Goal: Task Accomplishment & Management: Use online tool/utility

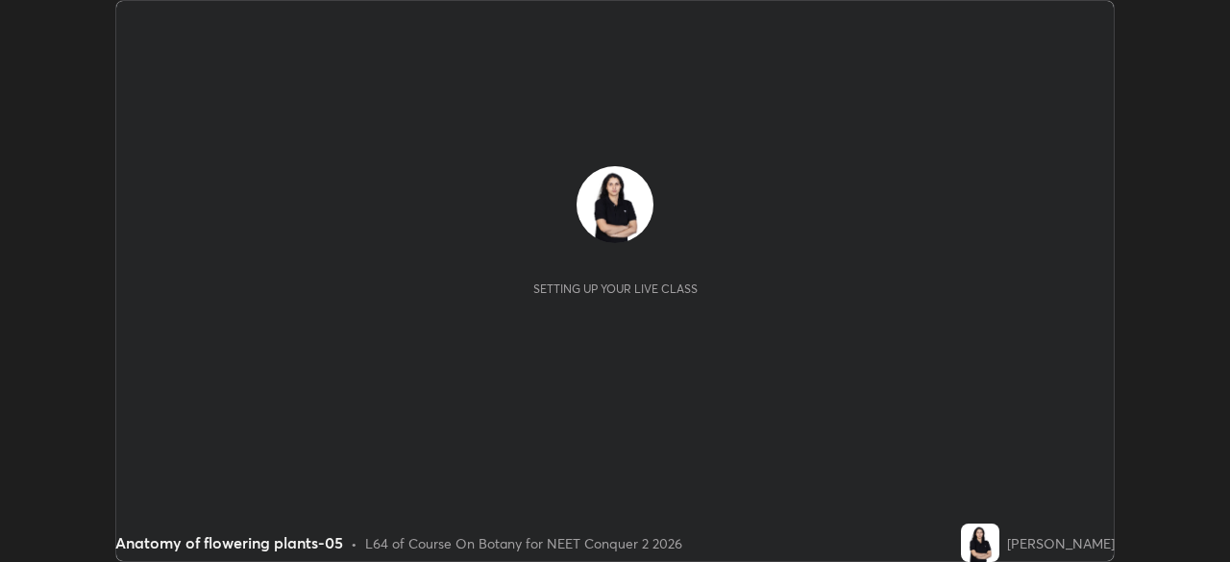
scroll to position [562, 1229]
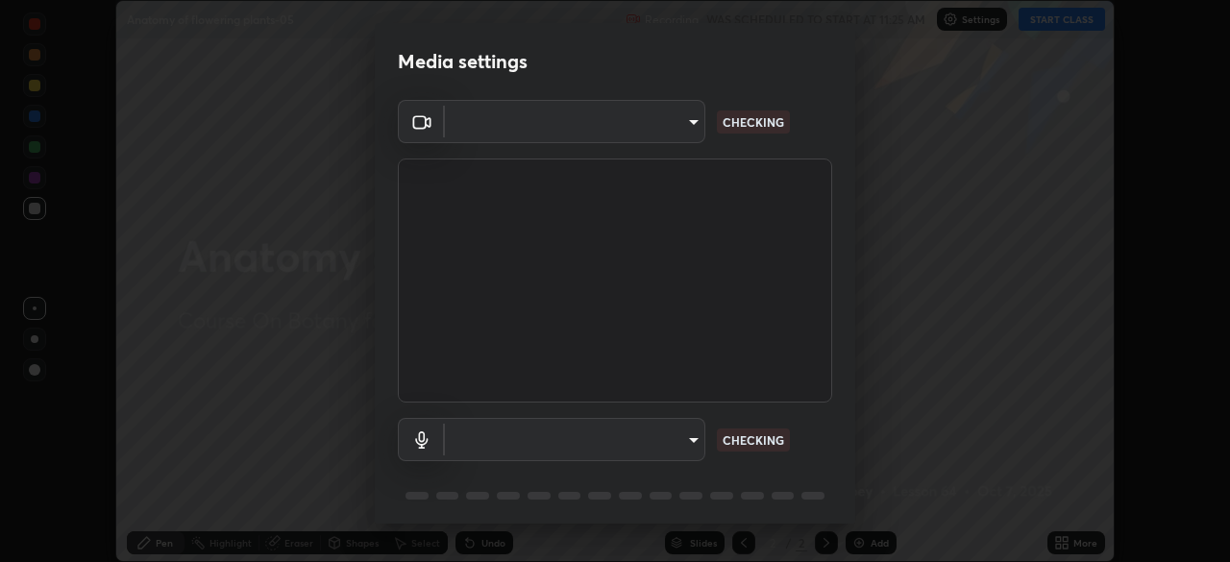
click at [696, 437] on body "Erase all Anatomy of flowering plants-05 Recording WAS SCHEDULED TO START AT 11…" at bounding box center [615, 281] width 1230 height 562
type input "49997c5035a380d1e4bfd67072f4403f37fcfd6159da511fce73e868ba03c42c"
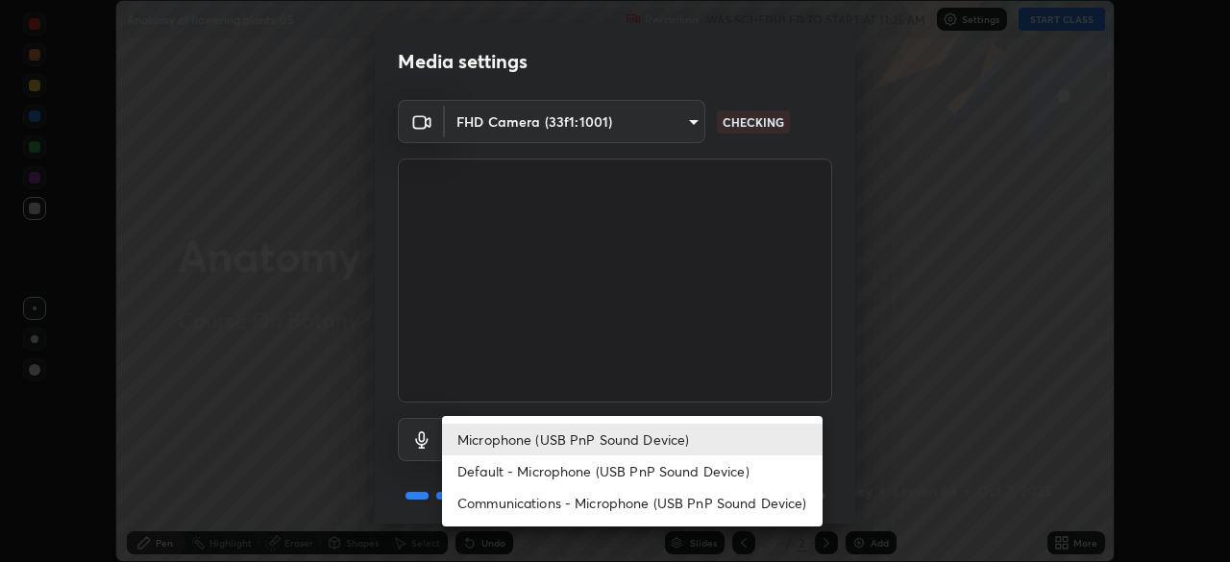
click at [692, 459] on li "Default - Microphone (USB PnP Sound Device)" at bounding box center [632, 472] width 381 height 32
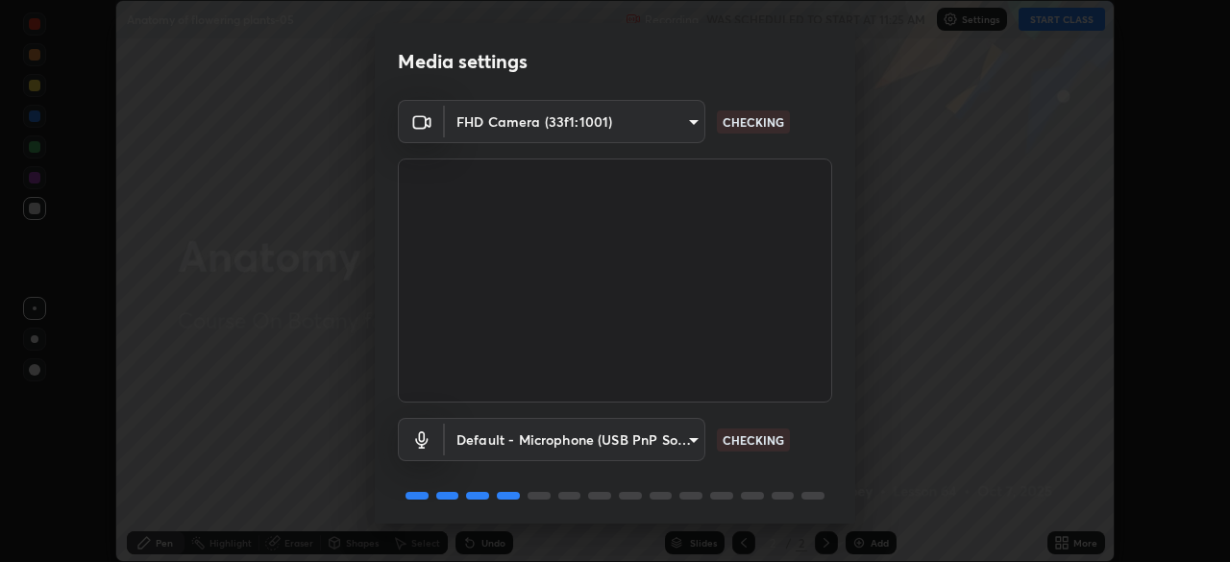
click at [668, 441] on body "Erase all Anatomy of flowering plants-05 Recording WAS SCHEDULED TO START AT 11…" at bounding box center [615, 281] width 1230 height 562
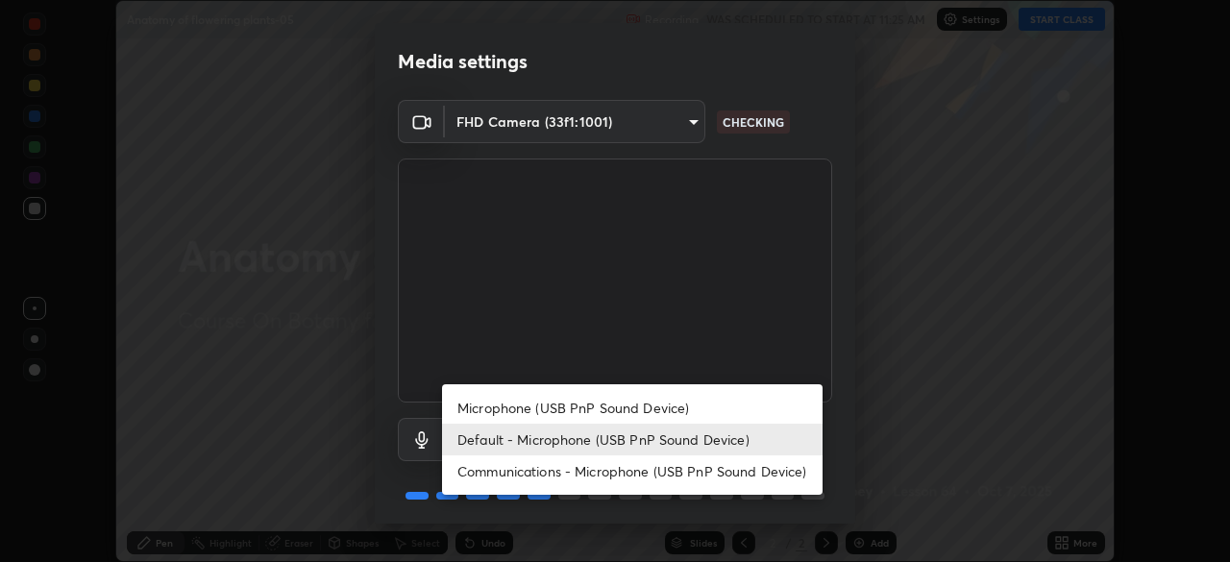
click at [687, 406] on li "Microphone (USB PnP Sound Device)" at bounding box center [632, 408] width 381 height 32
type input "b93cbfc37ea663615e2a2758e13d6489b429ad874a2ce90456402bbb4f5a5e7c"
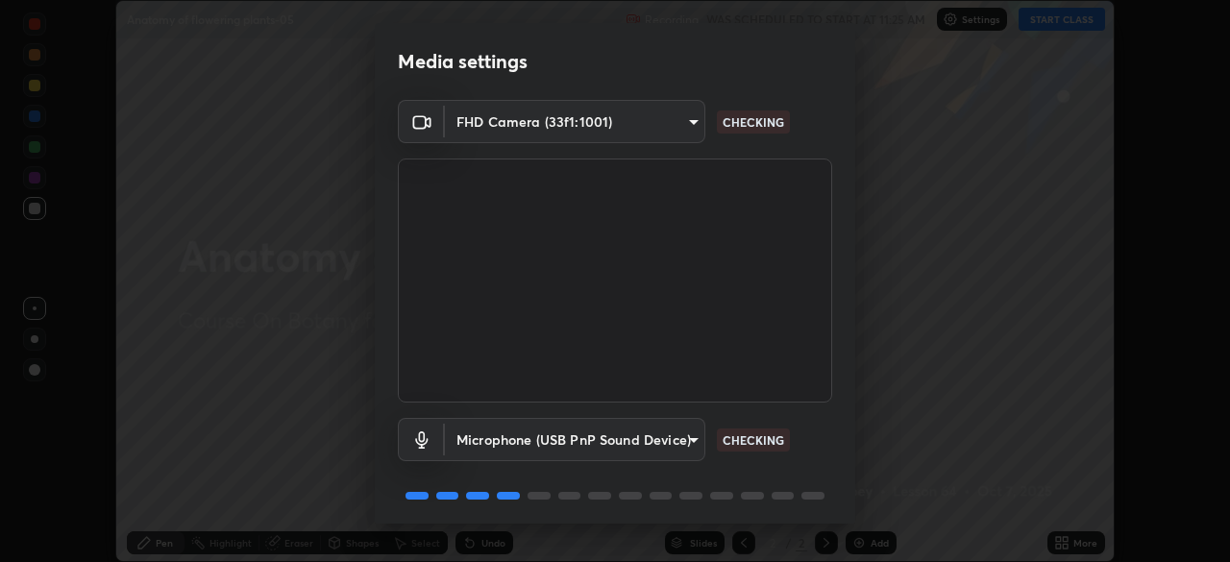
scroll to position [68, 0]
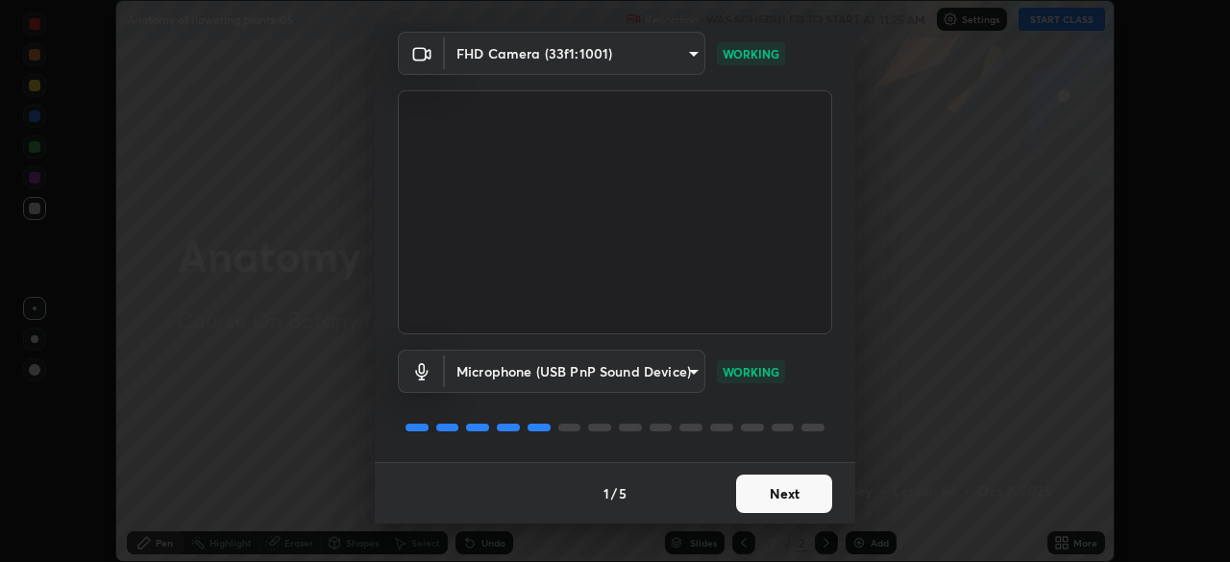
click at [804, 499] on button "Next" at bounding box center [784, 494] width 96 height 38
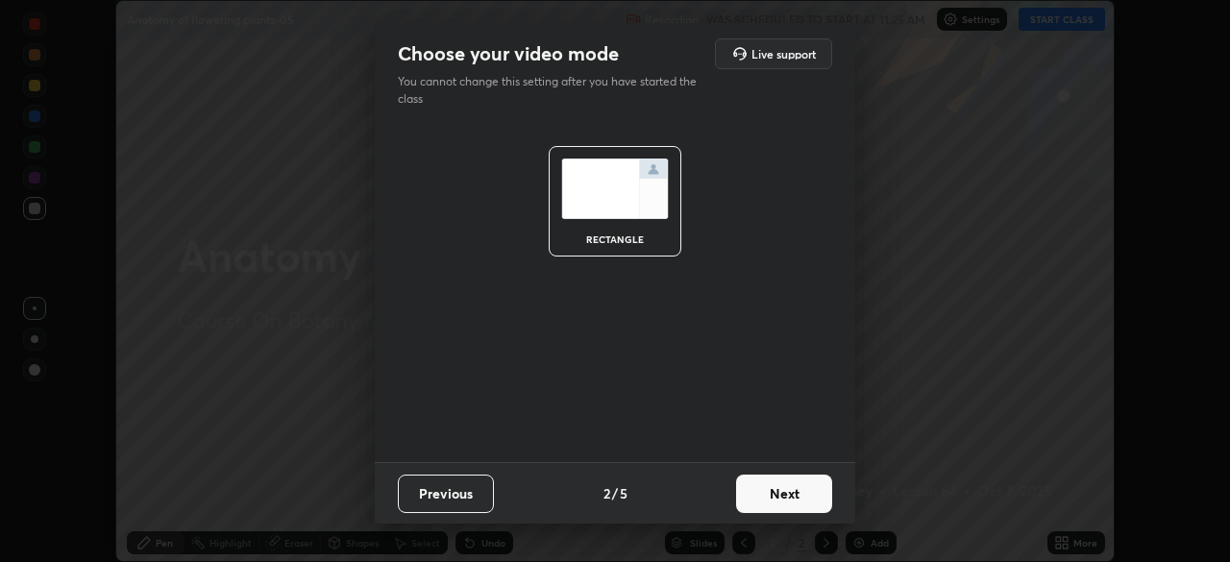
scroll to position [0, 0]
click at [806, 497] on button "Next" at bounding box center [784, 494] width 96 height 38
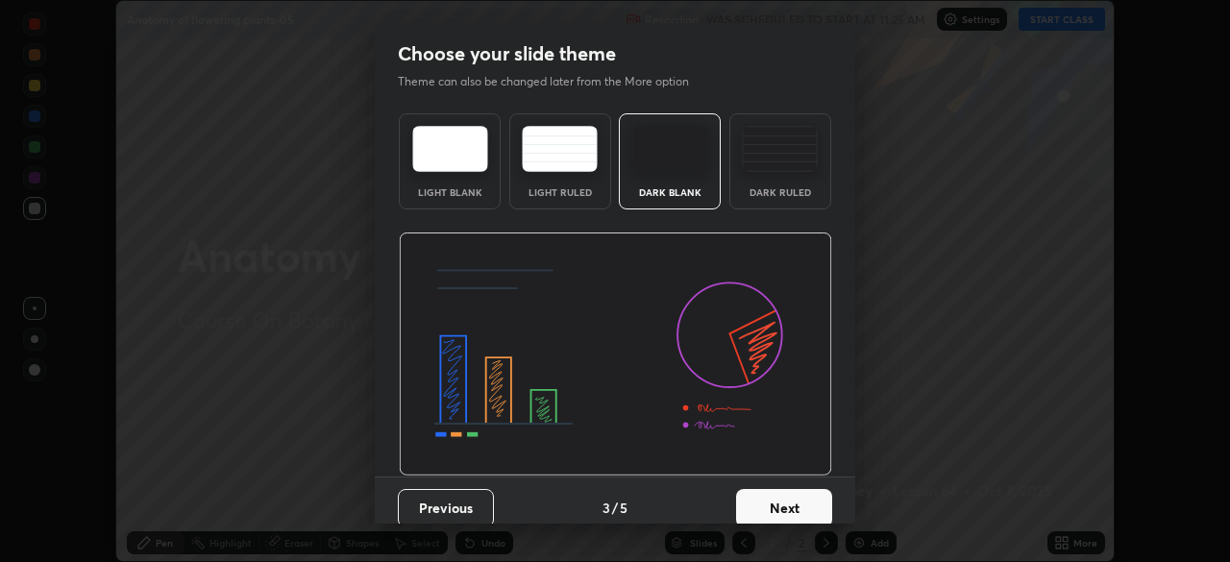
click at [812, 495] on button "Next" at bounding box center [784, 508] width 96 height 38
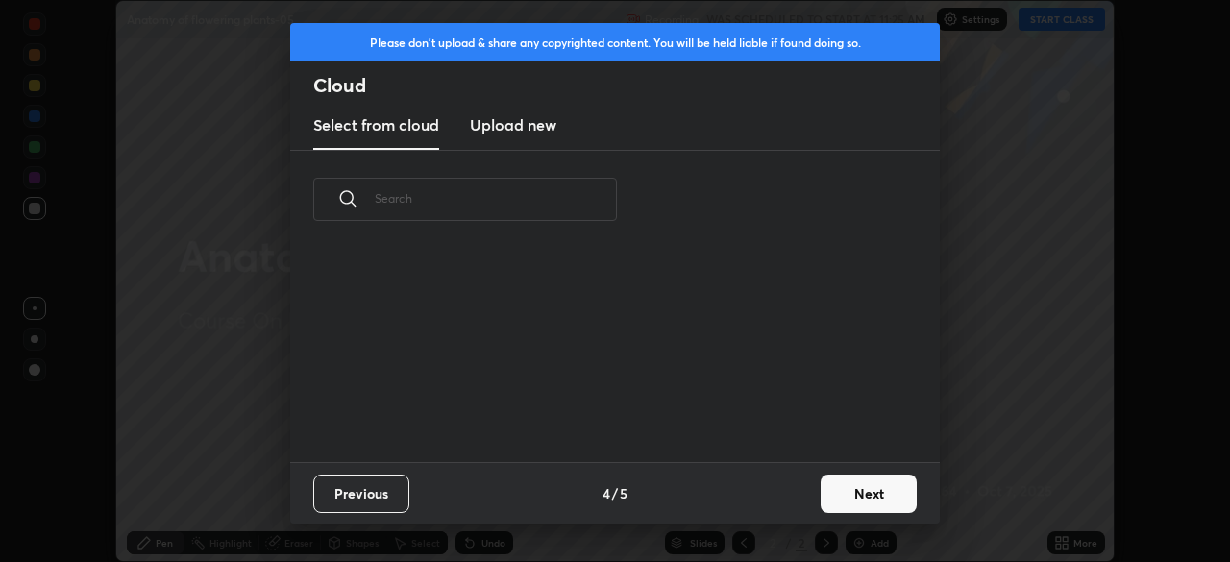
click at [835, 495] on button "Next" at bounding box center [869, 494] width 96 height 38
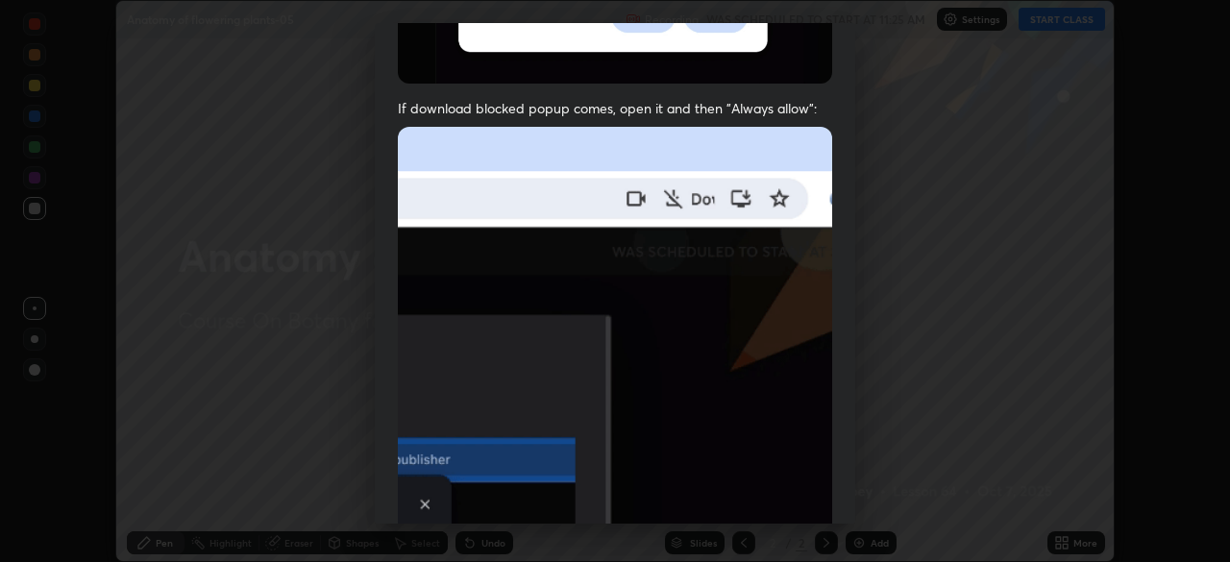
scroll to position [460, 0]
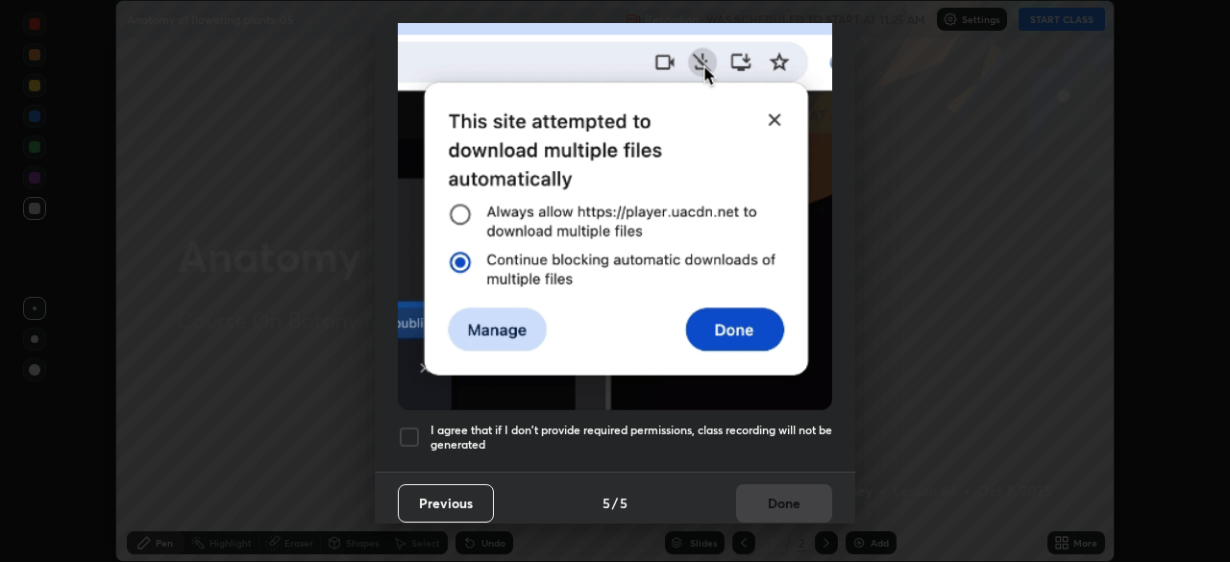
click at [768, 423] on h5 "I agree that if I don't provide required permissions, class recording will not …" at bounding box center [632, 438] width 402 height 30
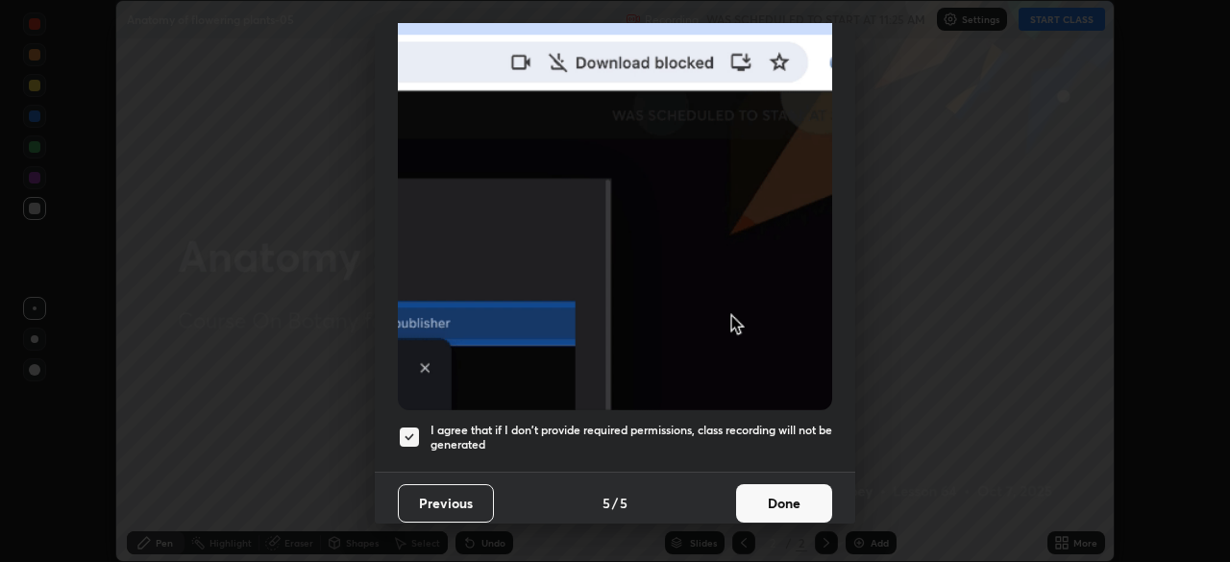
click at [764, 490] on button "Done" at bounding box center [784, 503] width 96 height 38
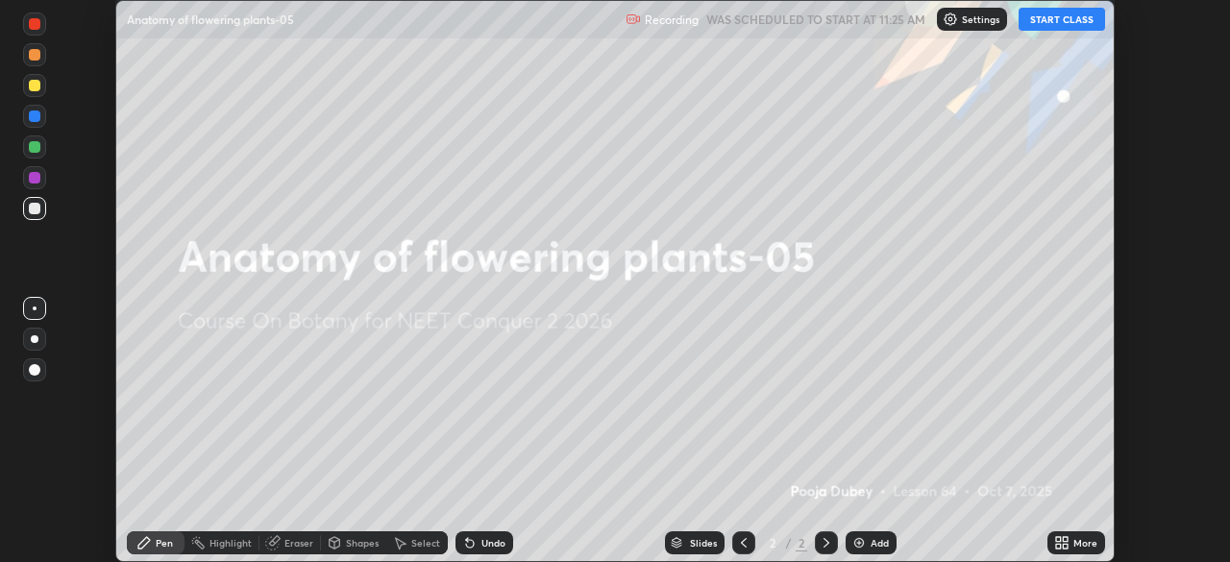
click at [1062, 539] on icon at bounding box center [1061, 542] width 15 height 15
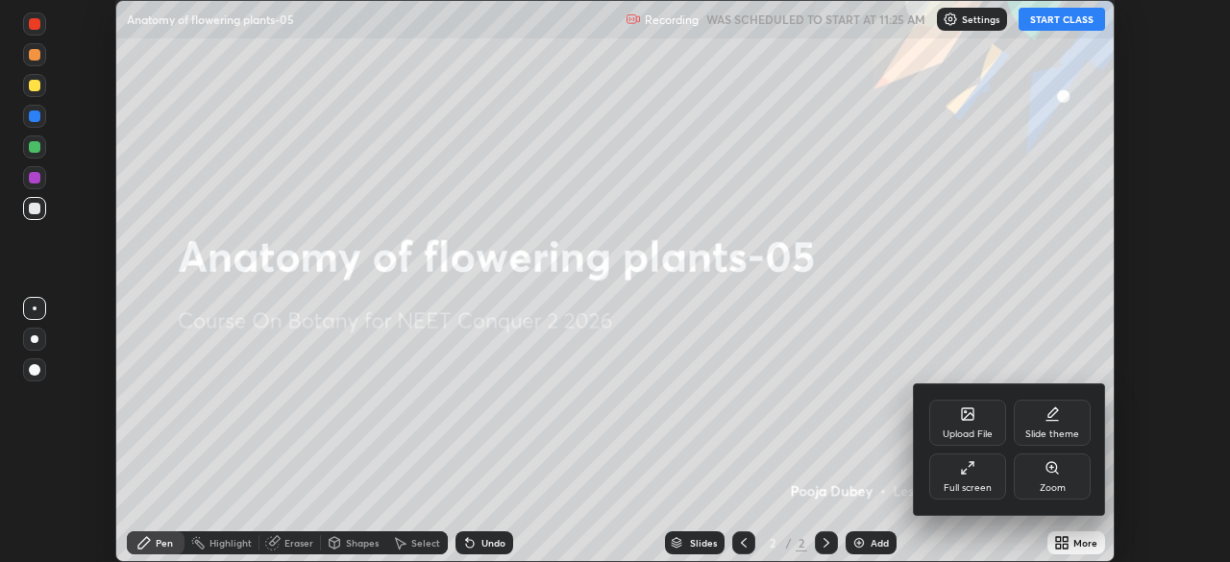
click at [967, 430] on div "Upload File" at bounding box center [968, 435] width 50 height 10
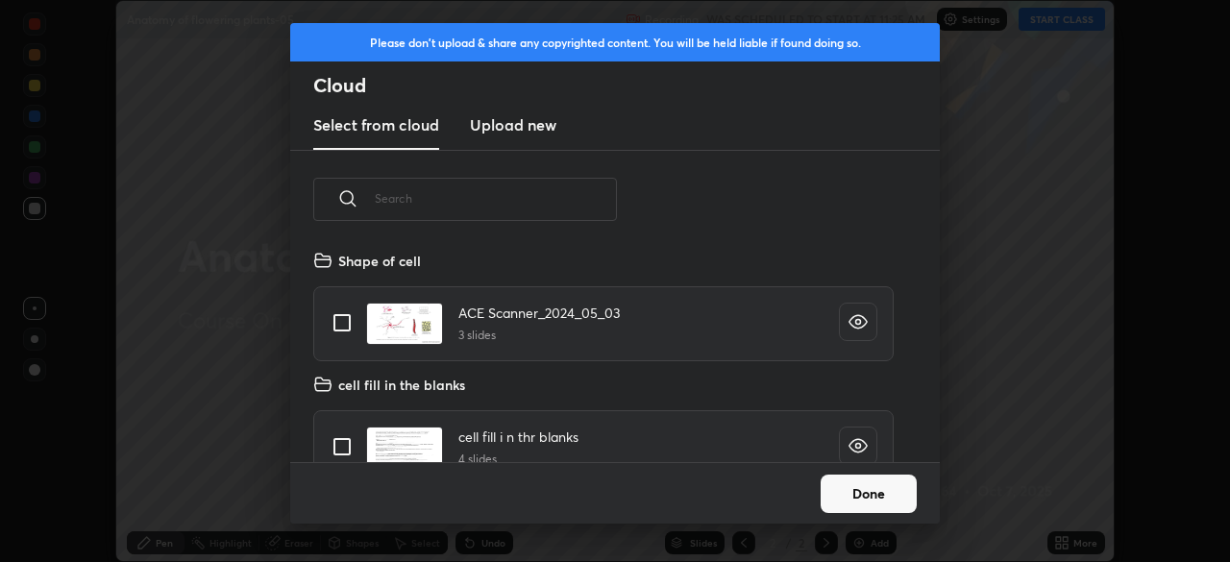
scroll to position [0, 0]
click at [344, 320] on input "grid" at bounding box center [342, 323] width 40 height 40
checkbox input "true"
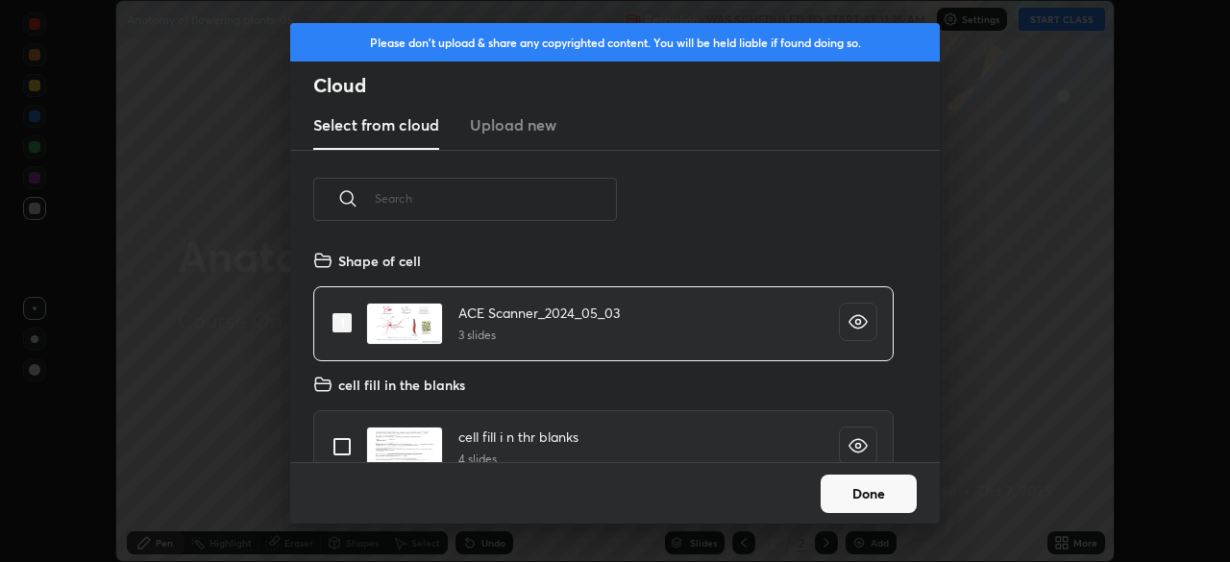
click at [855, 496] on button "Done" at bounding box center [869, 494] width 96 height 38
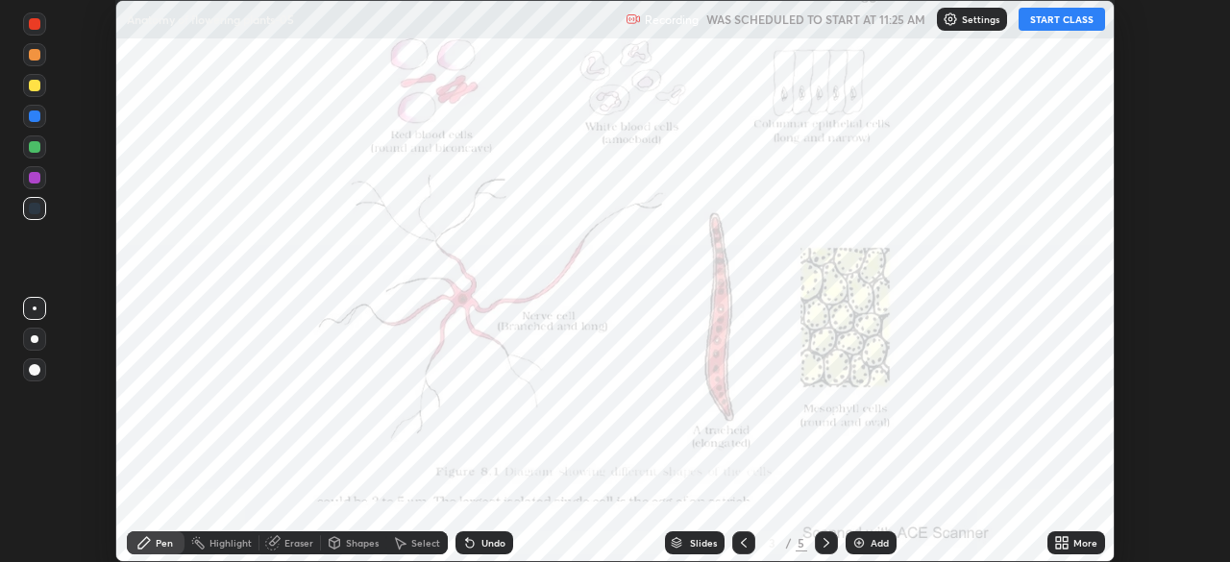
click at [1058, 547] on icon at bounding box center [1058, 546] width 5 height 5
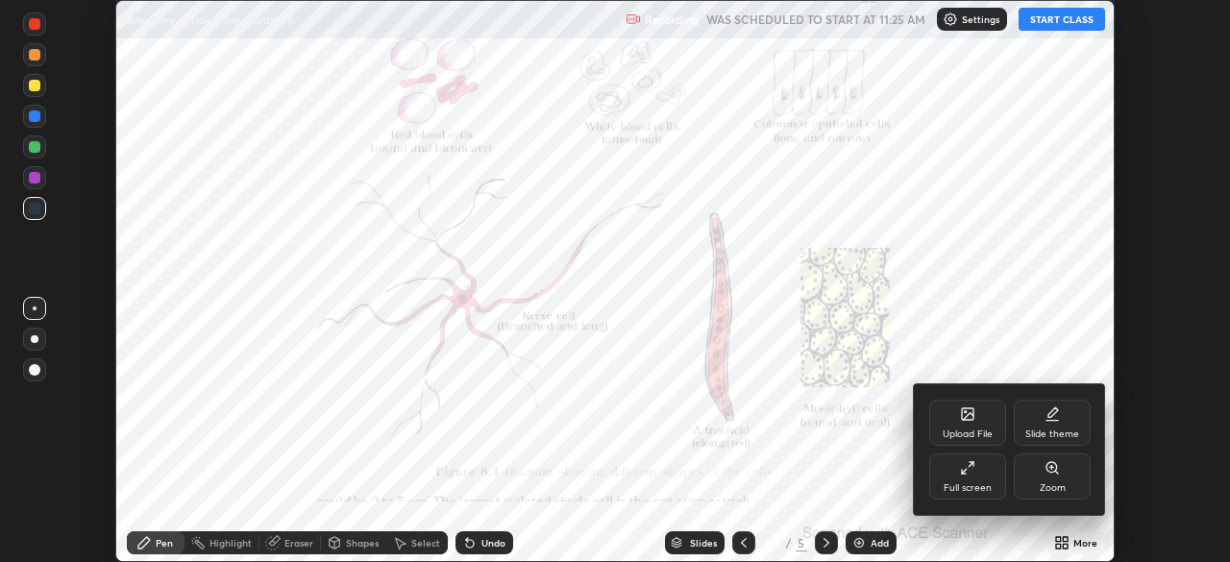
click at [968, 427] on div "Upload File" at bounding box center [967, 423] width 77 height 46
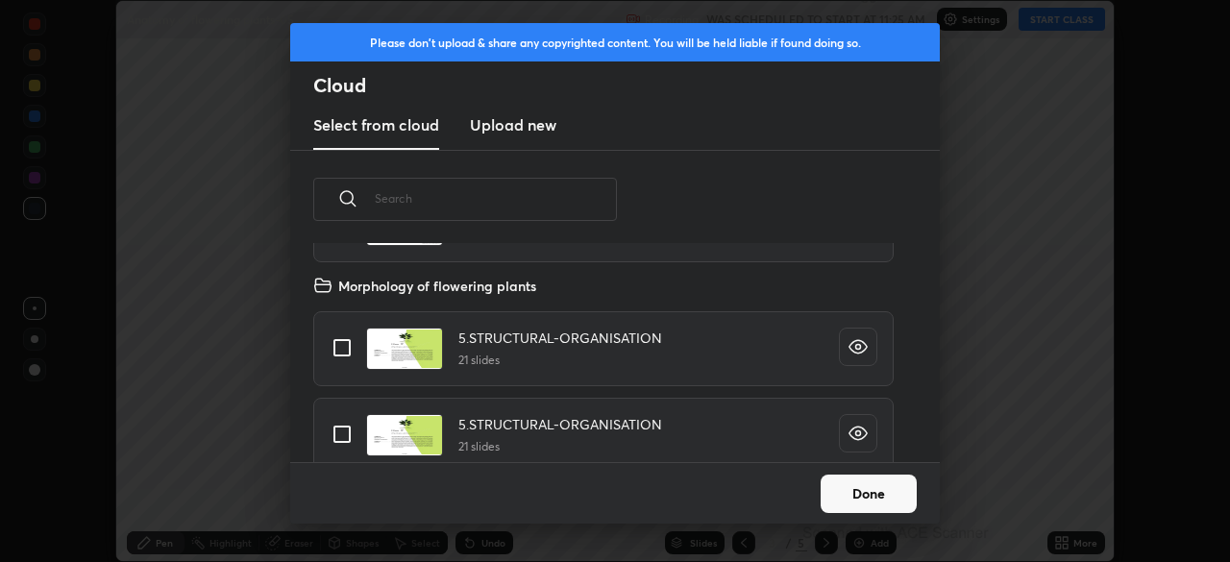
scroll to position [10289, 0]
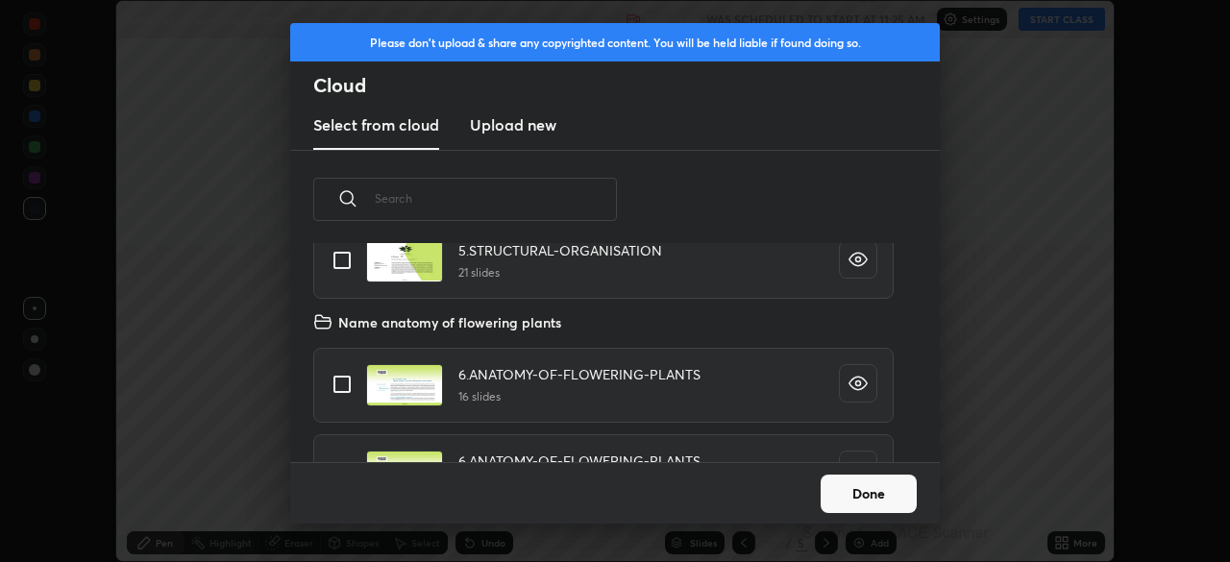
click at [344, 389] on input "grid" at bounding box center [342, 384] width 40 height 40
checkbox input "true"
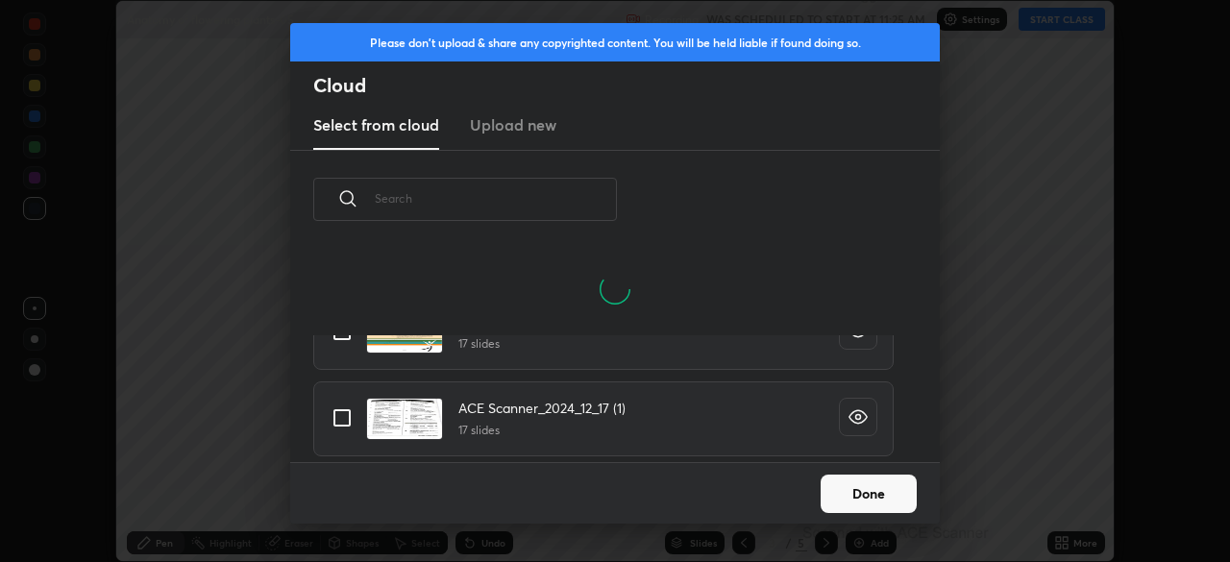
scroll to position [0, 0]
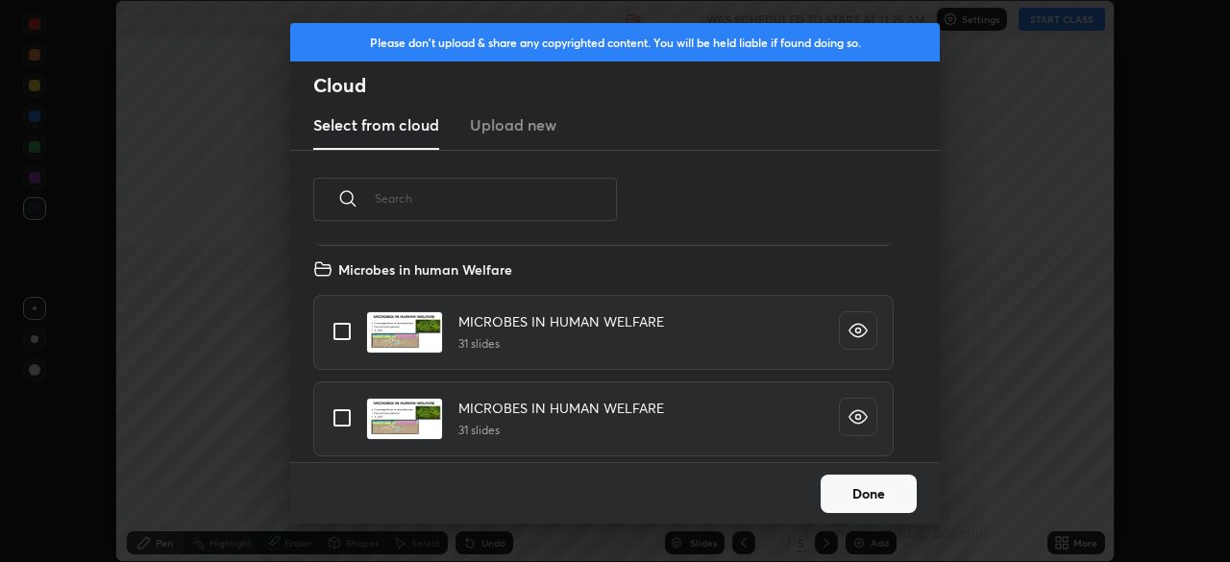
click at [532, 127] on div "Select from cloud Upload new" at bounding box center [615, 126] width 650 height 48
click at [508, 133] on div "Select from cloud Upload new" at bounding box center [615, 126] width 650 height 48
click at [494, 126] on div "Select from cloud Upload new" at bounding box center [615, 126] width 650 height 48
click at [504, 125] on div "Select from cloud Upload new" at bounding box center [615, 126] width 650 height 48
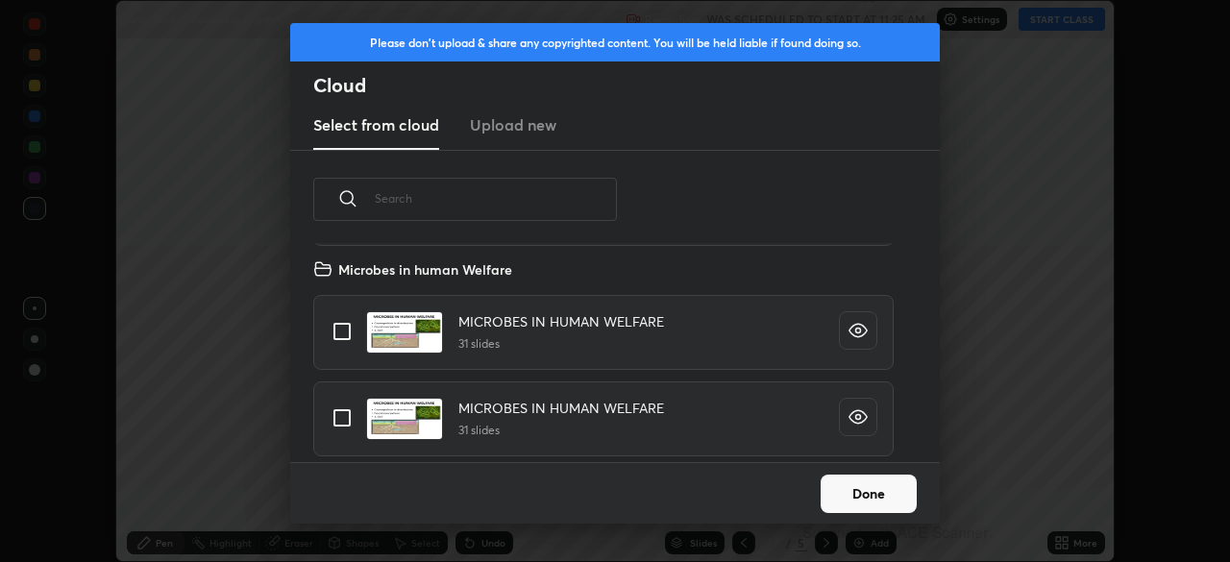
click at [504, 125] on div "Select from cloud Upload new" at bounding box center [615, 126] width 650 height 48
click at [501, 131] on div "Select from cloud Upload new" at bounding box center [615, 126] width 650 height 48
click at [497, 131] on div "Select from cloud Upload new" at bounding box center [615, 126] width 650 height 48
click at [498, 132] on div "Select from cloud Upload new" at bounding box center [615, 126] width 650 height 48
click at [500, 136] on div "Select from cloud Upload new" at bounding box center [615, 126] width 650 height 48
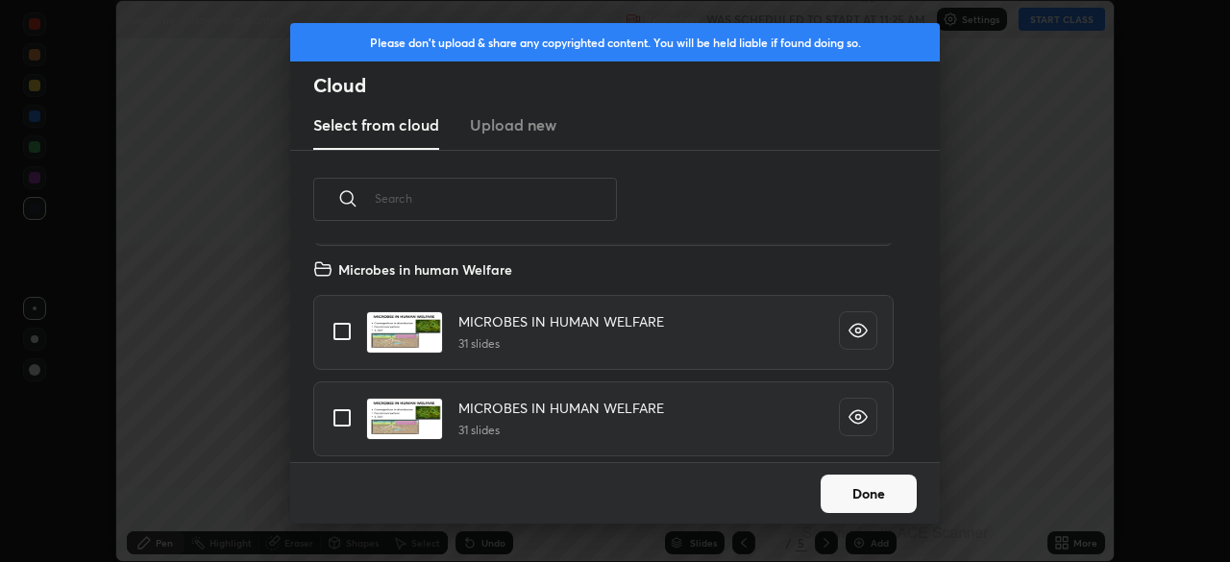
click at [496, 133] on div "Select from cloud Upload new" at bounding box center [615, 126] width 650 height 48
click at [493, 132] on div "Select from cloud Upload new" at bounding box center [615, 126] width 650 height 48
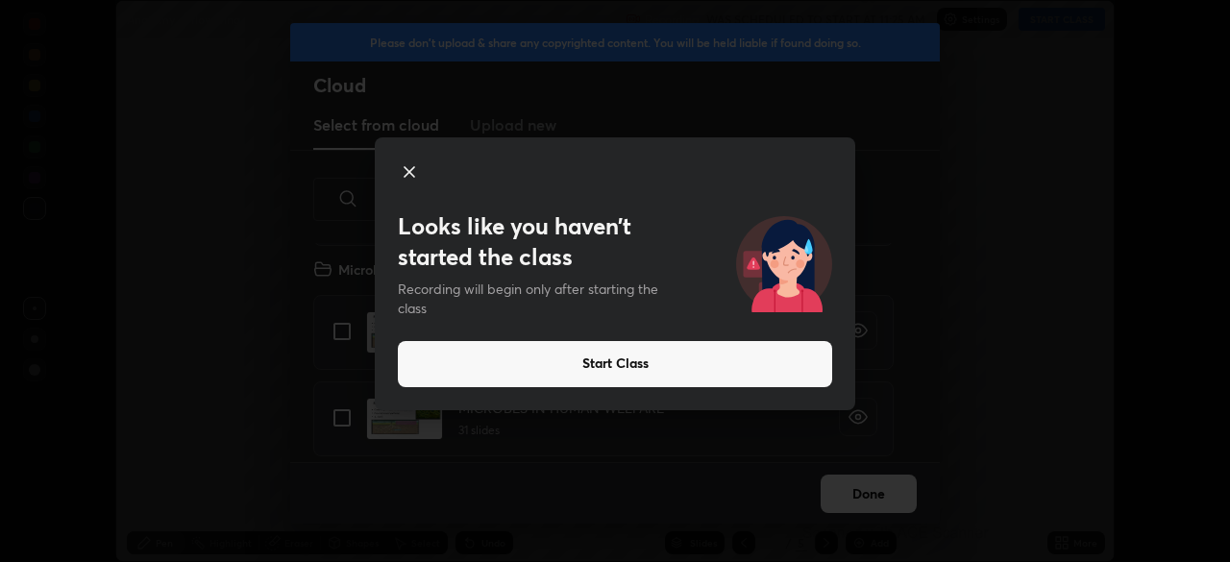
click at [901, 496] on div "Looks like you haven’t started the class Recording will begin only after starti…" at bounding box center [615, 281] width 1230 height 562
click at [901, 490] on div "Looks like you haven’t started the class Recording will begin only after starti…" at bounding box center [615, 281] width 1230 height 562
click at [408, 176] on icon at bounding box center [409, 171] width 23 height 23
click at [904, 494] on div "Looks like you haven’t started the class Recording will begin only after starti…" at bounding box center [615, 281] width 1230 height 562
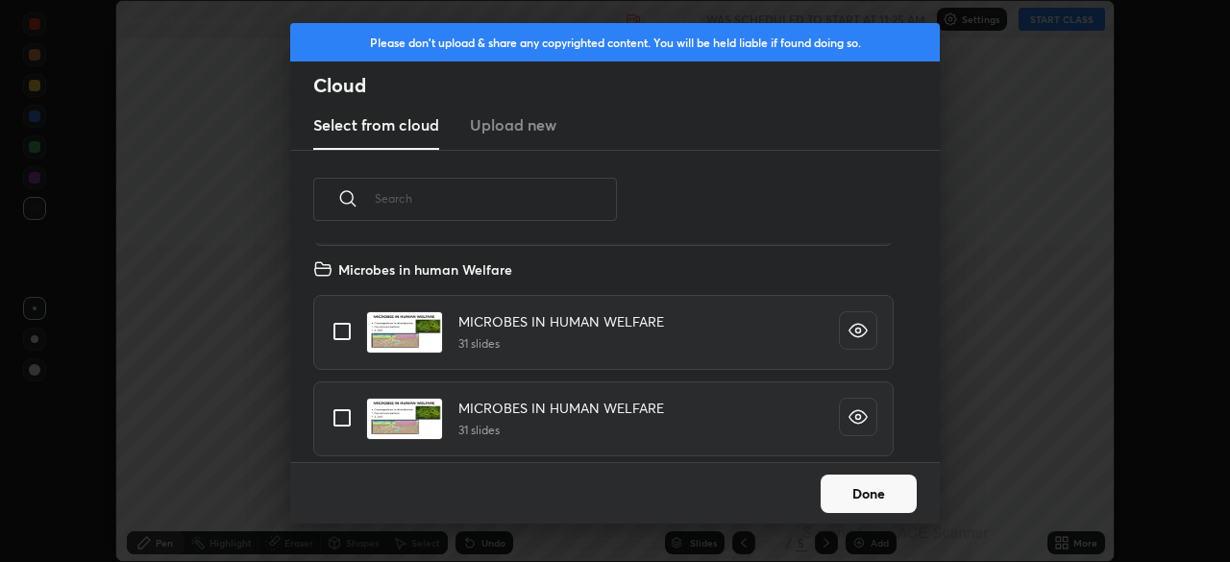
click at [883, 495] on button "Done" at bounding box center [869, 494] width 96 height 38
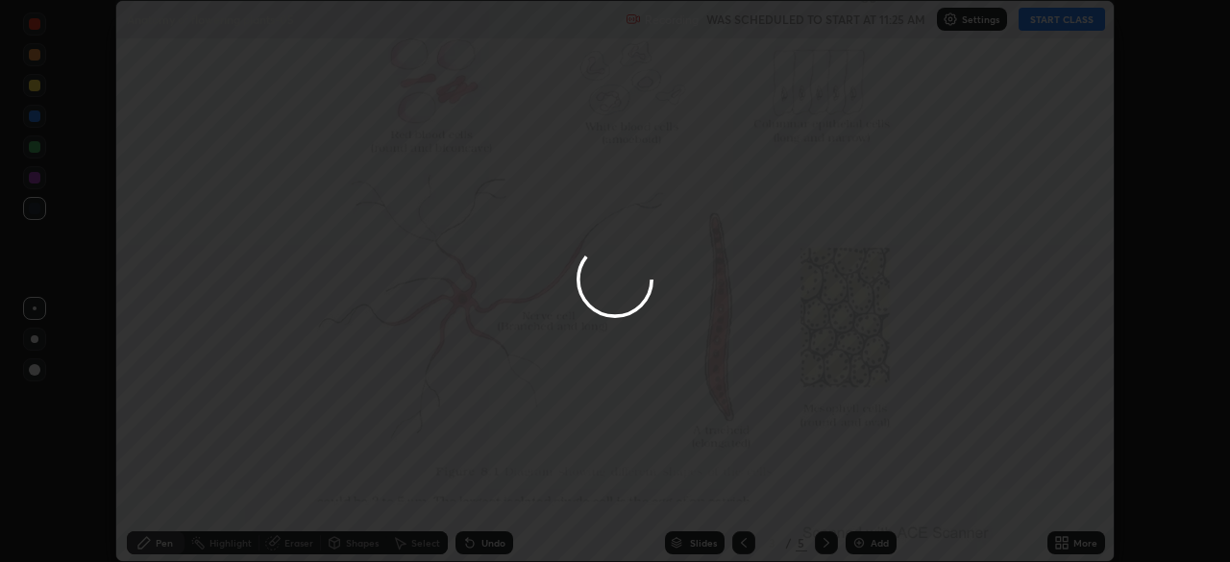
click at [1068, 23] on div at bounding box center [615, 281] width 1230 height 562
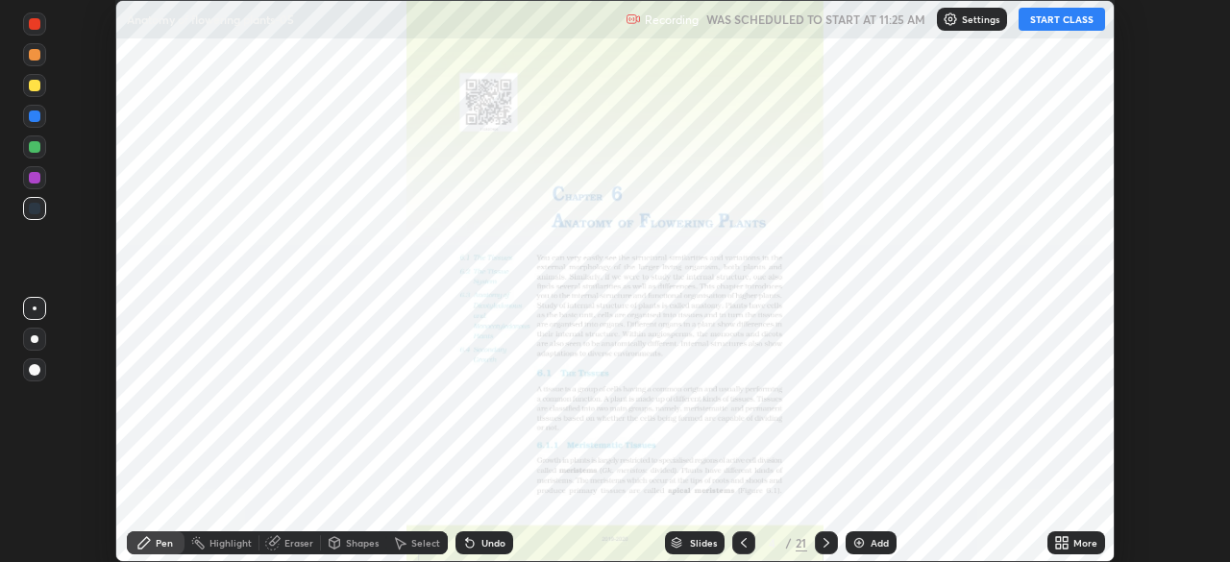
click at [1069, 543] on icon at bounding box center [1061, 542] width 15 height 15
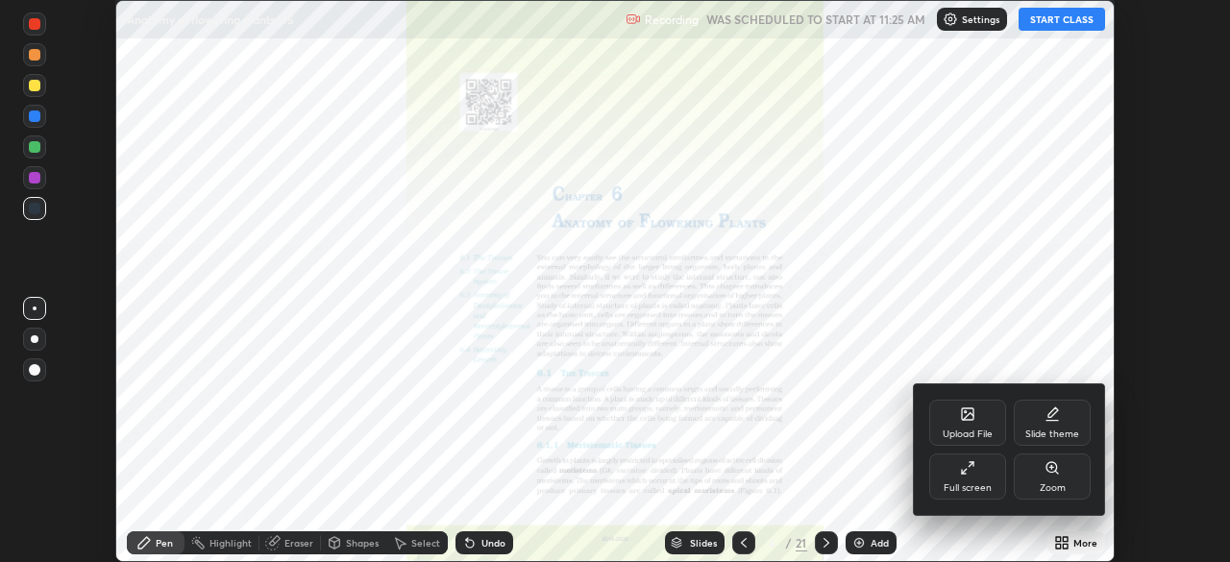
click at [1049, 21] on div at bounding box center [615, 281] width 1230 height 562
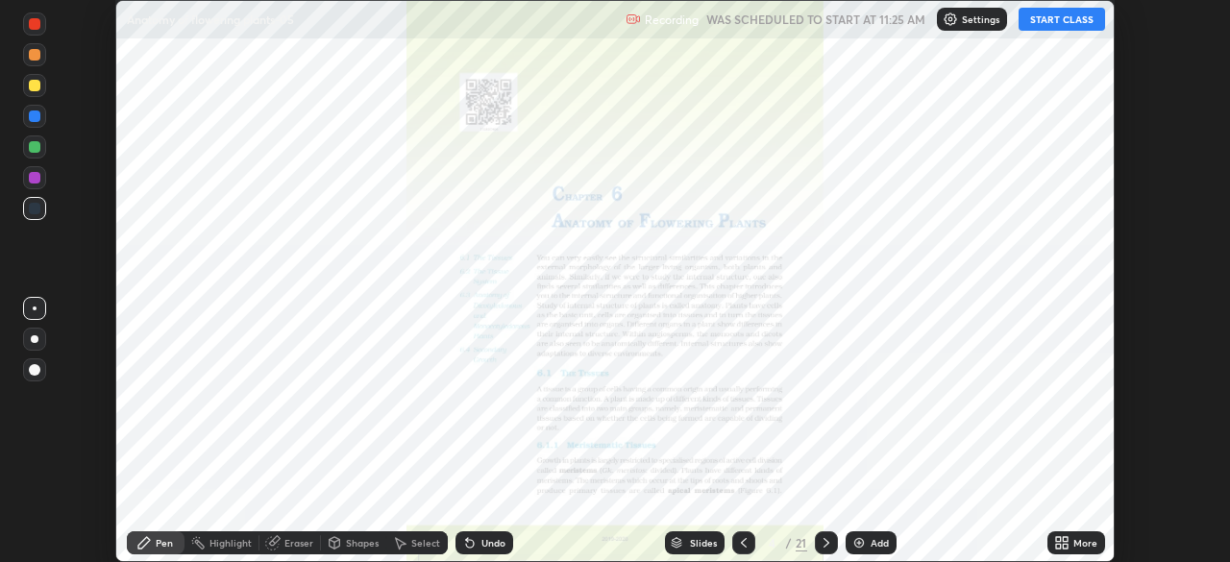
click at [1083, 541] on div "More" at bounding box center [1086, 543] width 24 height 10
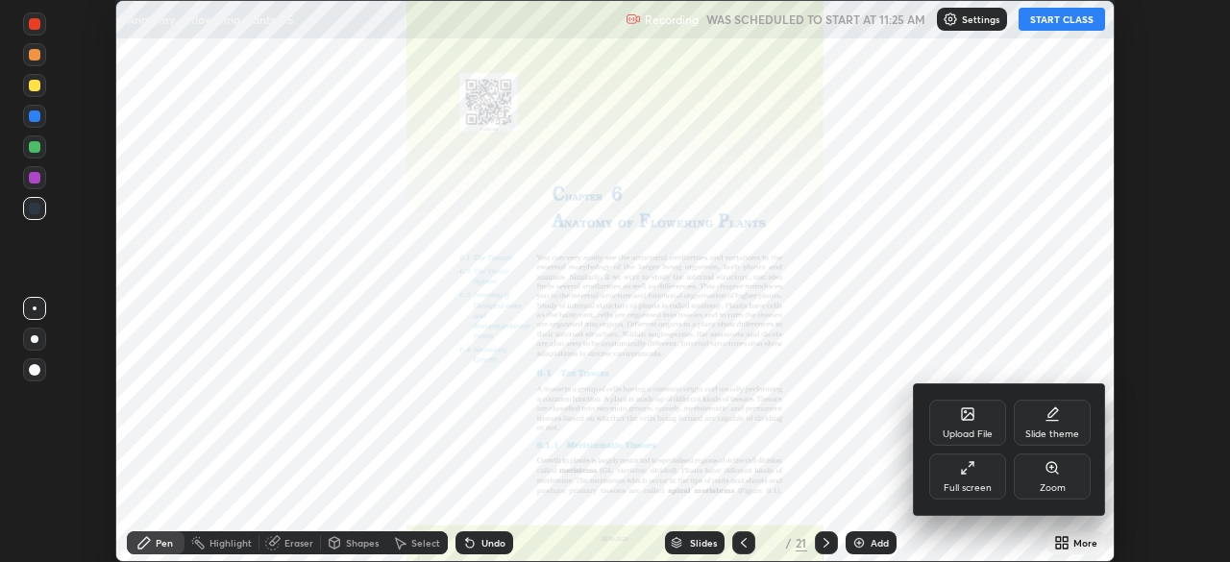
click at [990, 475] on div "Full screen" at bounding box center [967, 477] width 77 height 46
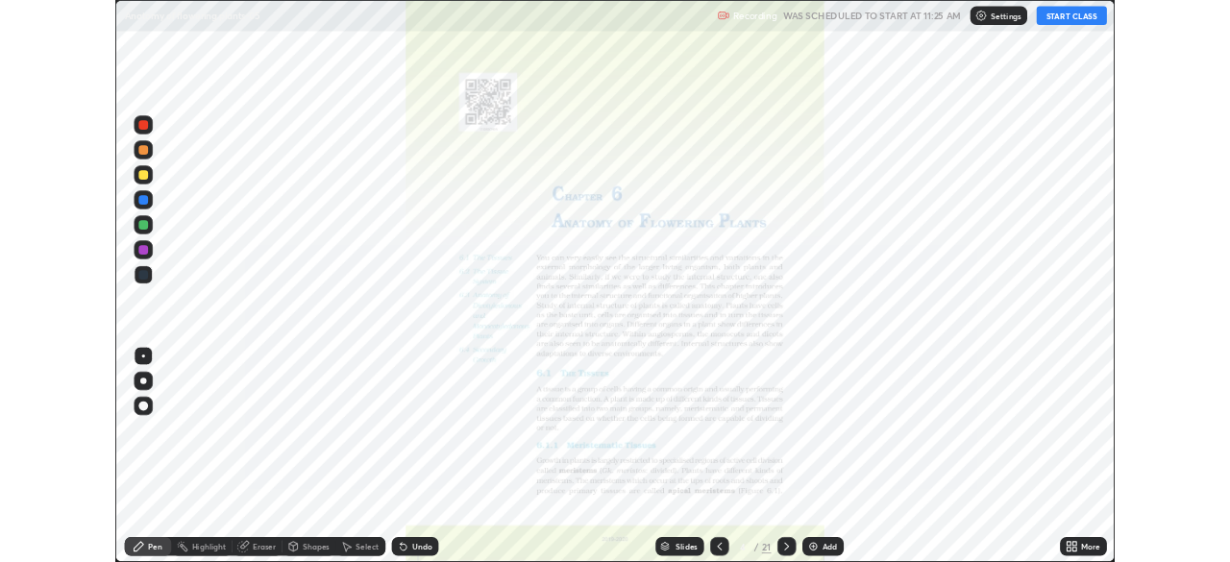
scroll to position [692, 1230]
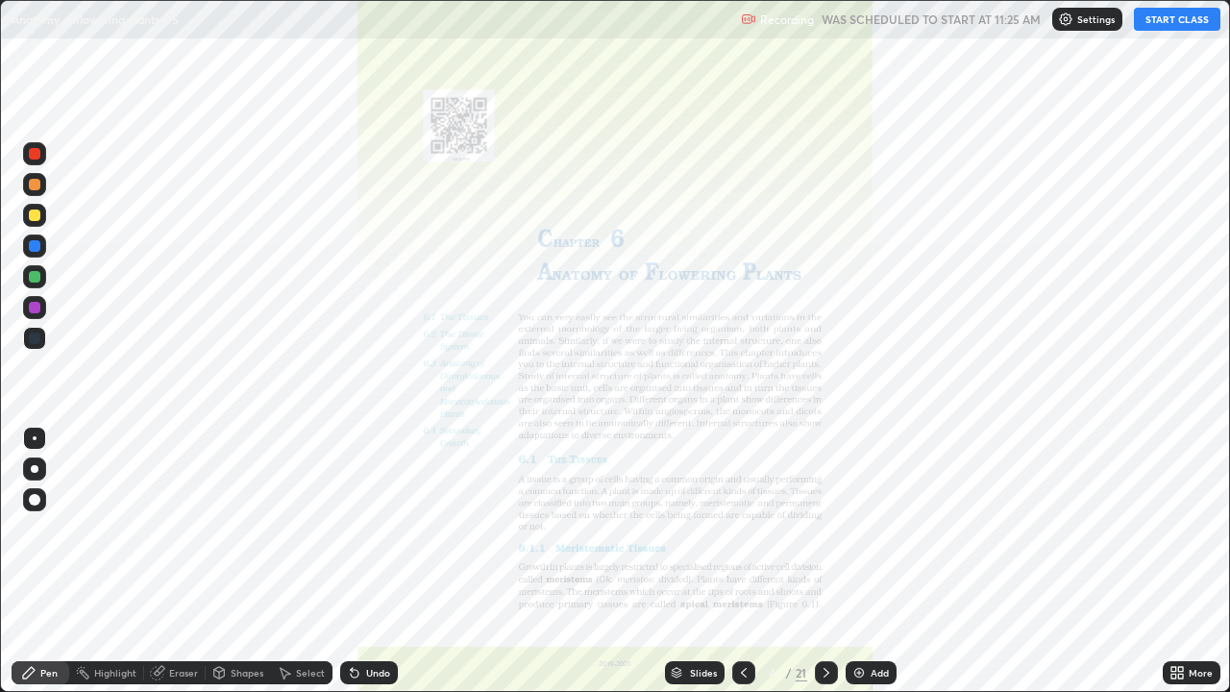
click at [1173, 561] on icon at bounding box center [1174, 669] width 5 height 5
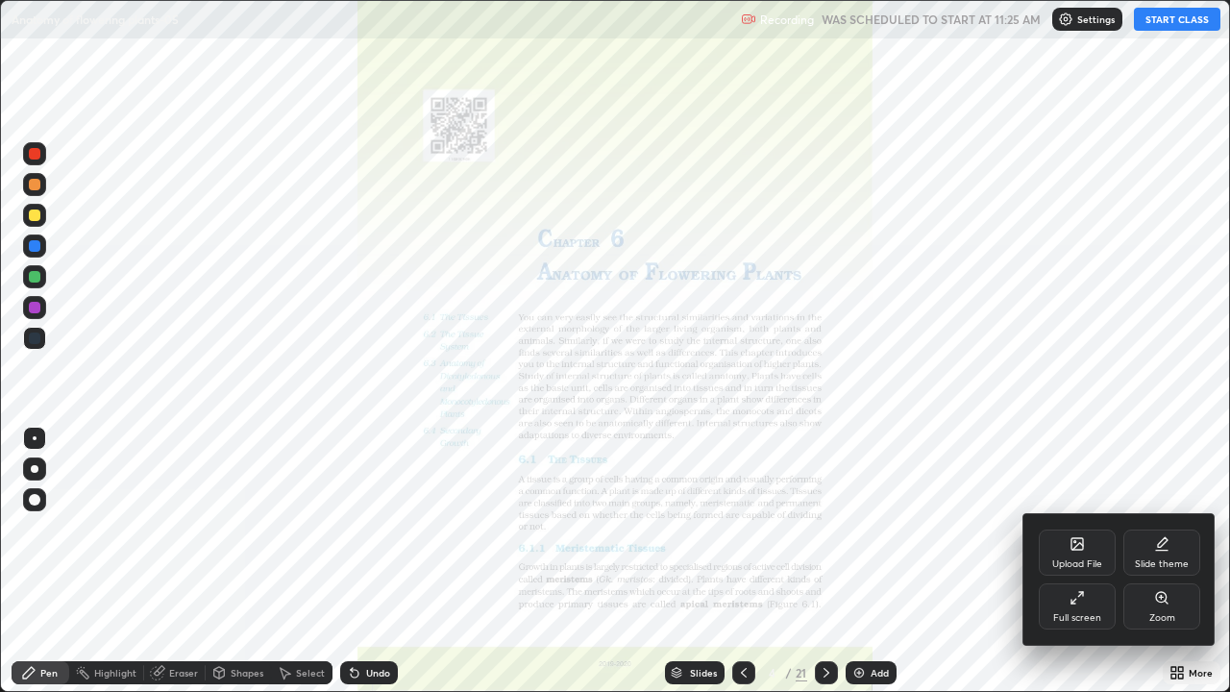
click at [1068, 561] on div "Full screen" at bounding box center [1077, 606] width 77 height 46
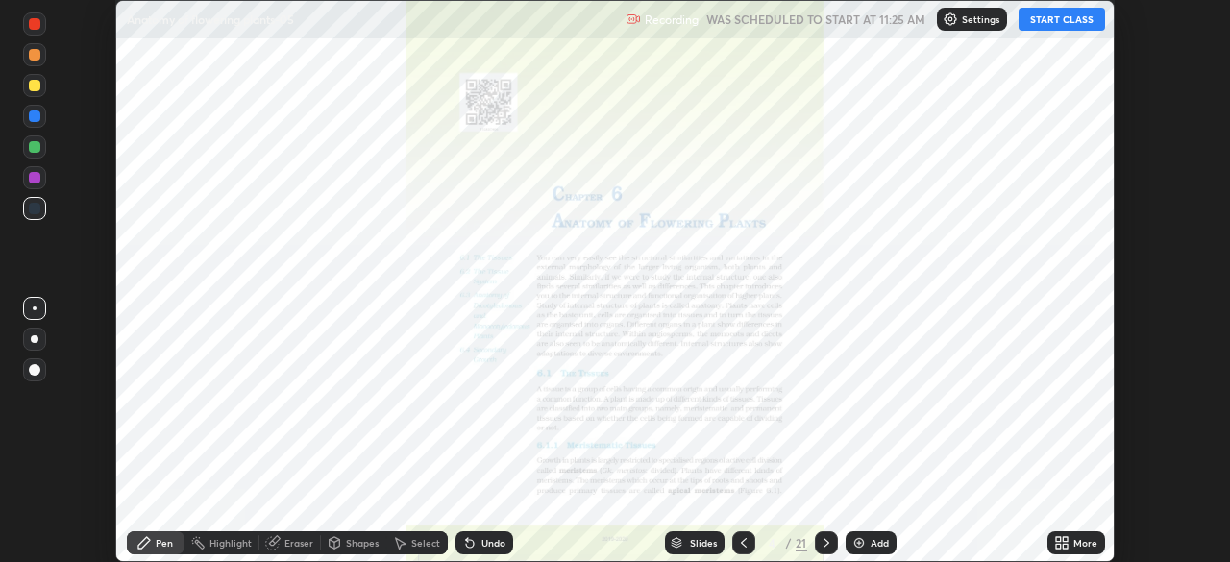
scroll to position [95545, 94877]
click at [1059, 538] on icon at bounding box center [1058, 539] width 5 height 5
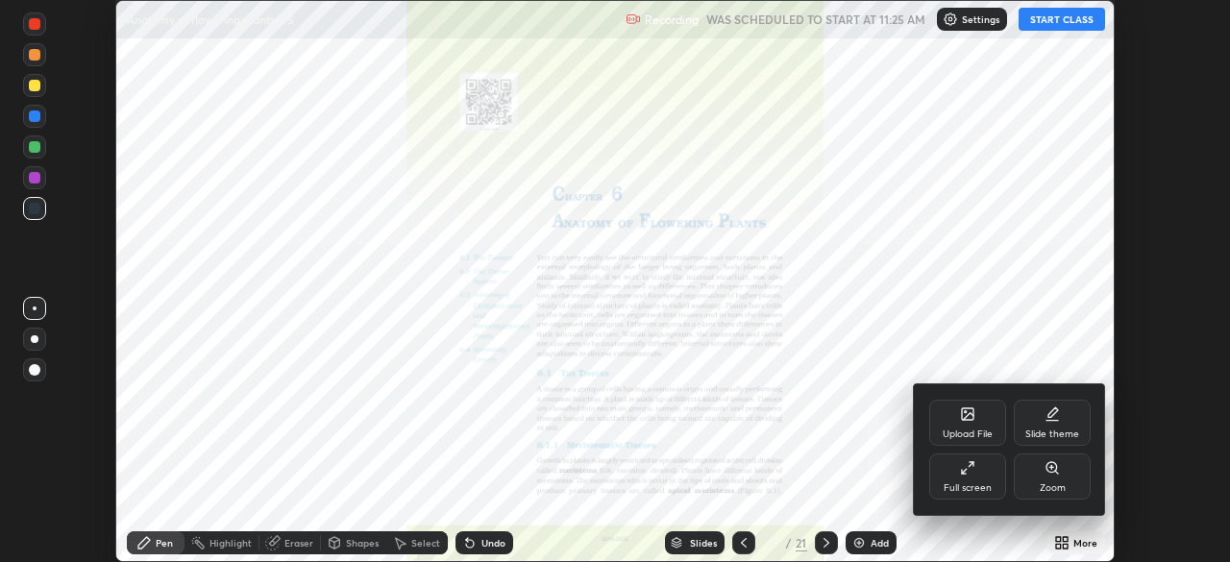
click at [963, 426] on div "Upload File" at bounding box center [967, 423] width 77 height 46
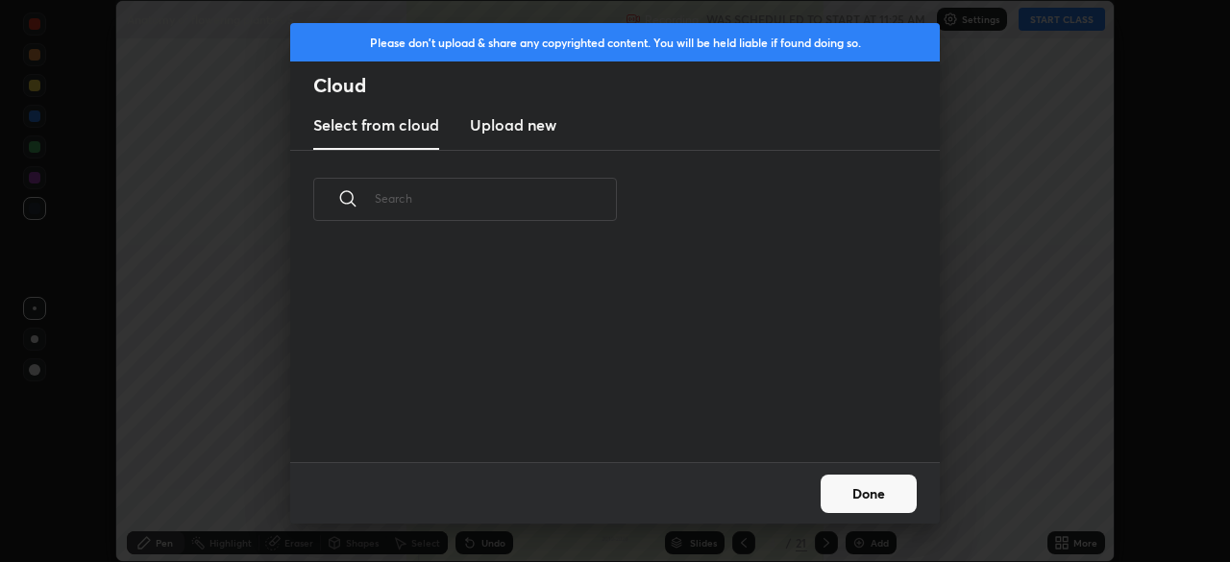
scroll to position [213, 617]
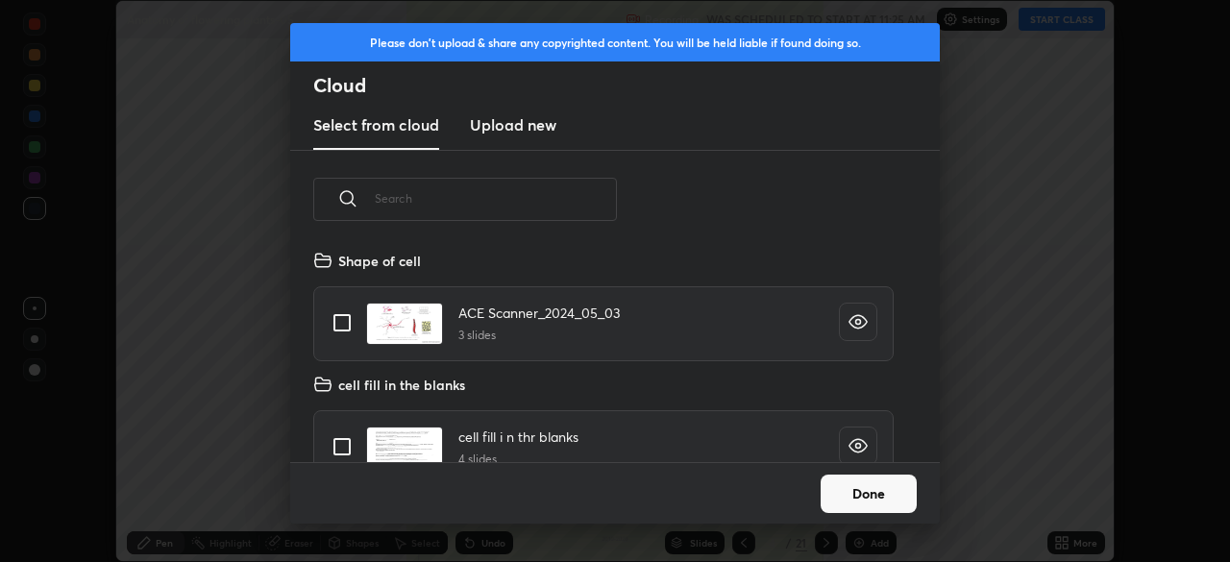
click at [403, 261] on h4 "Shape of cell" at bounding box center [379, 261] width 83 height 20
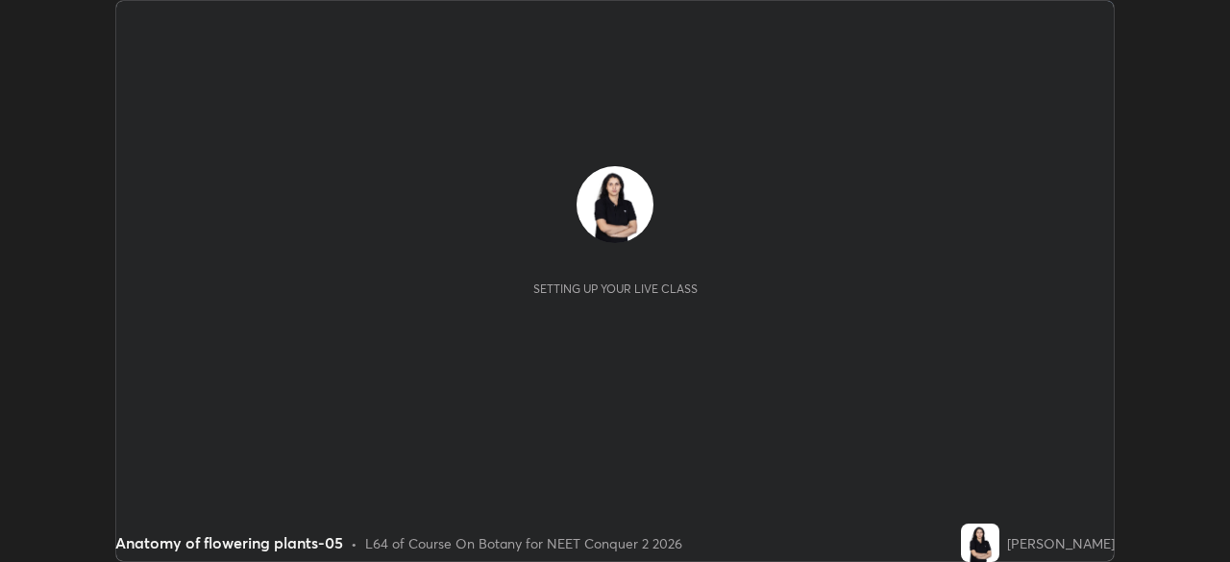
scroll to position [562, 1229]
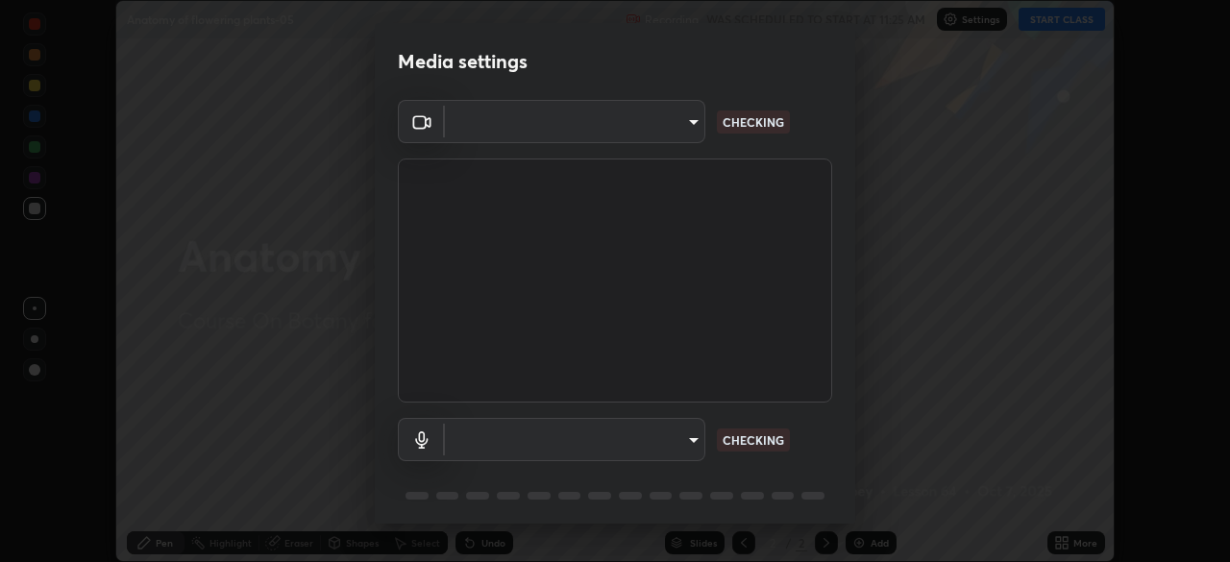
click at [687, 440] on body "Erase all Anatomy of flowering plants-05 Recording WAS SCHEDULED TO START AT 11…" at bounding box center [615, 281] width 1230 height 562
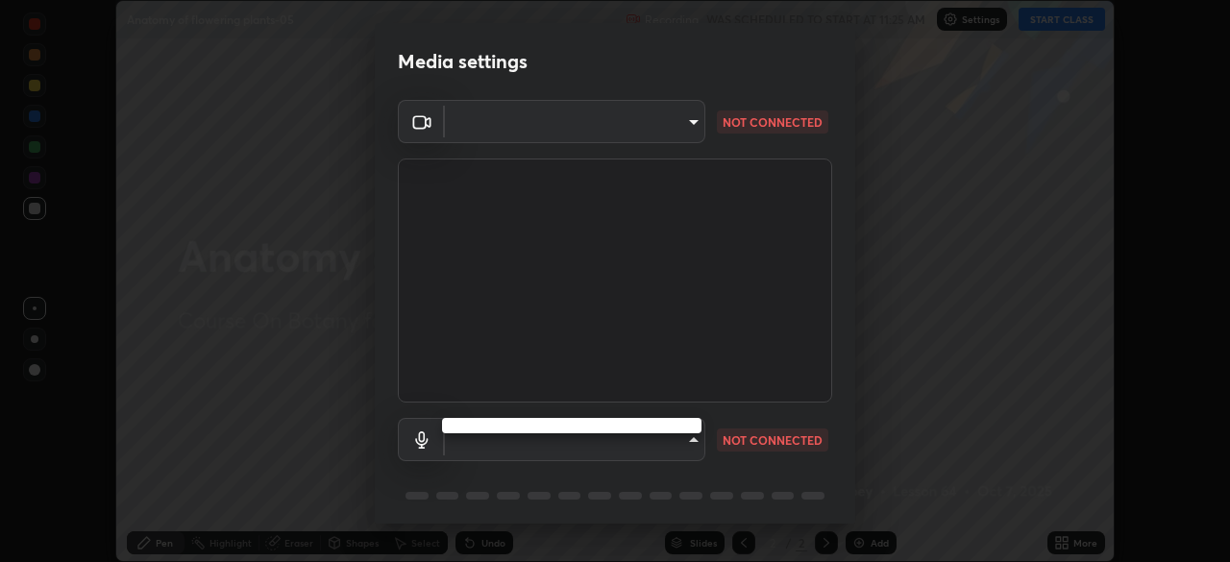
type input "49997c5035a380d1e4bfd67072f4403f37fcfd6159da511fce73e868ba03c42c"
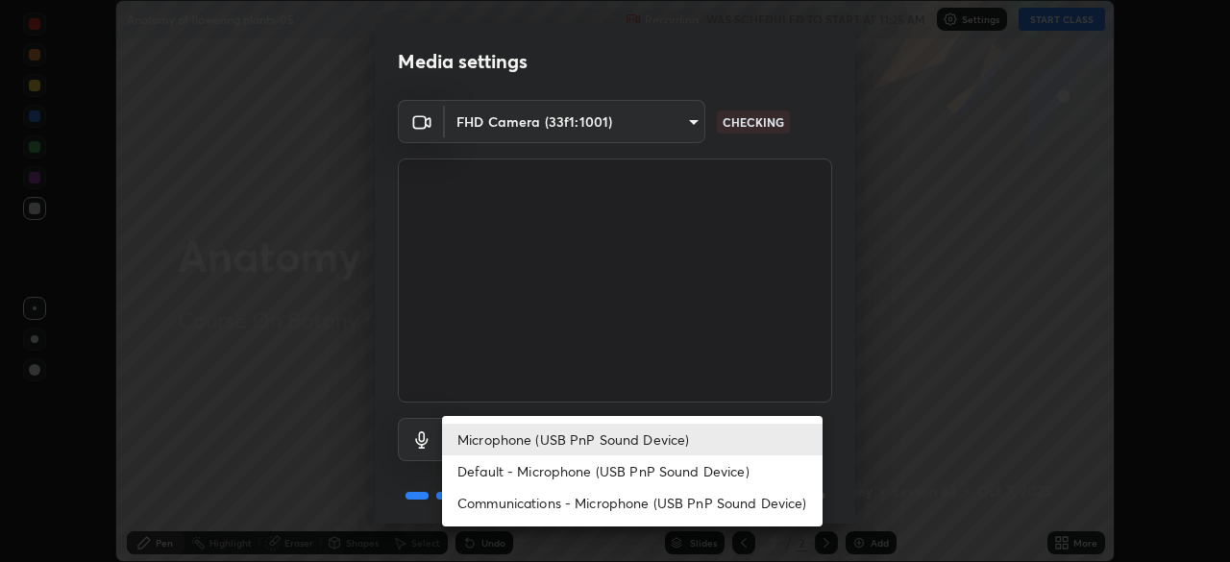
click at [638, 467] on li "Default - Microphone (USB PnP Sound Device)" at bounding box center [632, 472] width 381 height 32
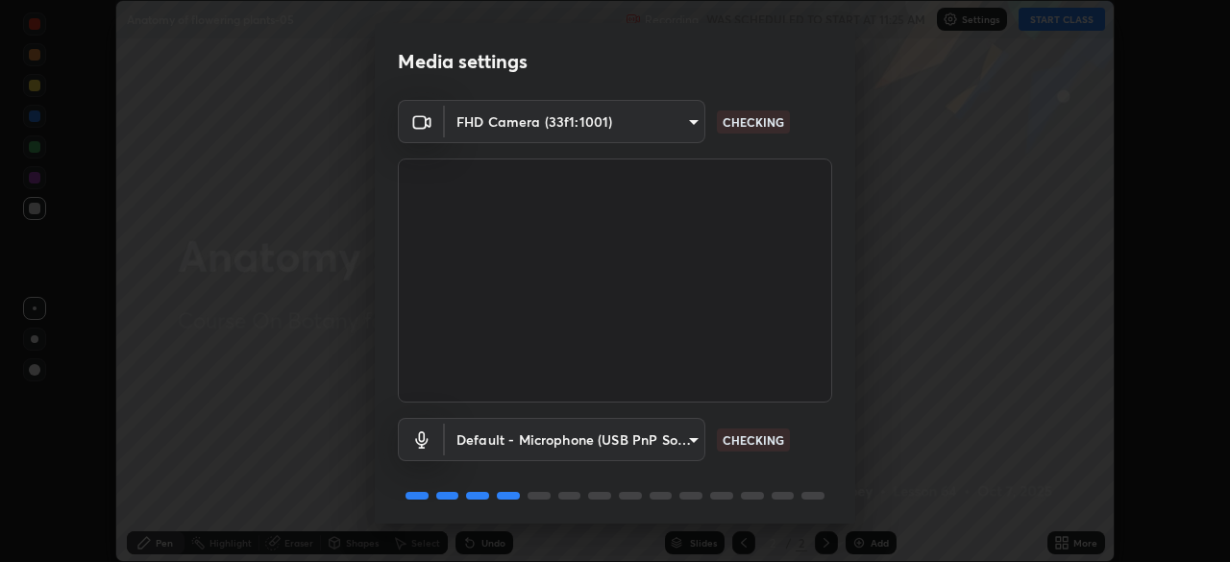
click at [639, 445] on body "Erase all Anatomy of flowering plants-05 Recording WAS SCHEDULED TO START AT 11…" at bounding box center [615, 281] width 1230 height 562
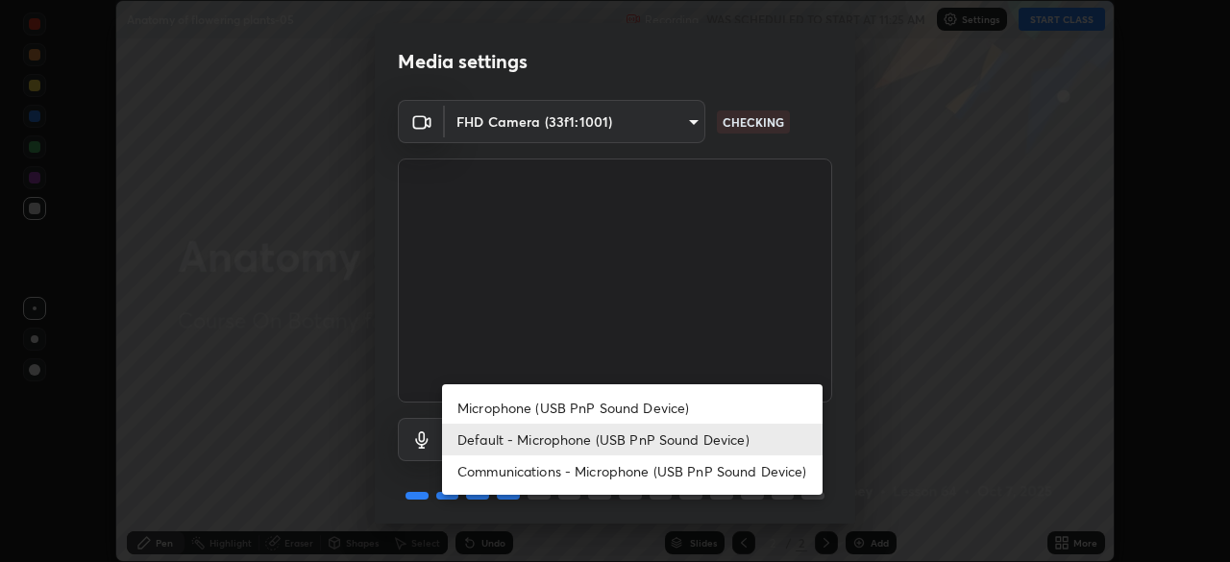
click at [655, 410] on li "Microphone (USB PnP Sound Device)" at bounding box center [632, 408] width 381 height 32
type input "b93cbfc37ea663615e2a2758e13d6489b429ad874a2ce90456402bbb4f5a5e7c"
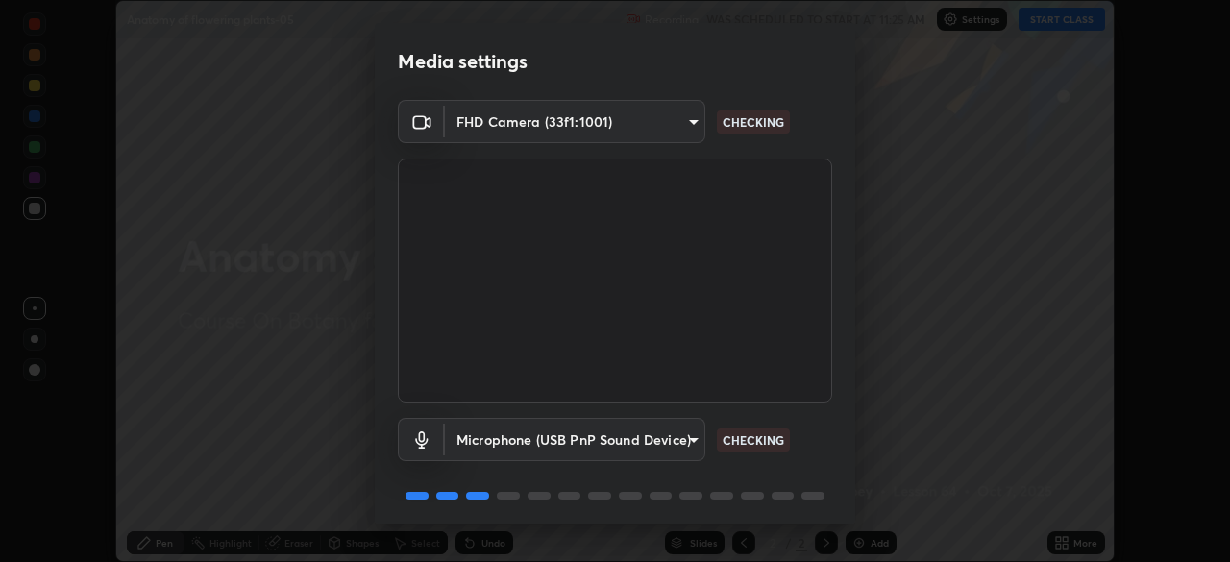
scroll to position [68, 0]
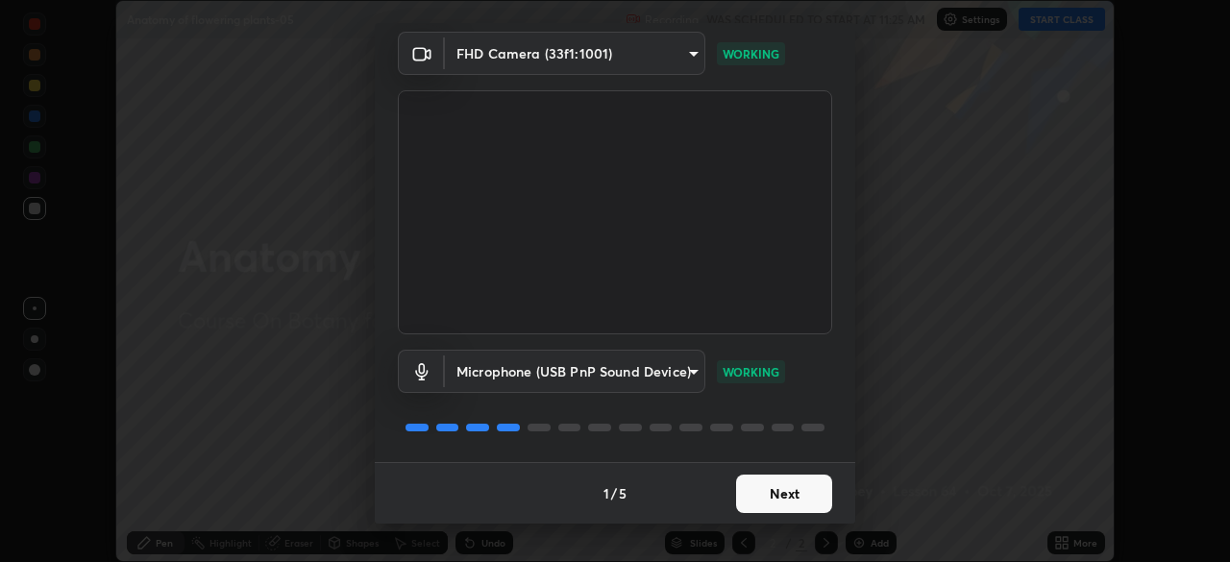
click at [785, 487] on button "Next" at bounding box center [784, 494] width 96 height 38
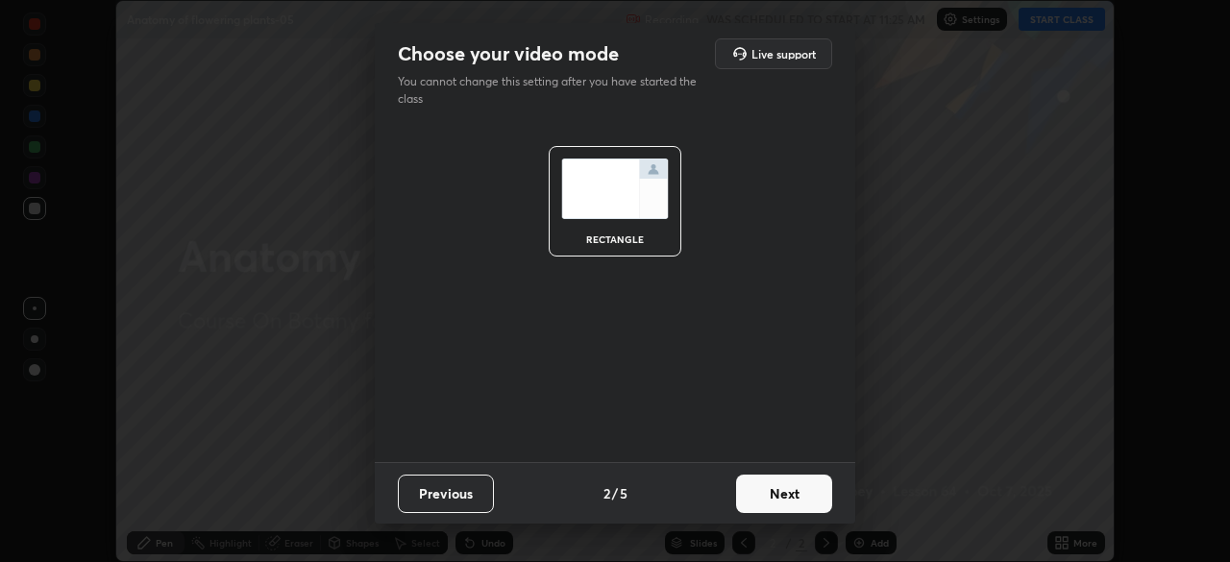
scroll to position [0, 0]
click at [789, 489] on button "Next" at bounding box center [784, 494] width 96 height 38
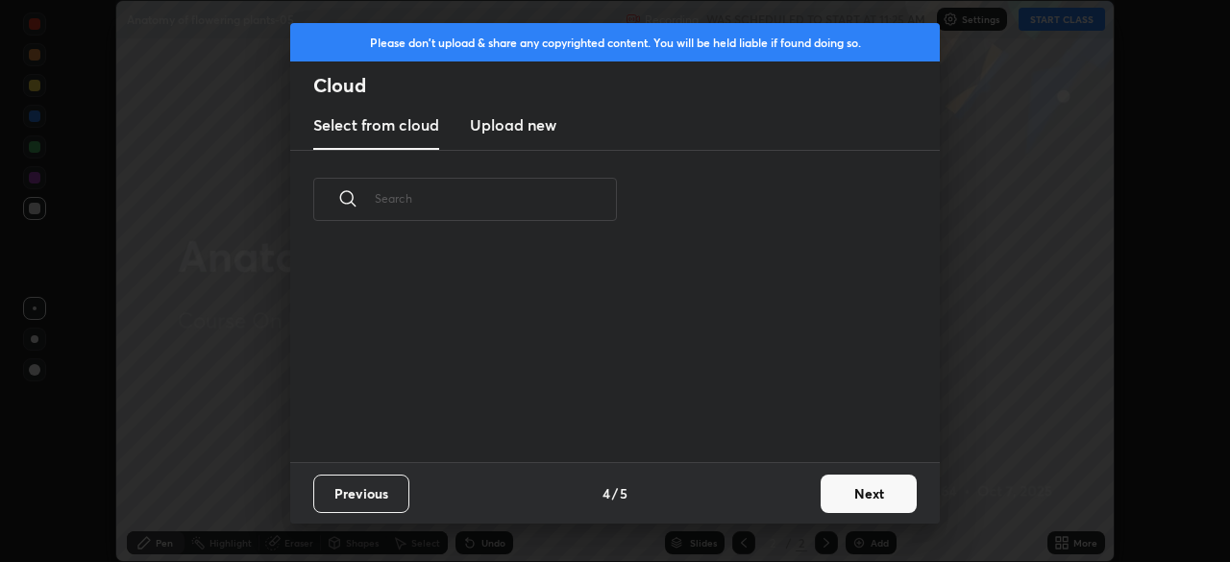
click at [841, 501] on button "Next" at bounding box center [869, 494] width 96 height 38
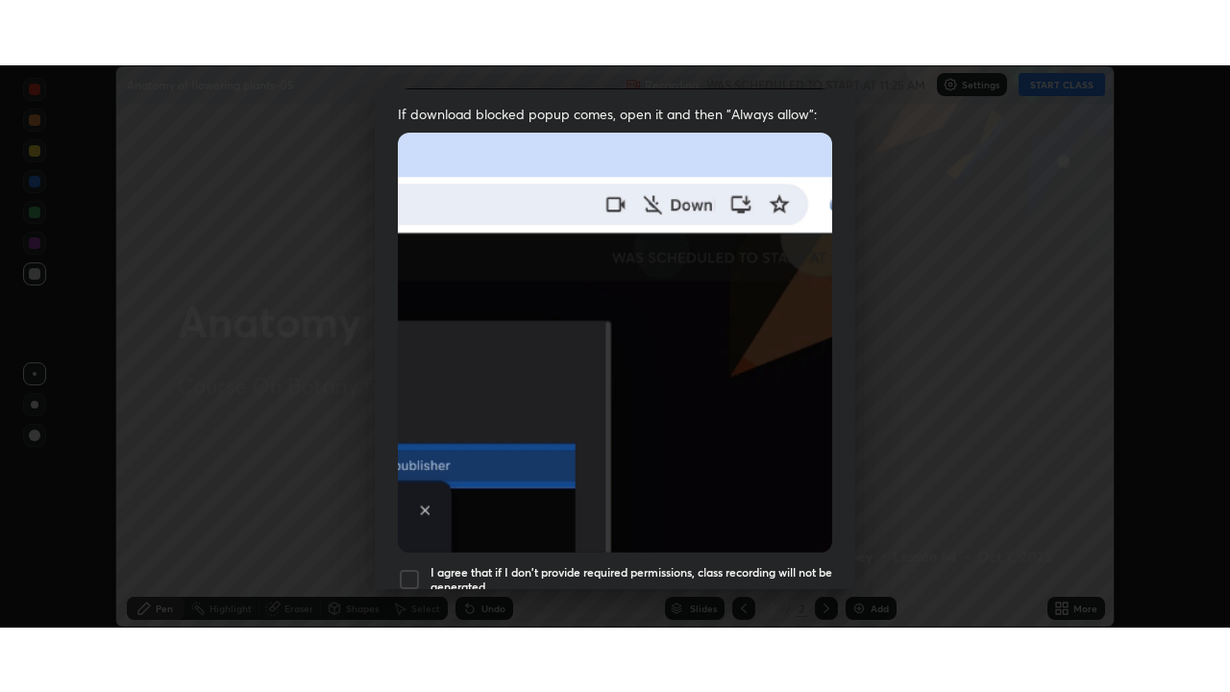
scroll to position [460, 0]
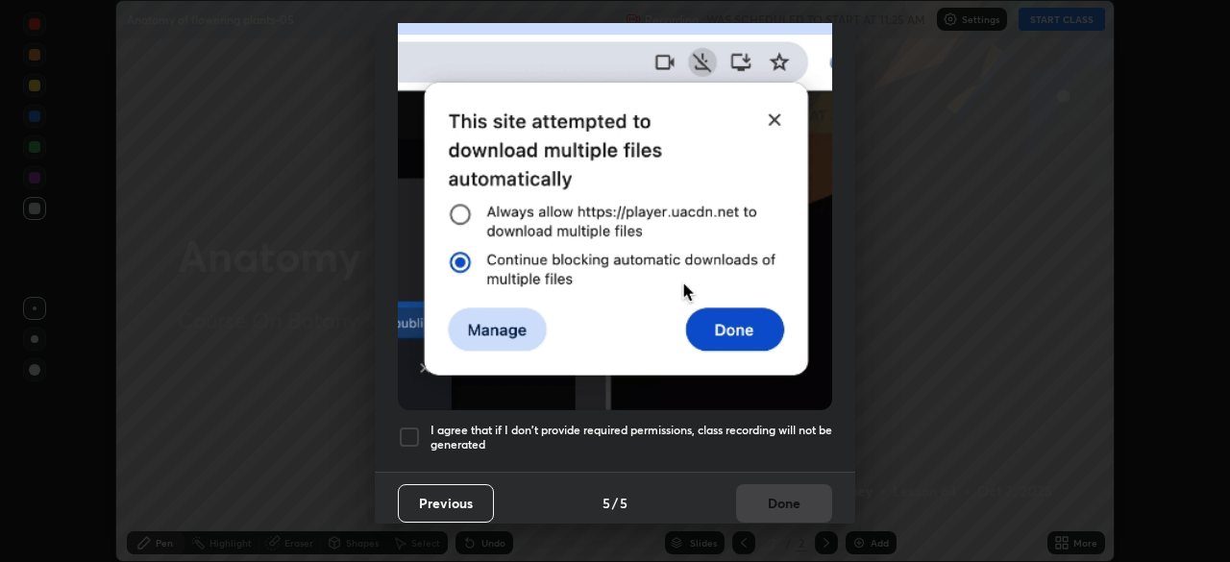
click at [727, 424] on h5 "I agree that if I don't provide required permissions, class recording will not …" at bounding box center [632, 438] width 402 height 30
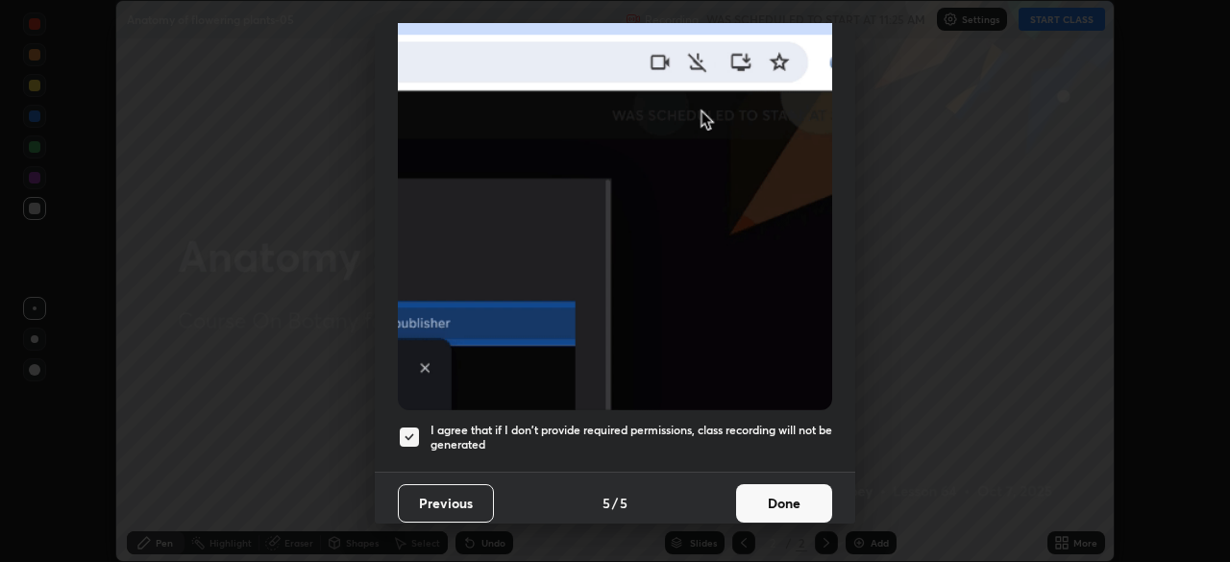
click at [785, 485] on button "Done" at bounding box center [784, 503] width 96 height 38
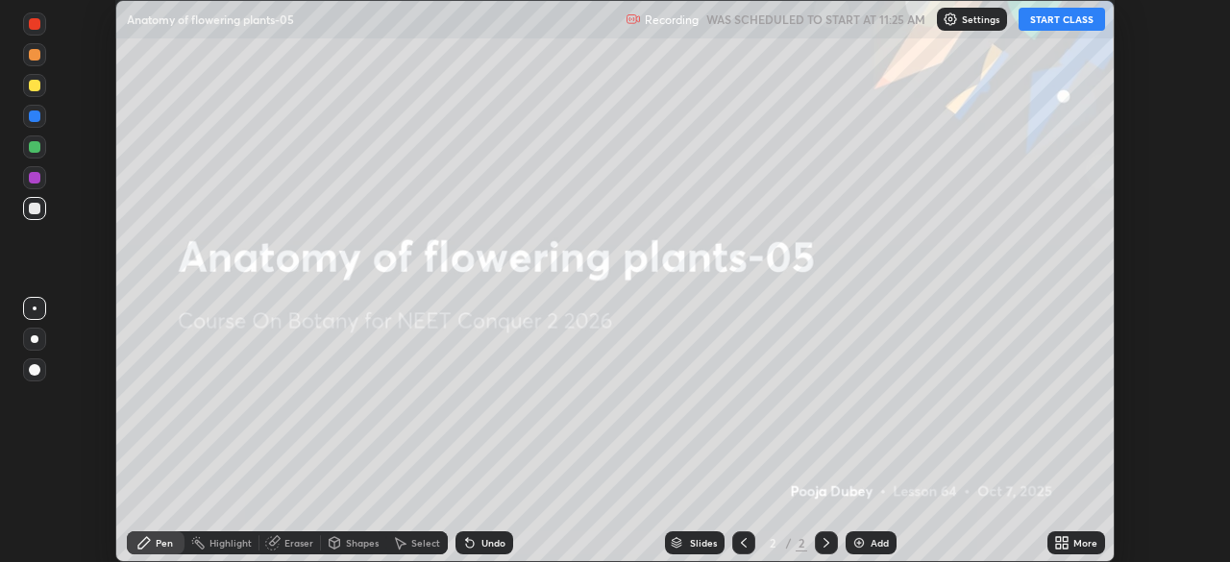
click at [1058, 539] on icon at bounding box center [1058, 539] width 5 height 5
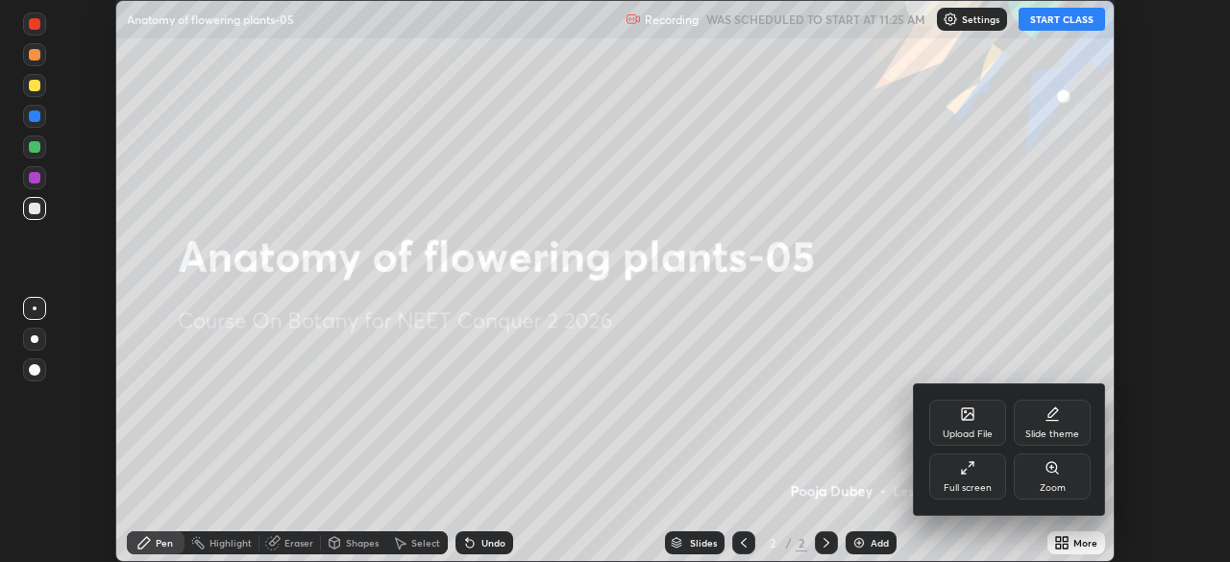
click at [957, 470] on div "Full screen" at bounding box center [967, 477] width 77 height 46
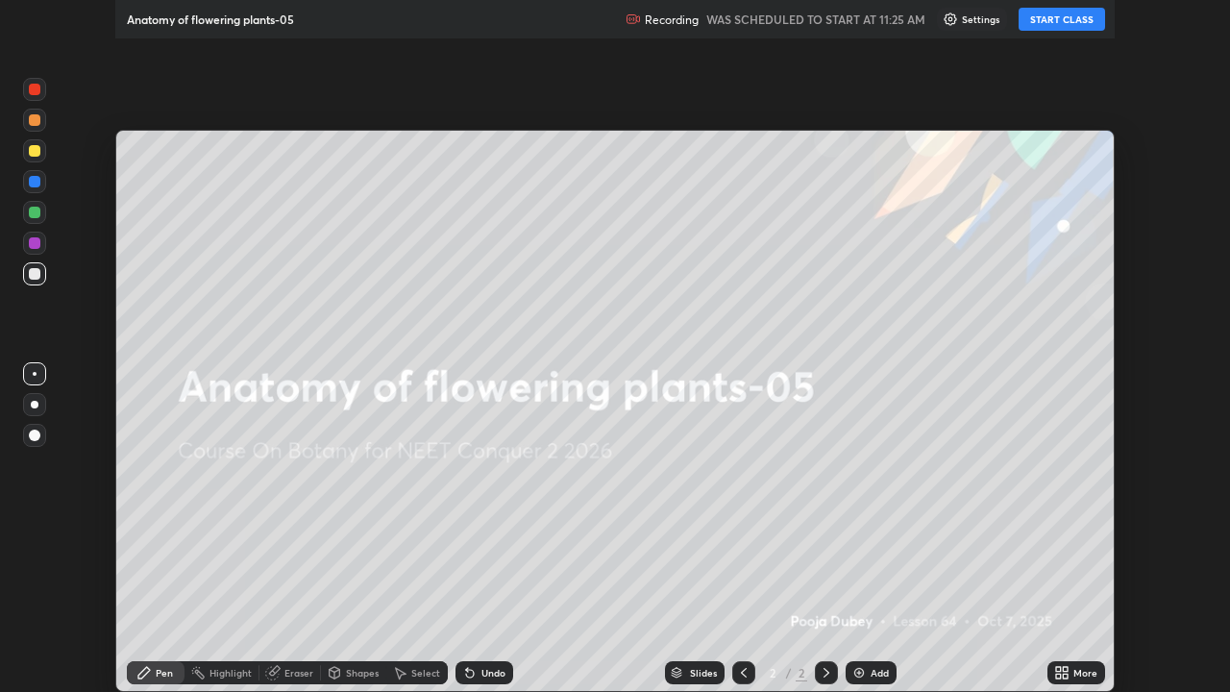
scroll to position [692, 1230]
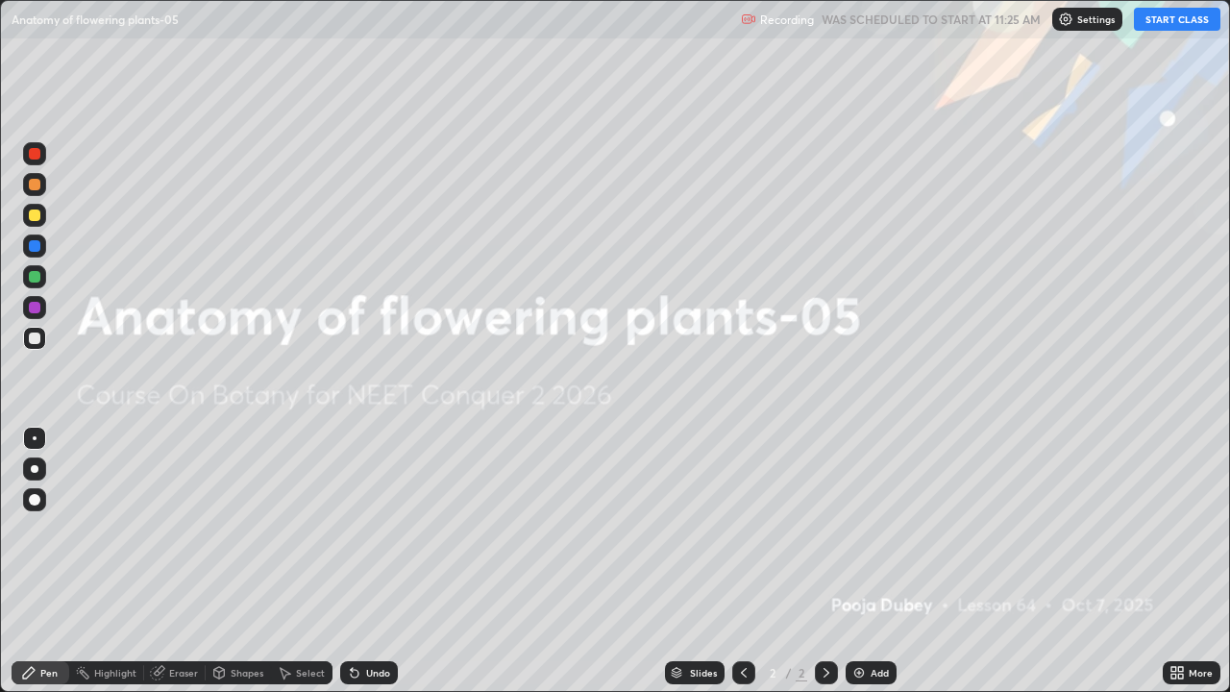
click at [1165, 26] on button "START CLASS" at bounding box center [1177, 19] width 86 height 23
click at [1189, 561] on div "More" at bounding box center [1201, 673] width 24 height 10
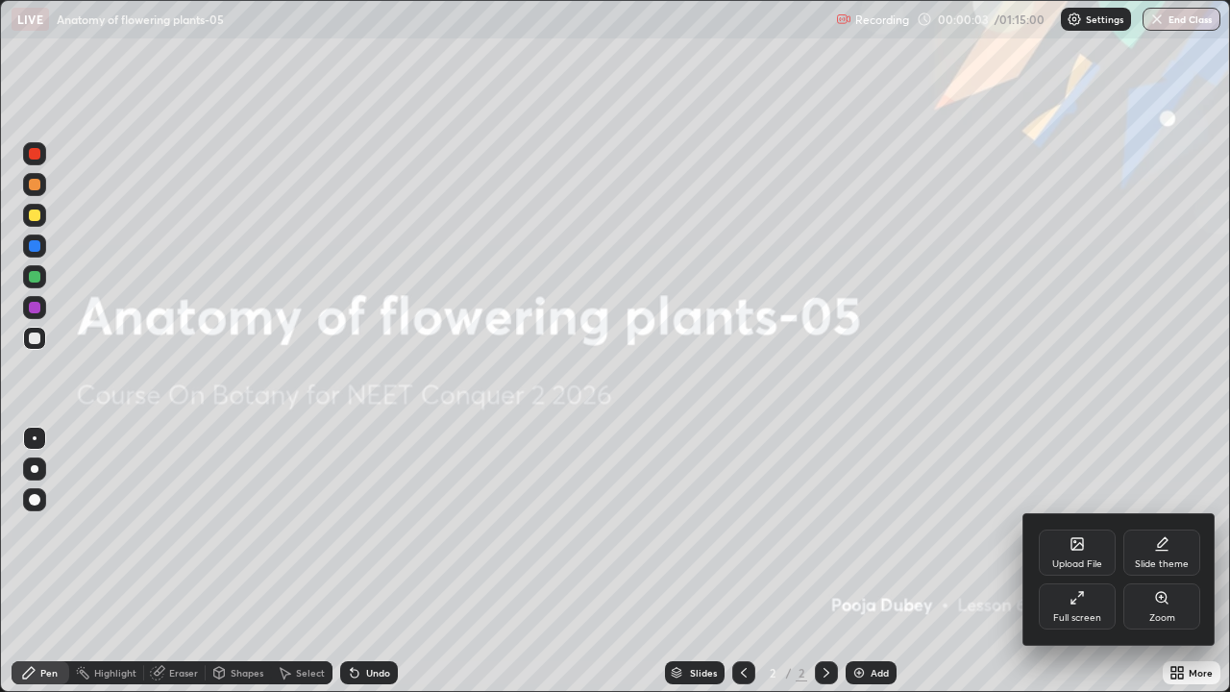
click at [1084, 561] on div "Upload File" at bounding box center [1077, 564] width 50 height 10
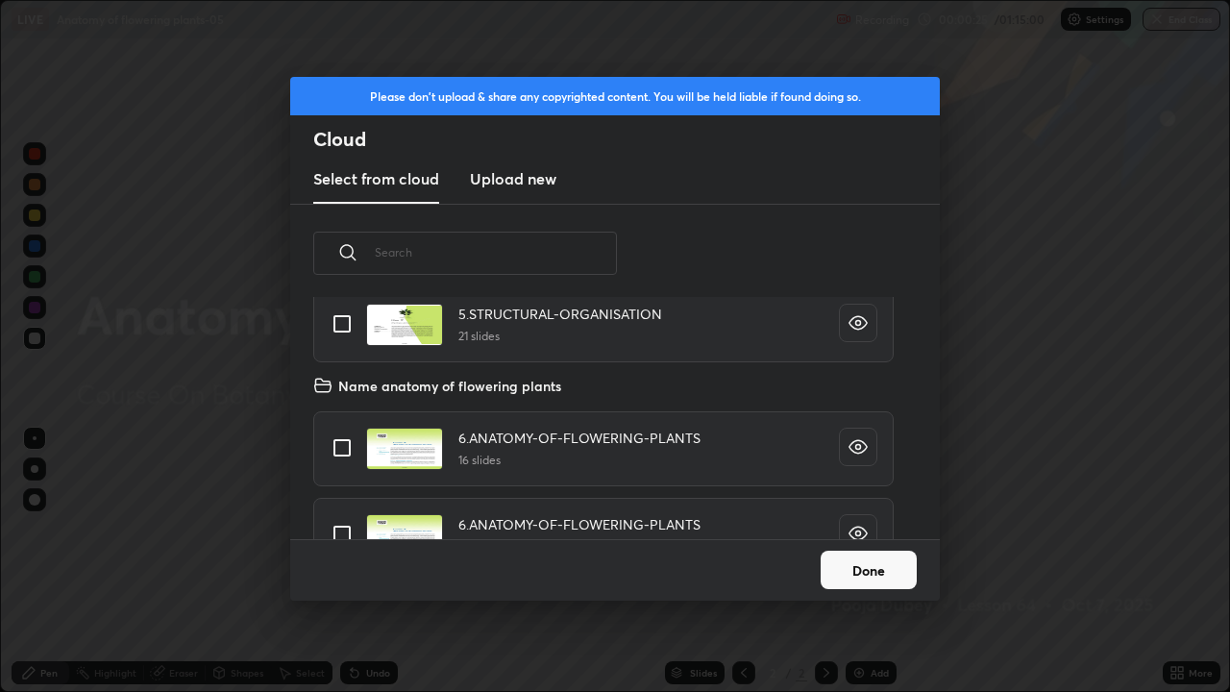
scroll to position [10478, 0]
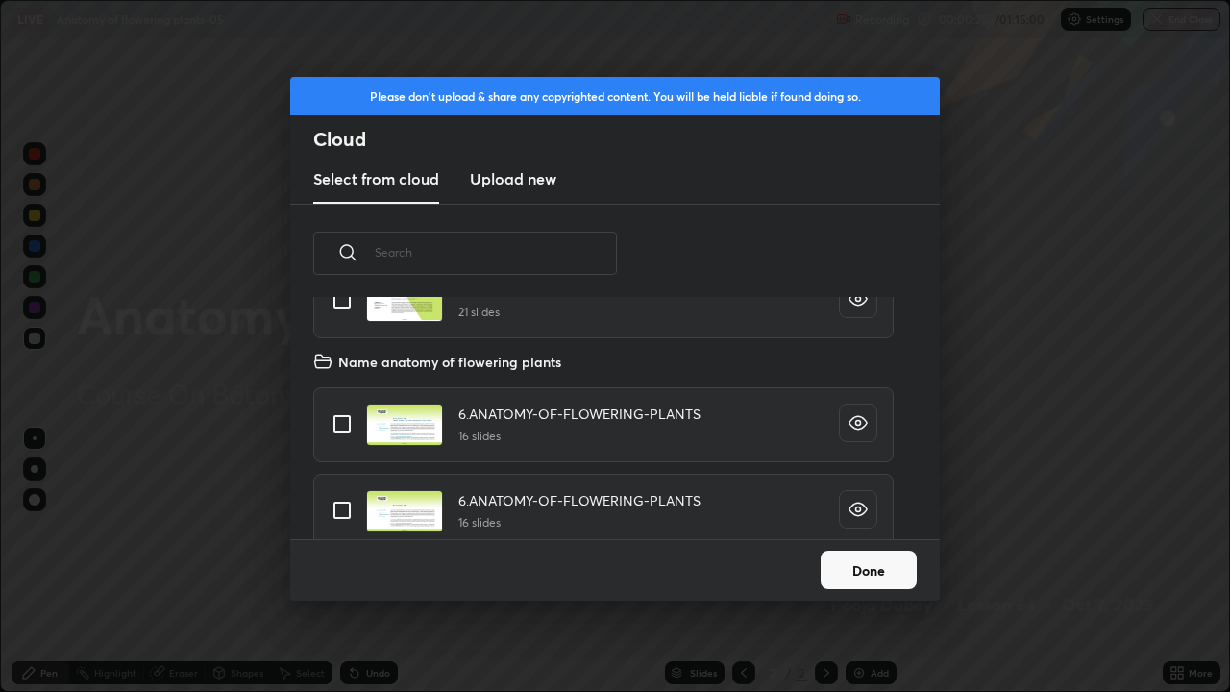
click at [349, 429] on input "grid" at bounding box center [342, 424] width 40 height 40
checkbox input "true"
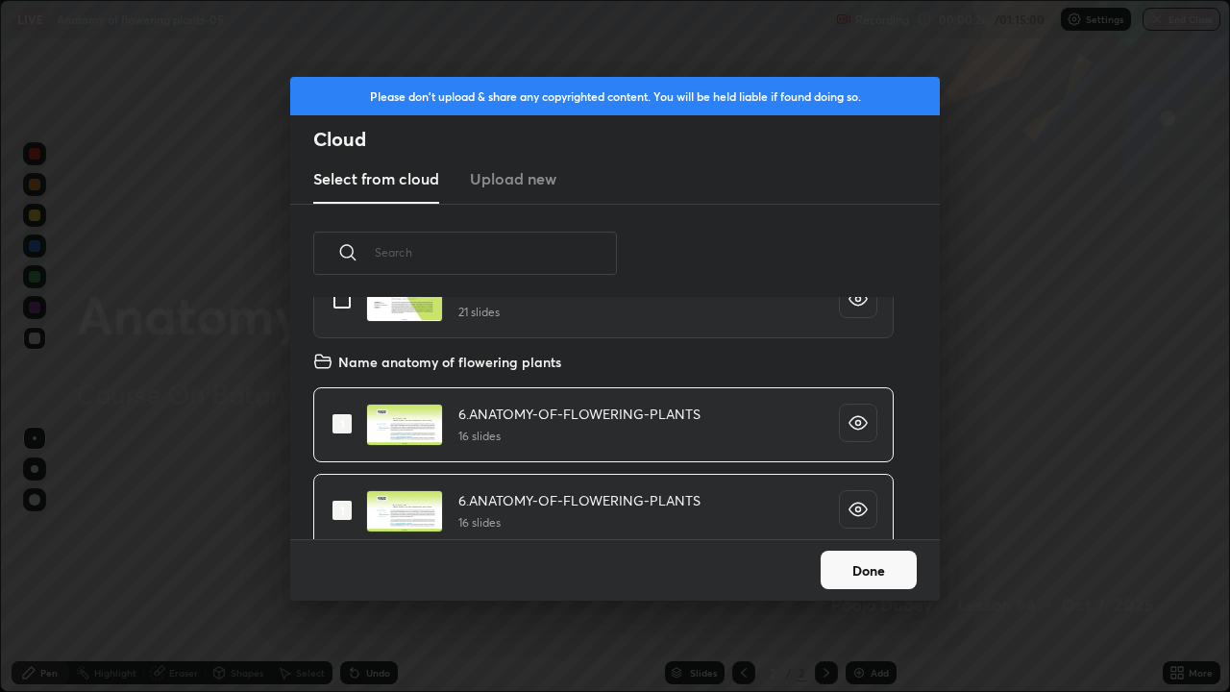
click at [865, 559] on button "Done" at bounding box center [869, 570] width 96 height 38
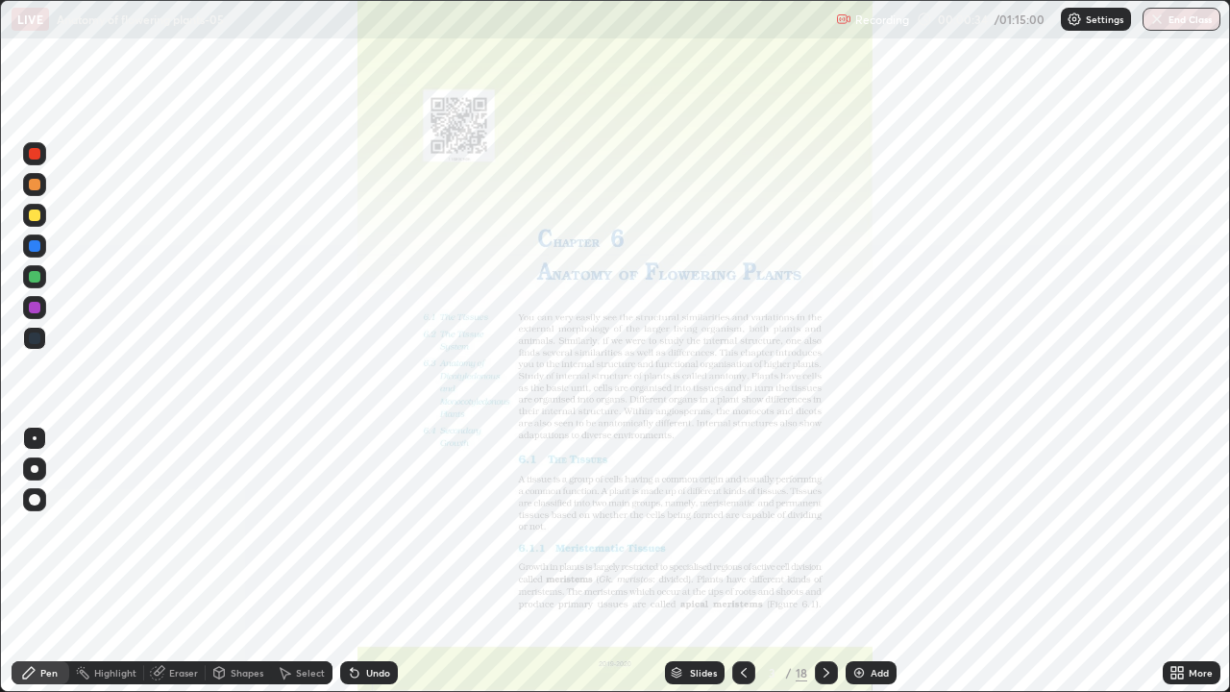
click at [706, 561] on div "Slides" at bounding box center [703, 673] width 27 height 10
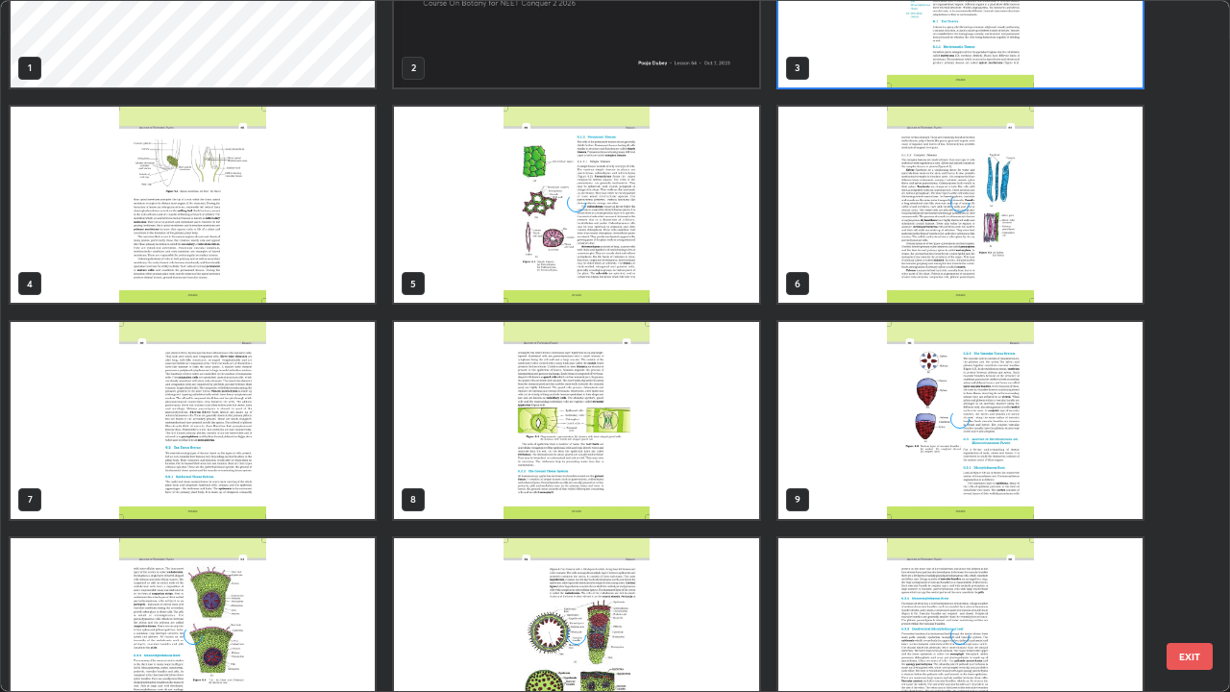
scroll to position [122, 0]
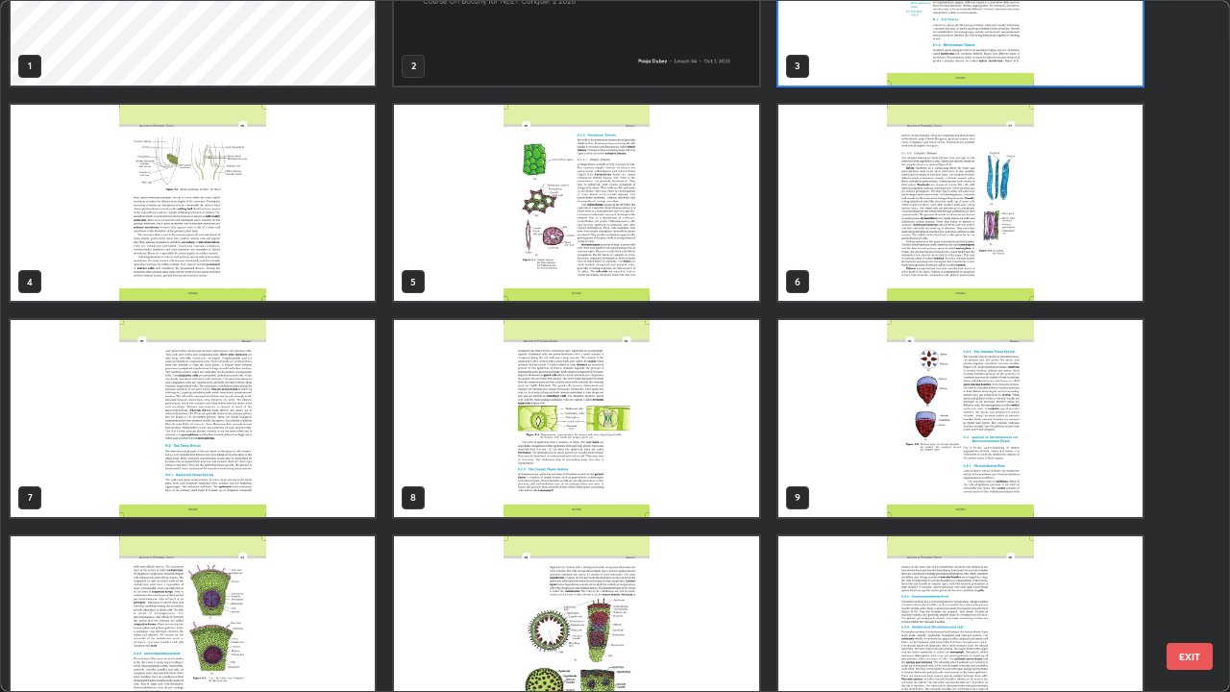
click at [372, 473] on img "grid" at bounding box center [193, 418] width 364 height 197
click at [362, 473] on img "grid" at bounding box center [193, 418] width 364 height 197
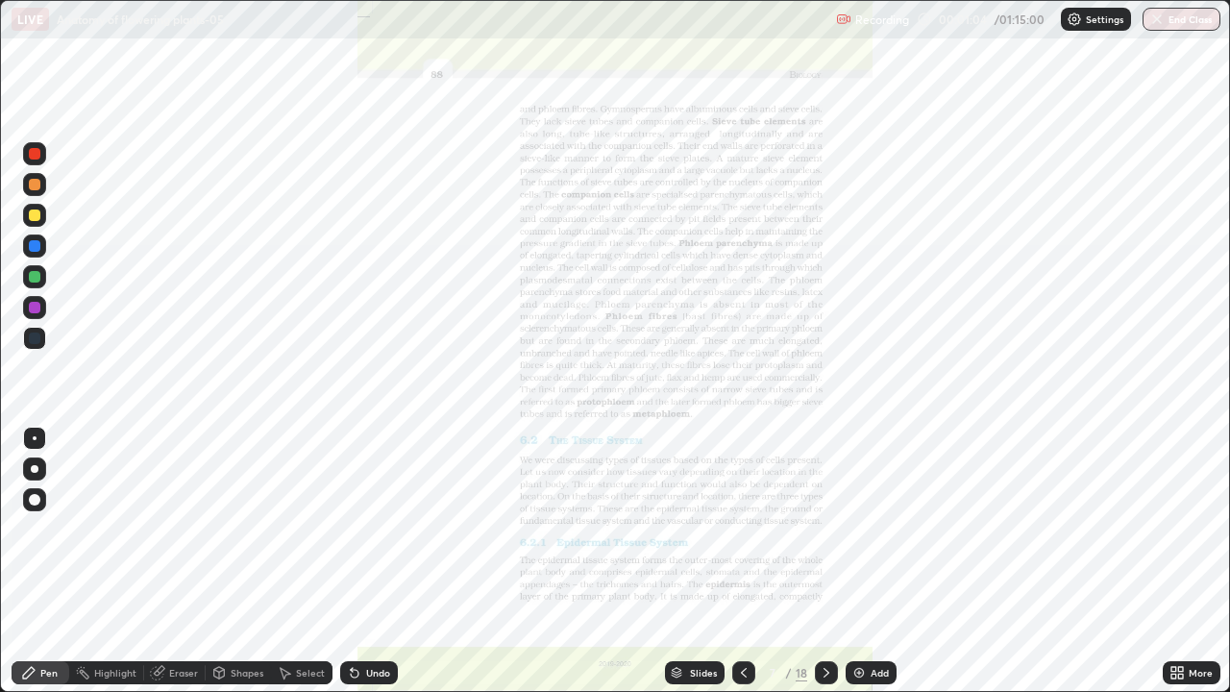
click at [699, 561] on div "Slides" at bounding box center [703, 673] width 27 height 10
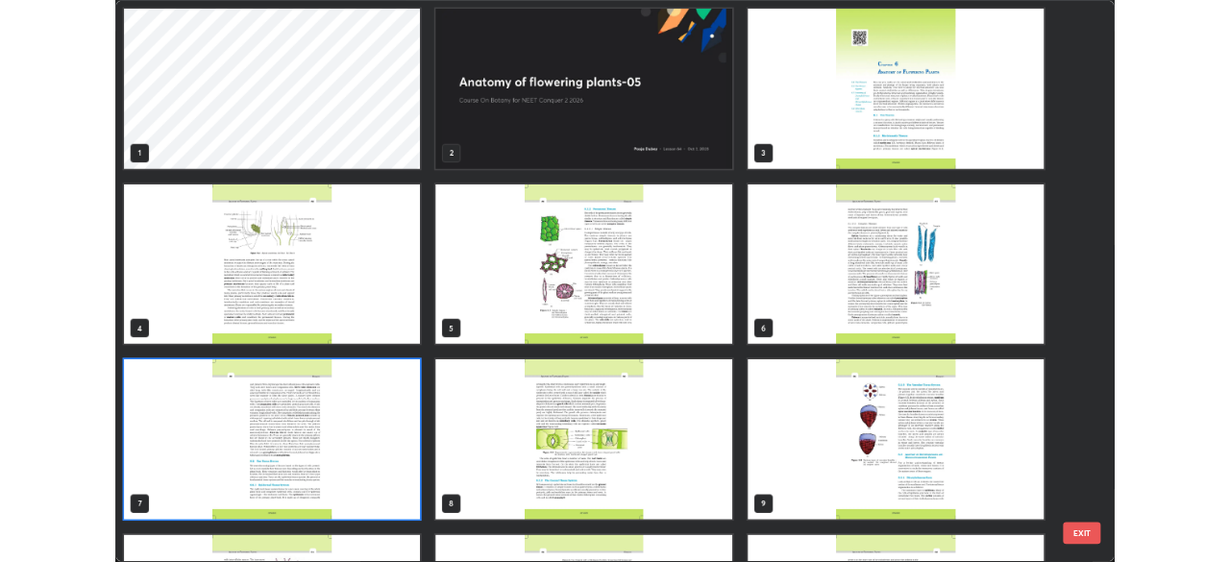
scroll to position [684, 1219]
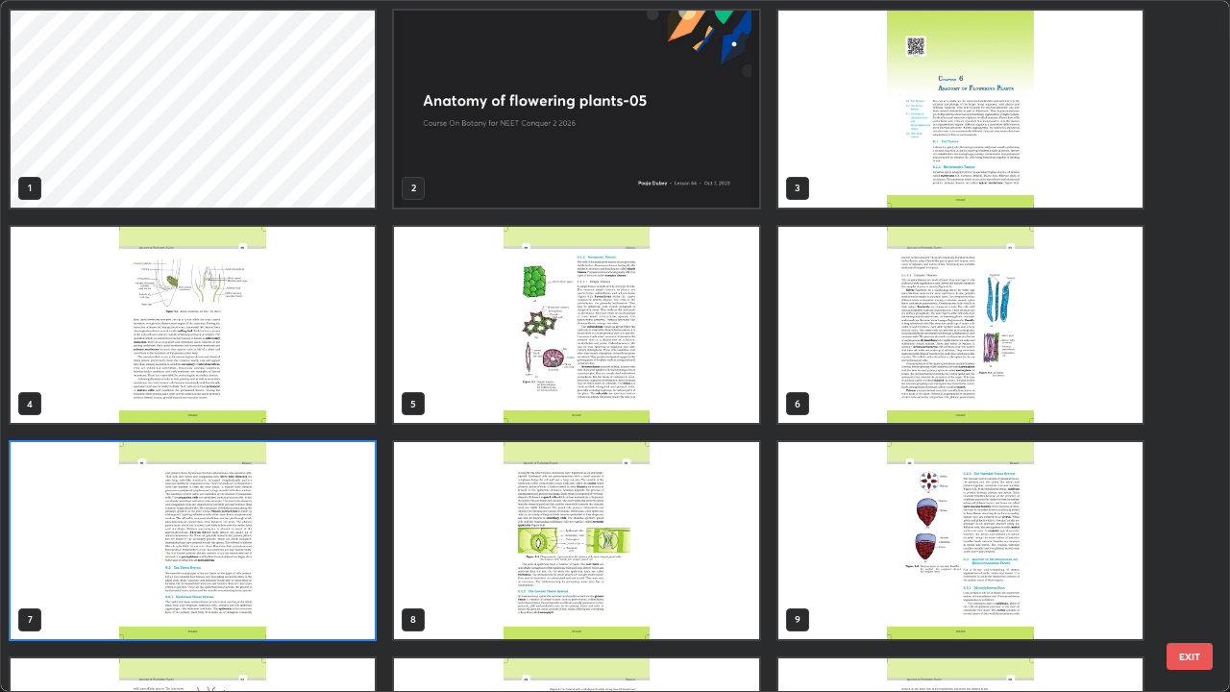
click at [667, 168] on img "grid" at bounding box center [576, 109] width 364 height 197
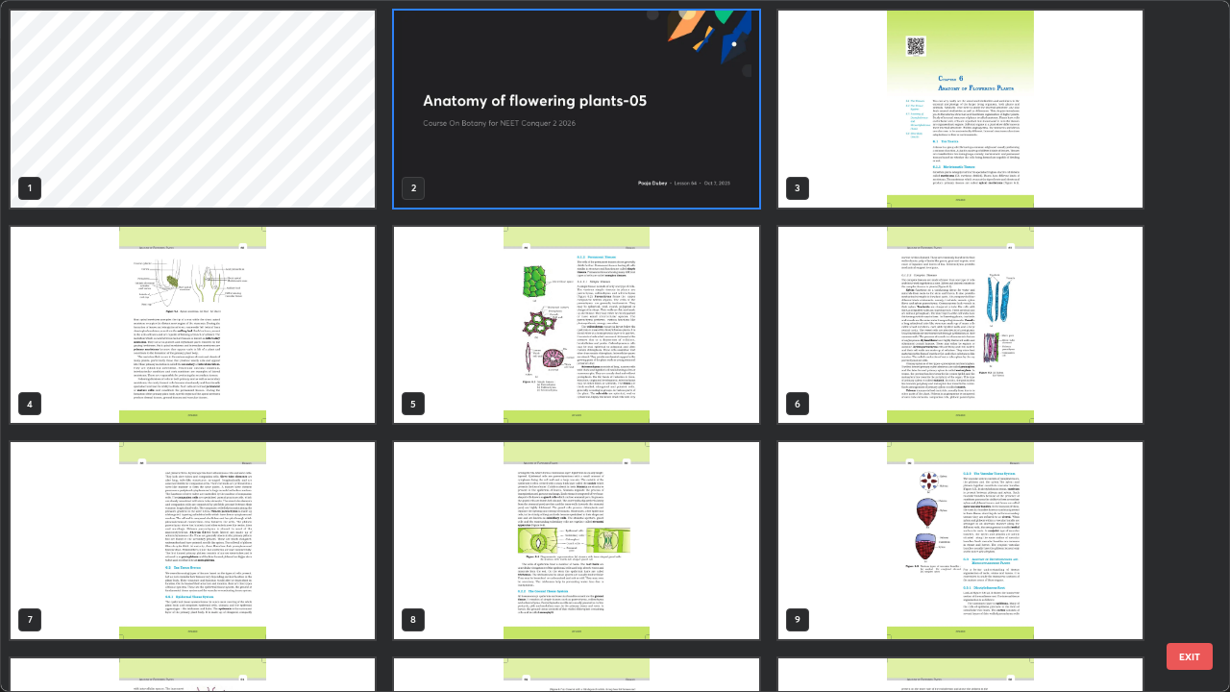
click at [677, 189] on img "grid" at bounding box center [576, 109] width 364 height 197
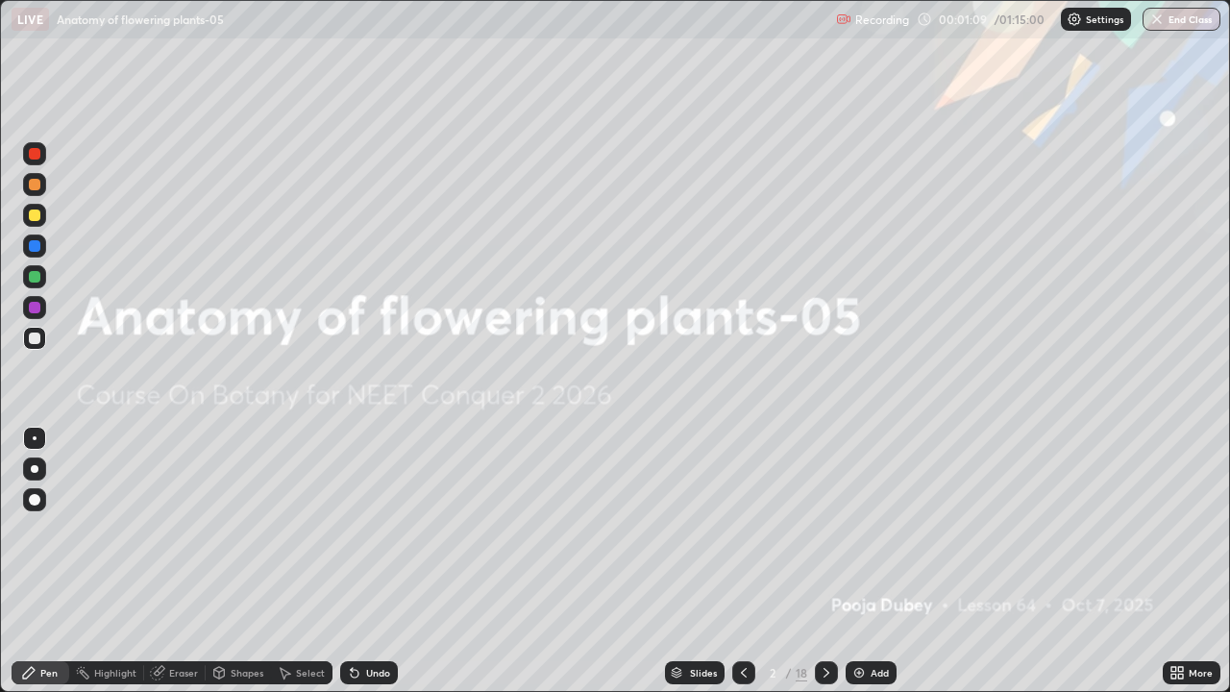
click at [682, 187] on img "grid" at bounding box center [576, 109] width 364 height 197
click at [1179, 561] on icon at bounding box center [1180, 676] width 5 height 5
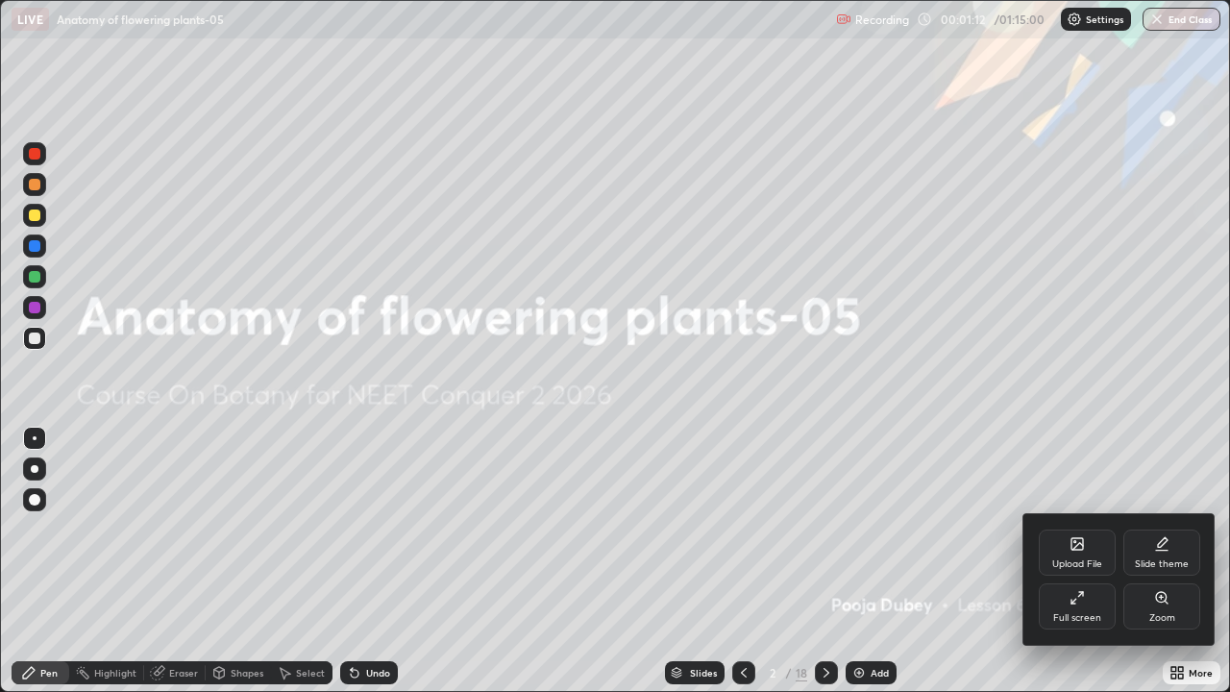
click at [1081, 561] on div "Full screen" at bounding box center [1077, 618] width 48 height 10
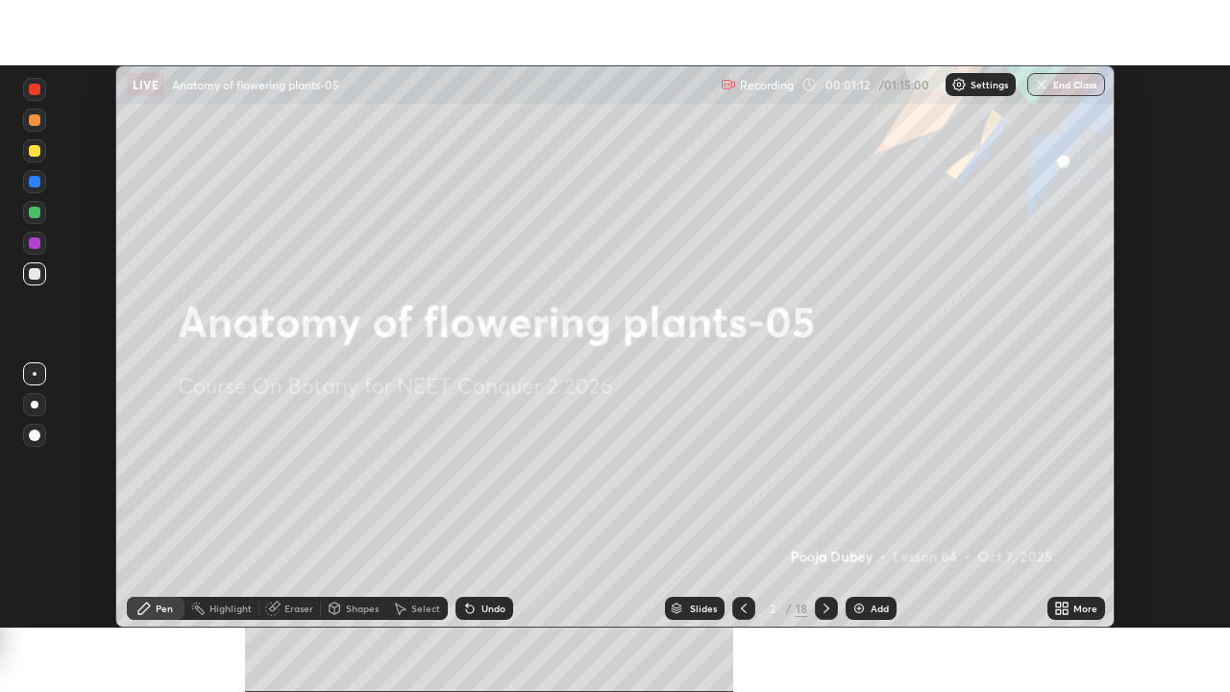
scroll to position [95545, 94877]
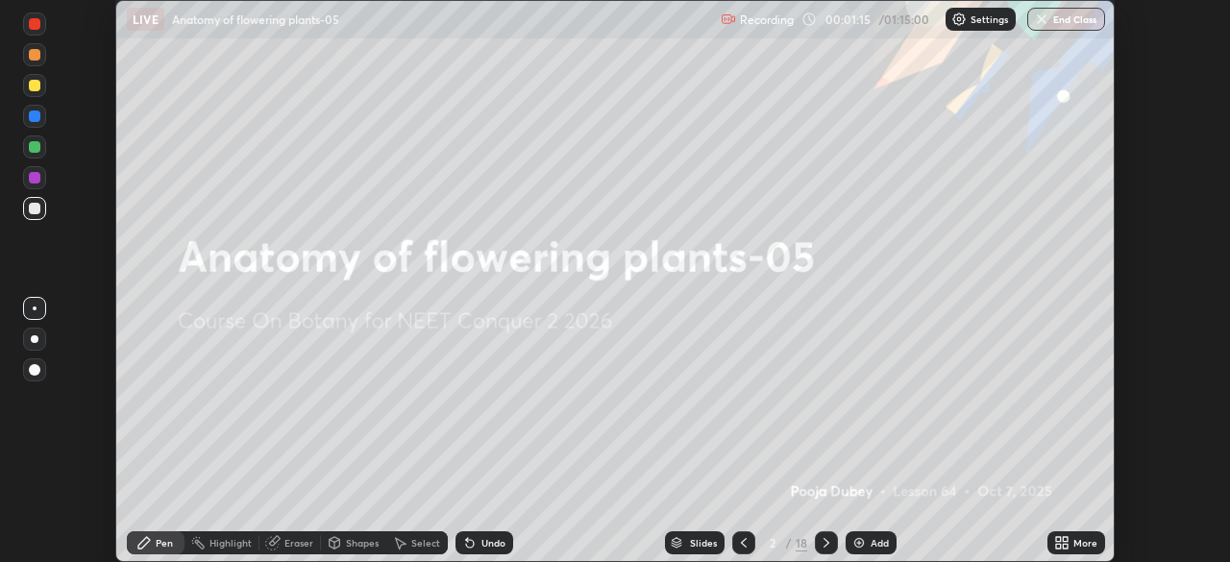
click at [1058, 539] on icon at bounding box center [1058, 539] width 5 height 5
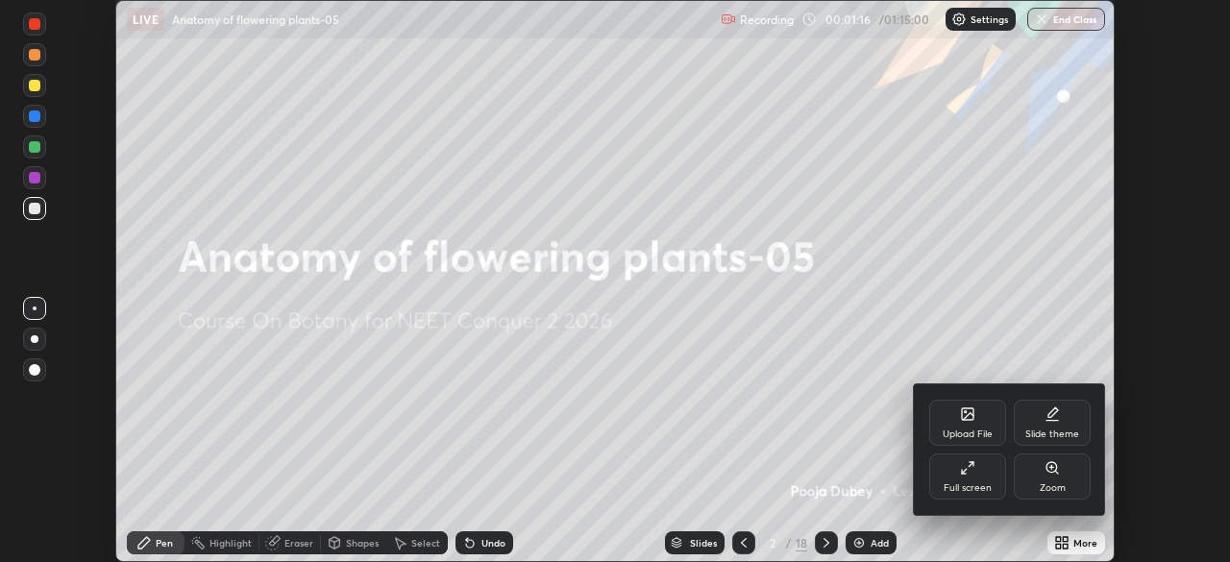
click at [972, 484] on div "Full screen" at bounding box center [968, 488] width 48 height 10
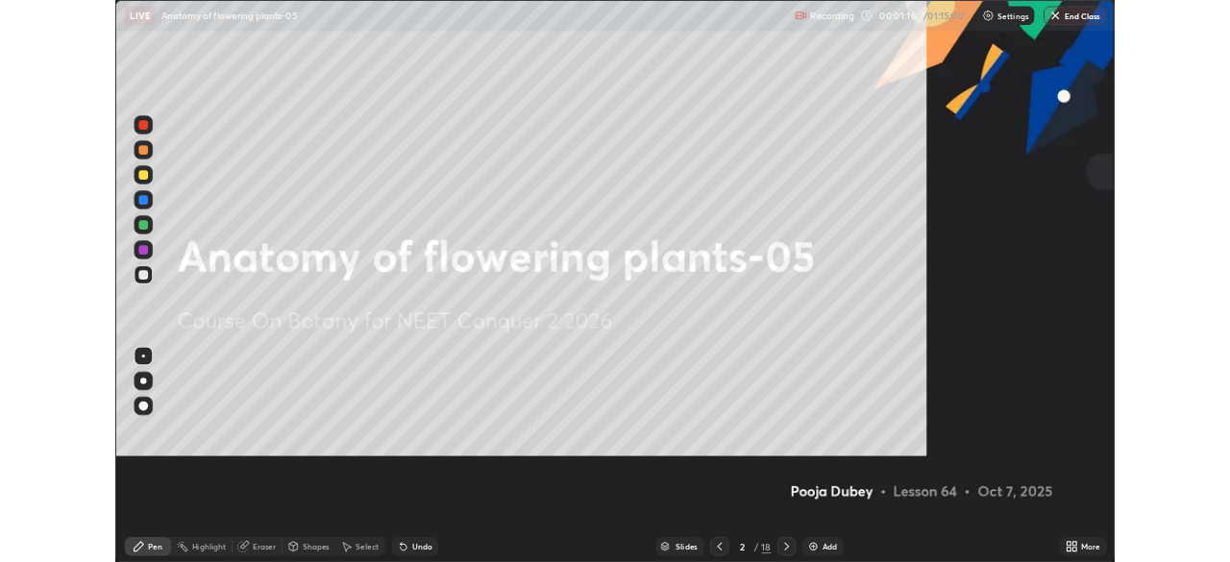
scroll to position [692, 1230]
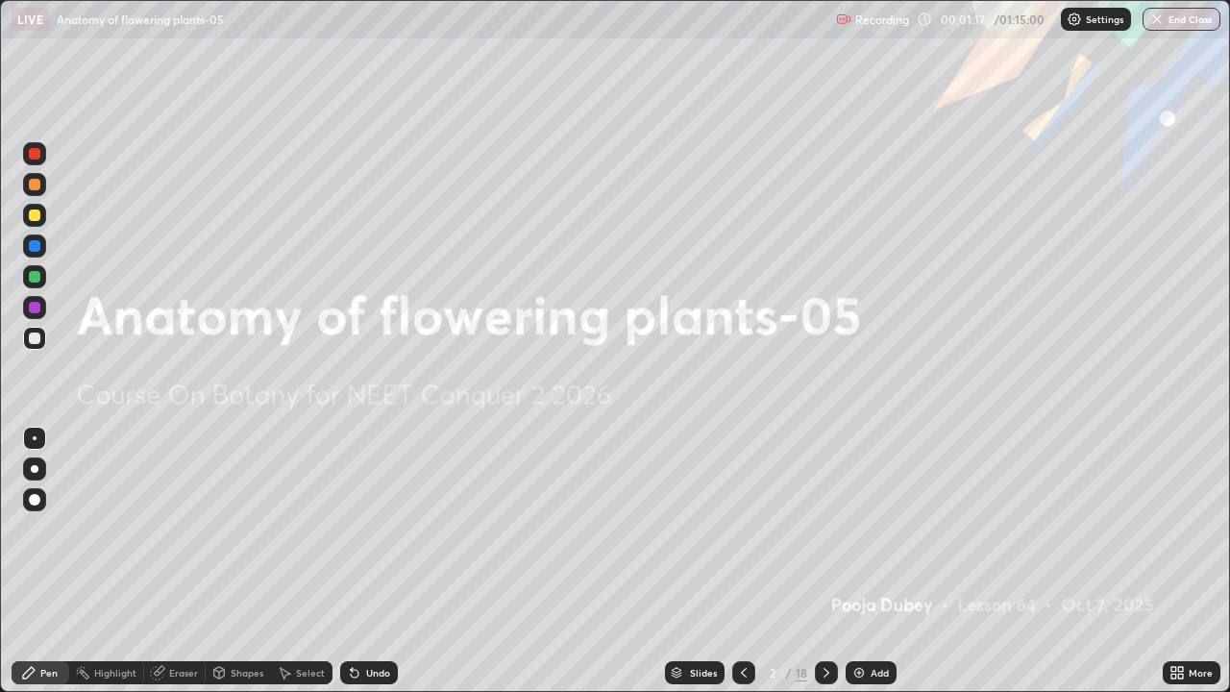
click at [869, 561] on div "Add" at bounding box center [871, 672] width 51 height 23
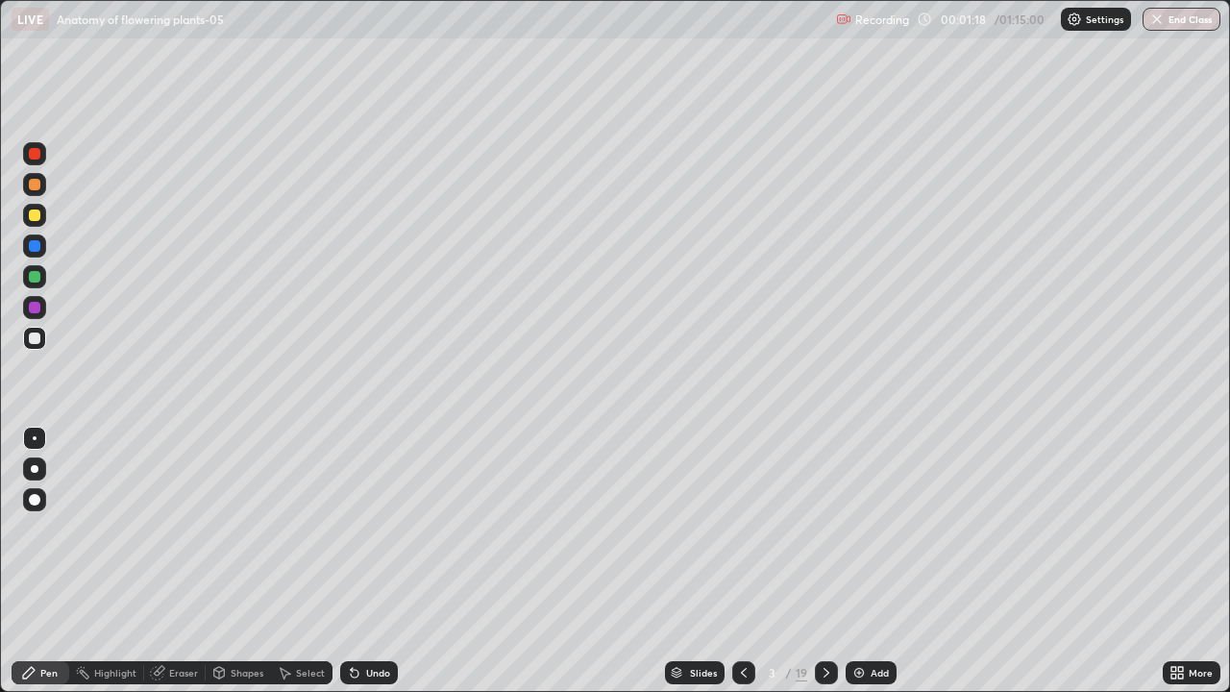
click at [39, 279] on div at bounding box center [35, 277] width 12 height 12
click at [36, 466] on div at bounding box center [35, 469] width 8 height 8
click at [39, 338] on div at bounding box center [35, 339] width 12 height 12
click at [876, 561] on div "Add" at bounding box center [880, 673] width 18 height 10
click at [1197, 561] on div "More" at bounding box center [1201, 673] width 24 height 10
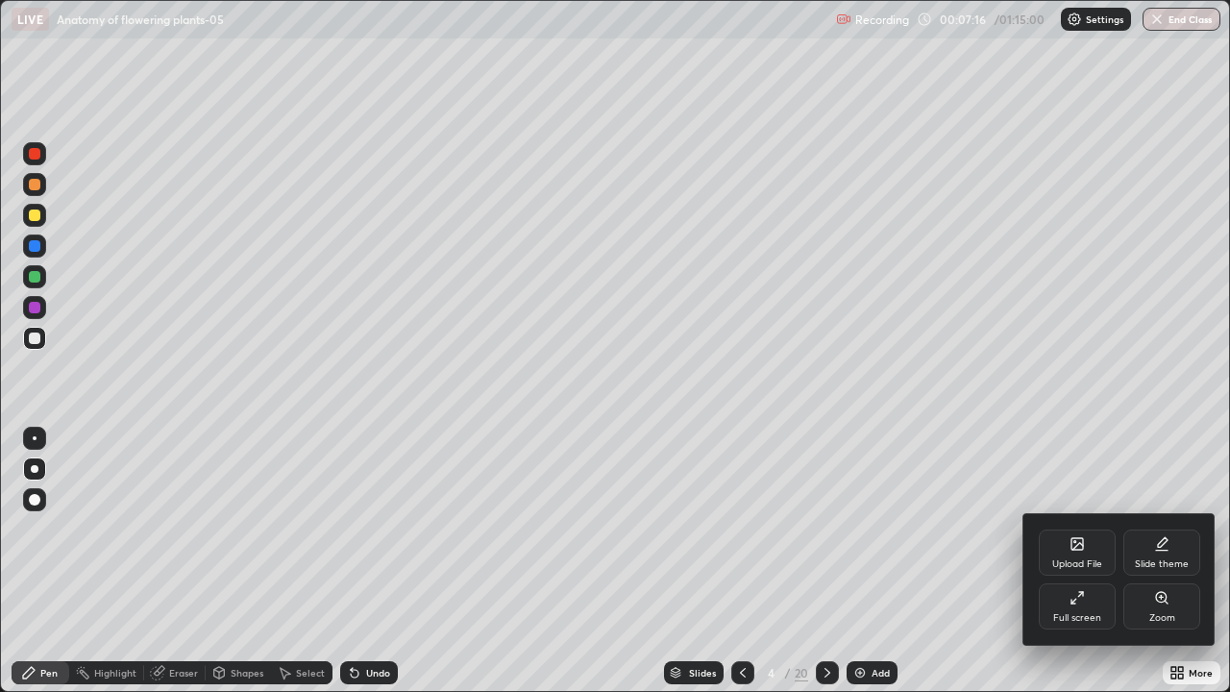
click at [1083, 561] on div "Full screen" at bounding box center [1077, 618] width 48 height 10
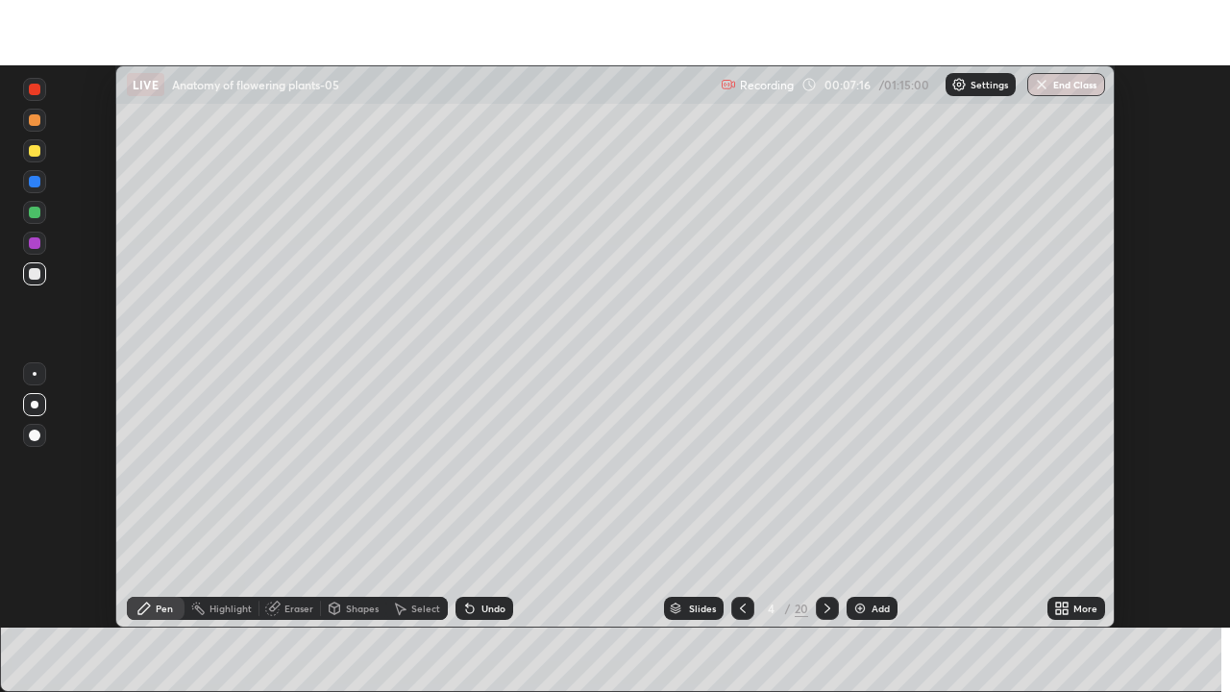
scroll to position [95545, 94877]
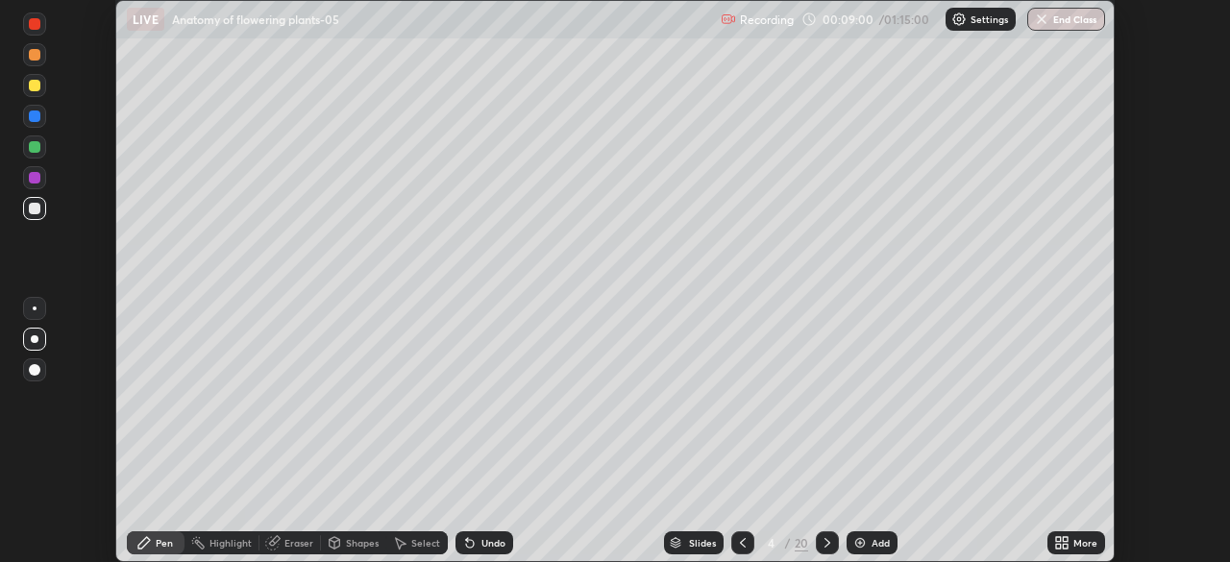
click at [1068, 540] on icon at bounding box center [1065, 539] width 5 height 5
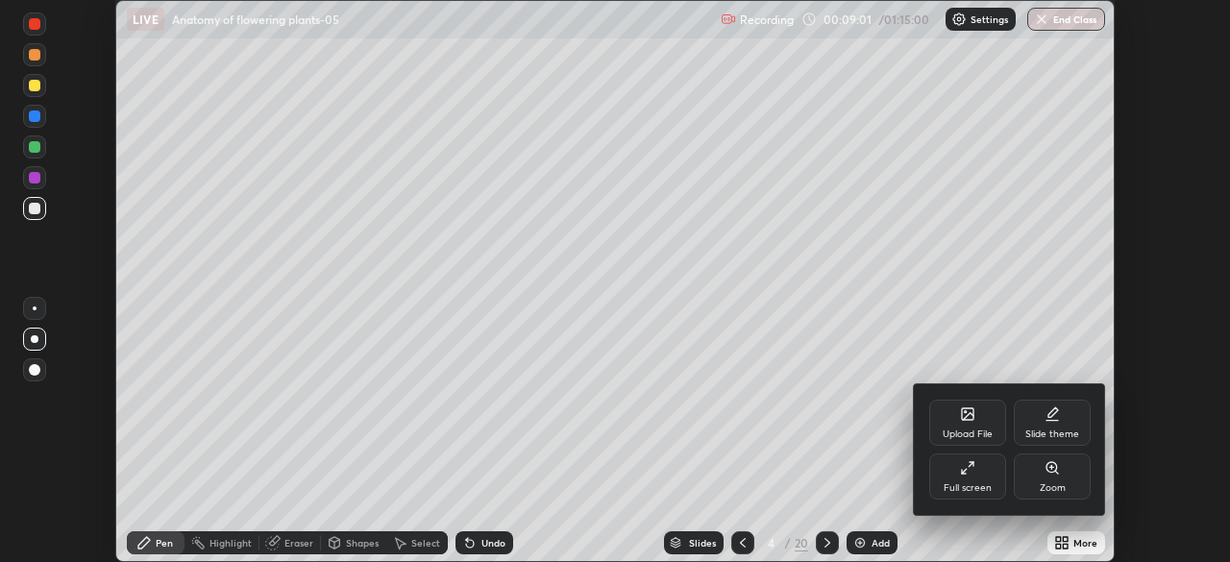
click at [972, 483] on div "Full screen" at bounding box center [968, 488] width 48 height 10
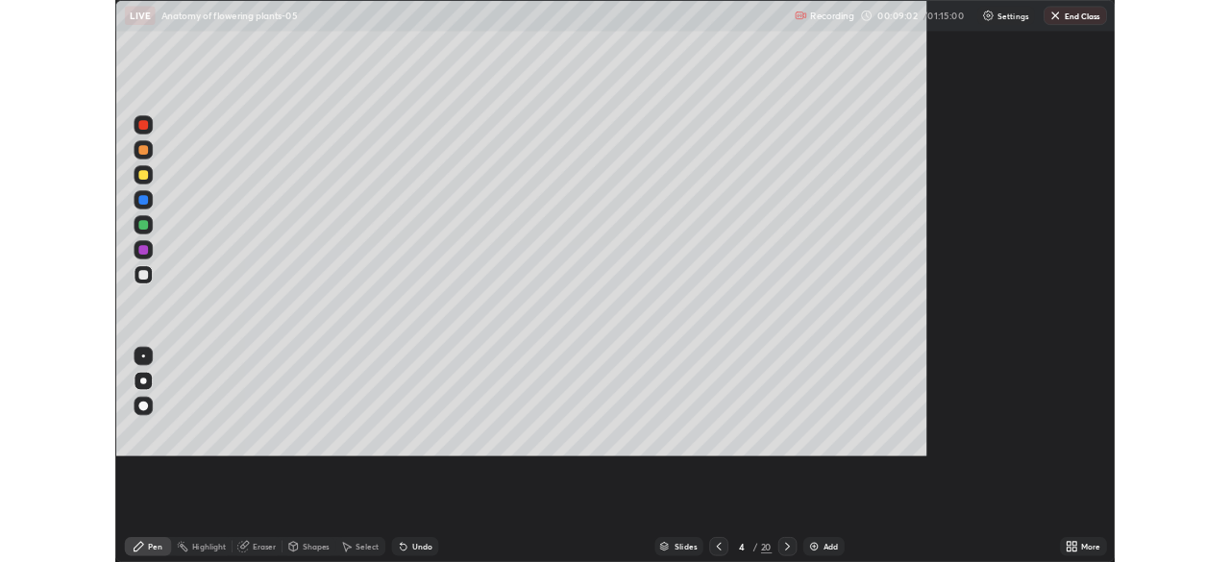
scroll to position [692, 1230]
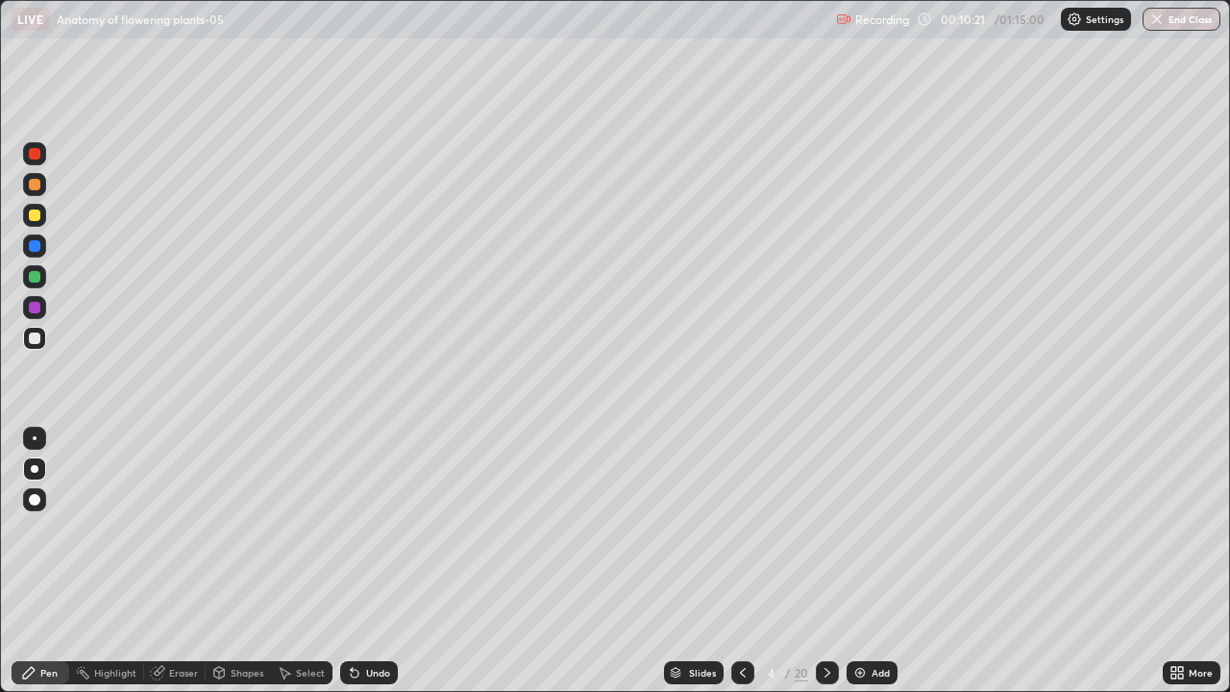
click at [819, 561] on div at bounding box center [827, 672] width 23 height 23
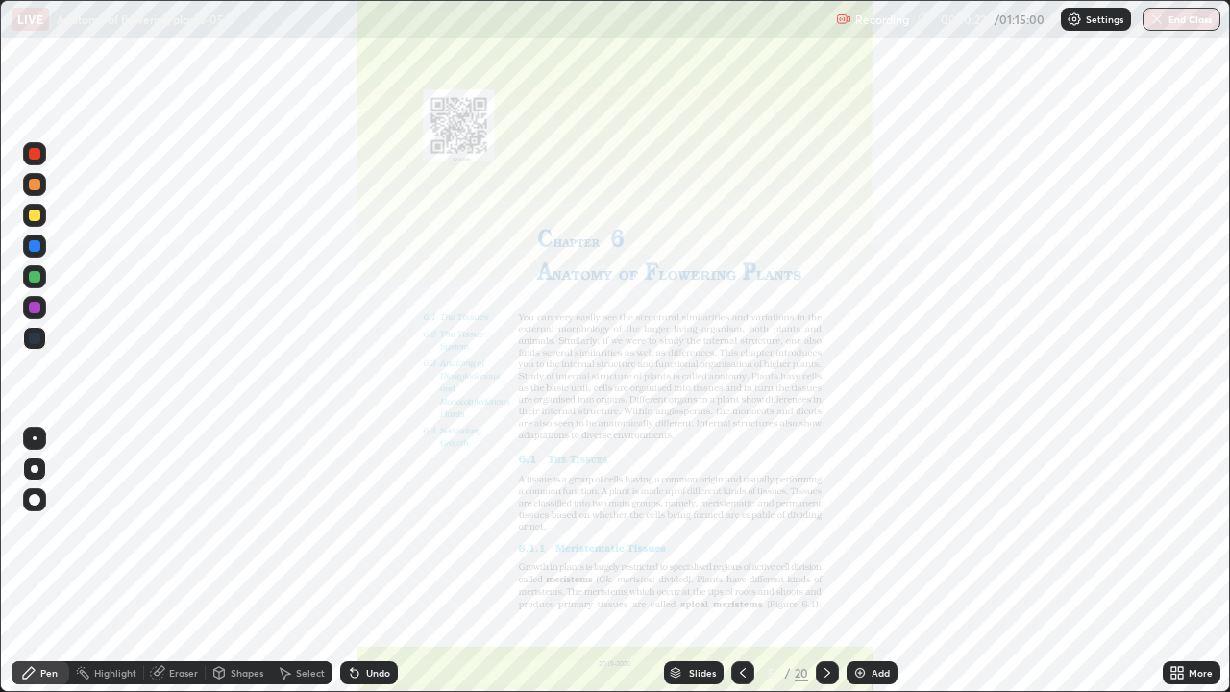
click at [737, 561] on icon at bounding box center [742, 672] width 15 height 15
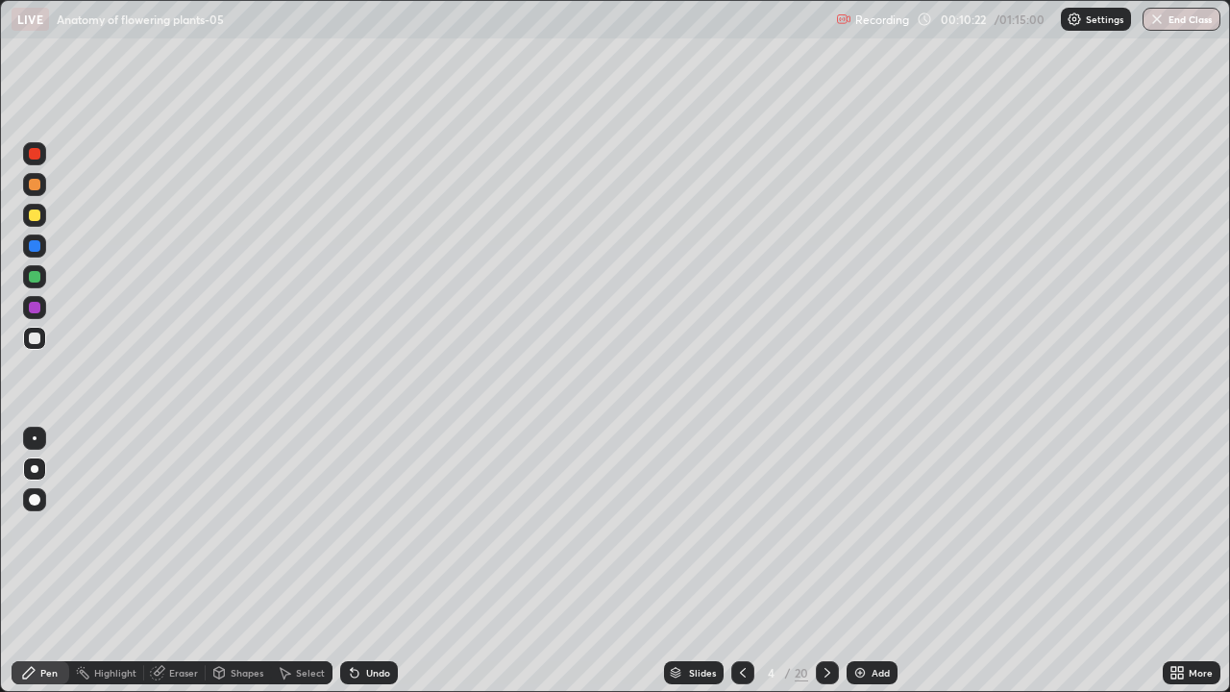
click at [872, 561] on div "Add" at bounding box center [881, 673] width 18 height 10
click at [36, 277] on div at bounding box center [35, 277] width 12 height 12
click at [36, 338] on div at bounding box center [35, 339] width 12 height 12
click at [874, 561] on div "Add" at bounding box center [880, 673] width 18 height 10
click at [36, 277] on div at bounding box center [35, 277] width 12 height 12
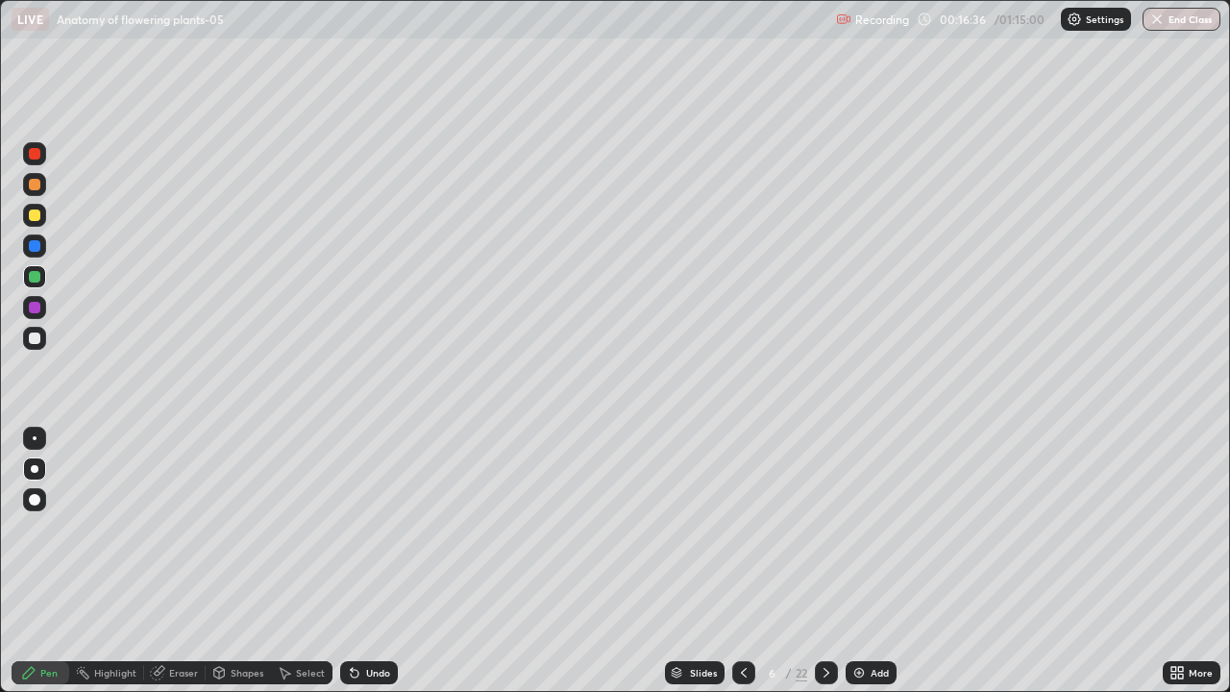
click at [1195, 561] on div "More" at bounding box center [1201, 673] width 24 height 10
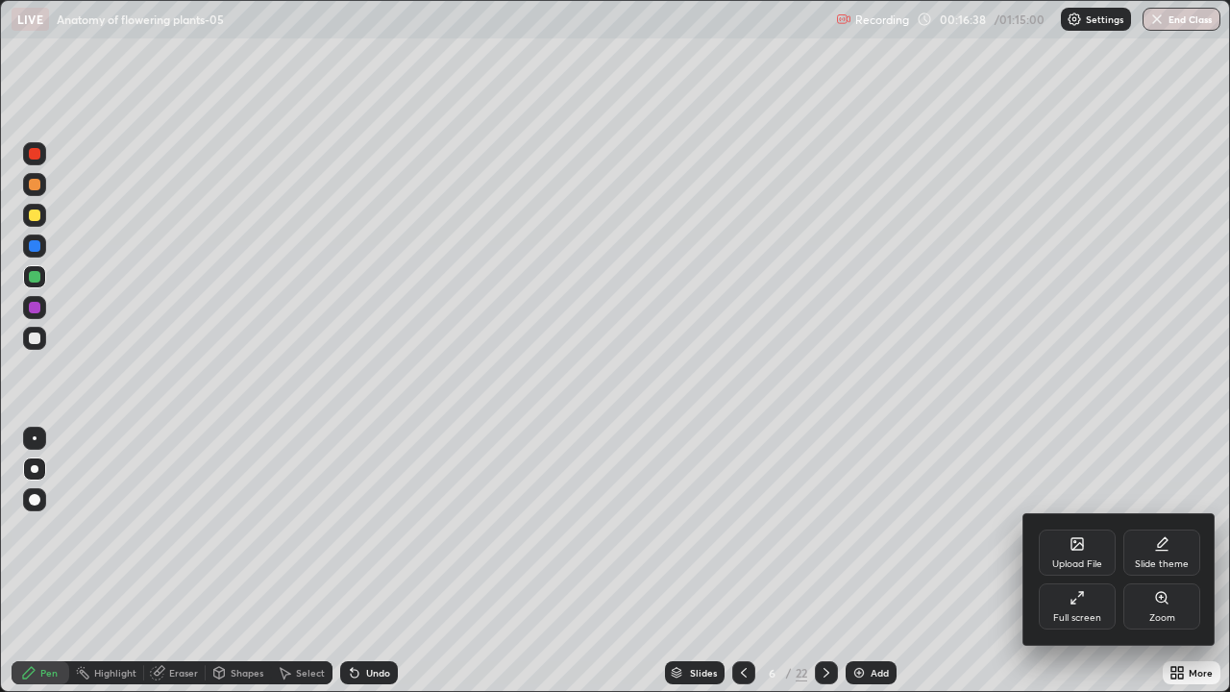
click at [1087, 561] on div "Full screen" at bounding box center [1077, 618] width 48 height 10
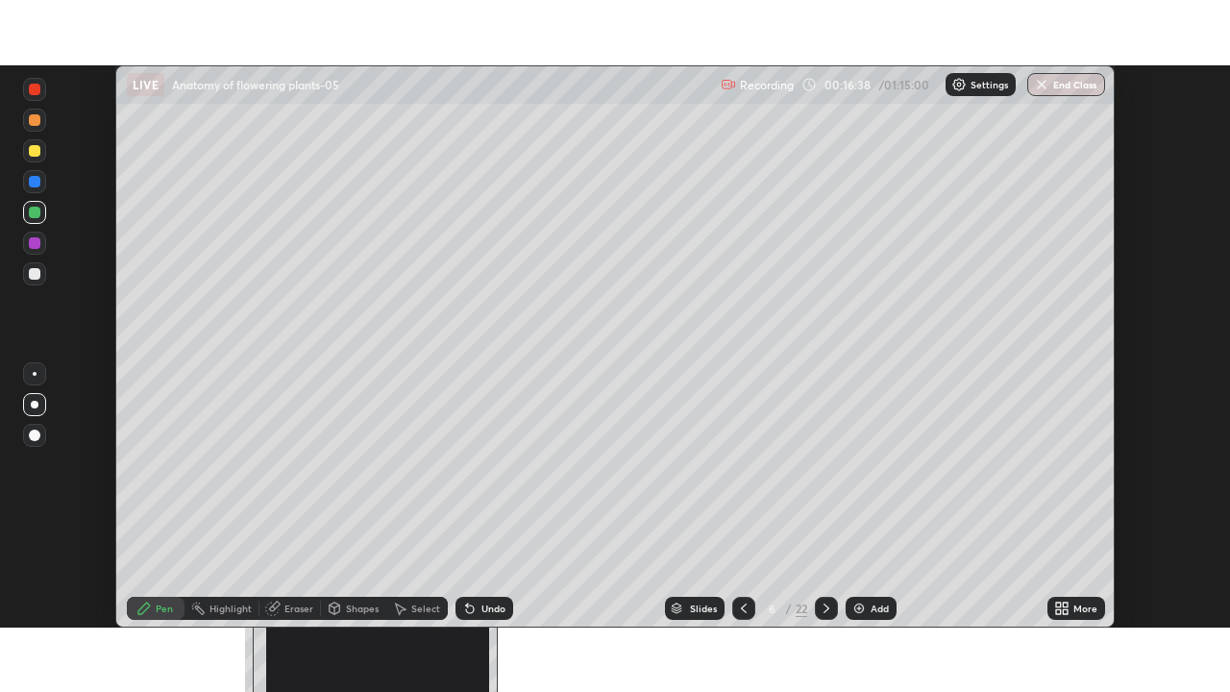
scroll to position [95545, 94877]
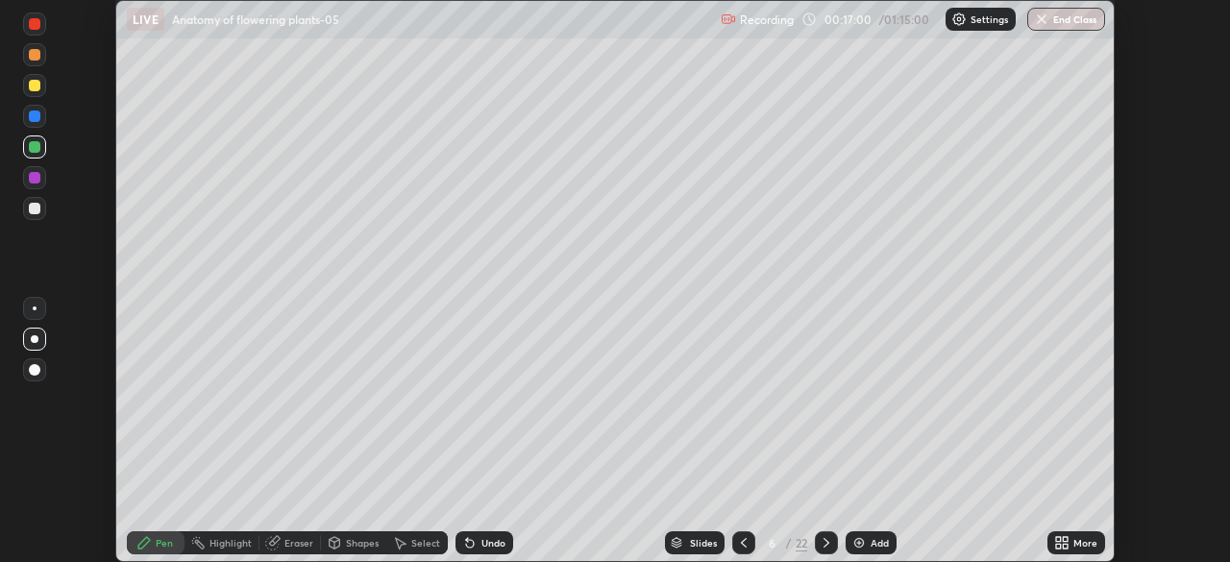
click at [1067, 546] on icon at bounding box center [1065, 546] width 5 height 5
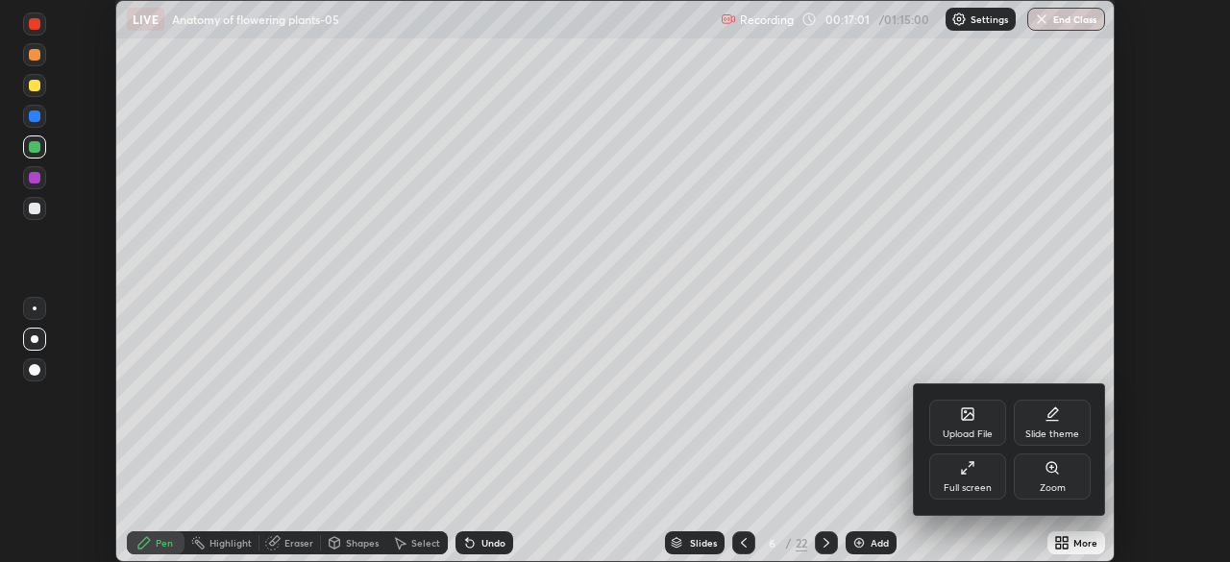
click at [983, 491] on div "Full screen" at bounding box center [968, 488] width 48 height 10
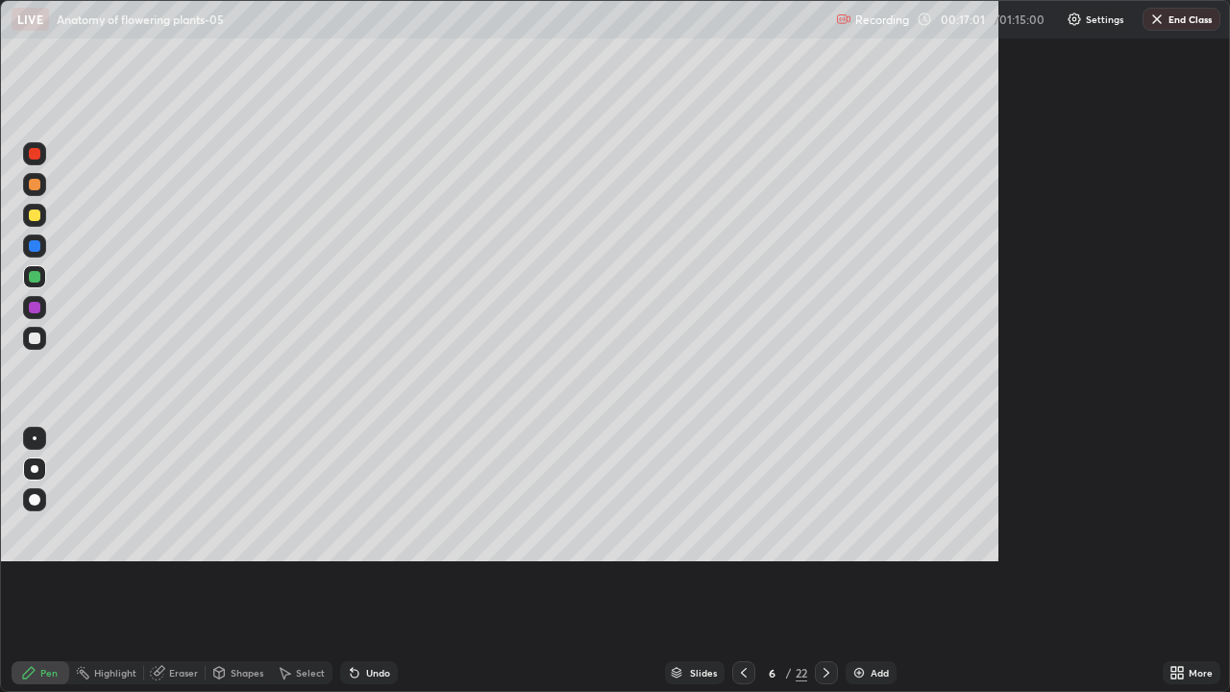
scroll to position [692, 1230]
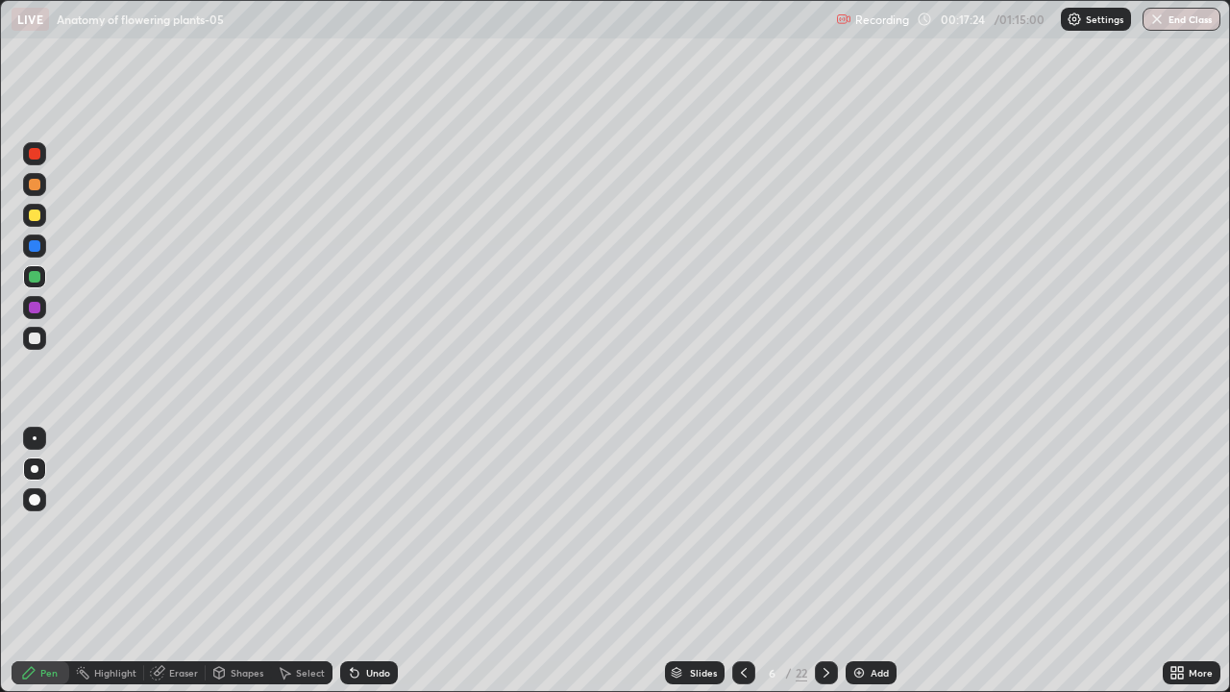
click at [36, 333] on div at bounding box center [35, 339] width 12 height 12
click at [693, 561] on div "Slides" at bounding box center [695, 672] width 60 height 23
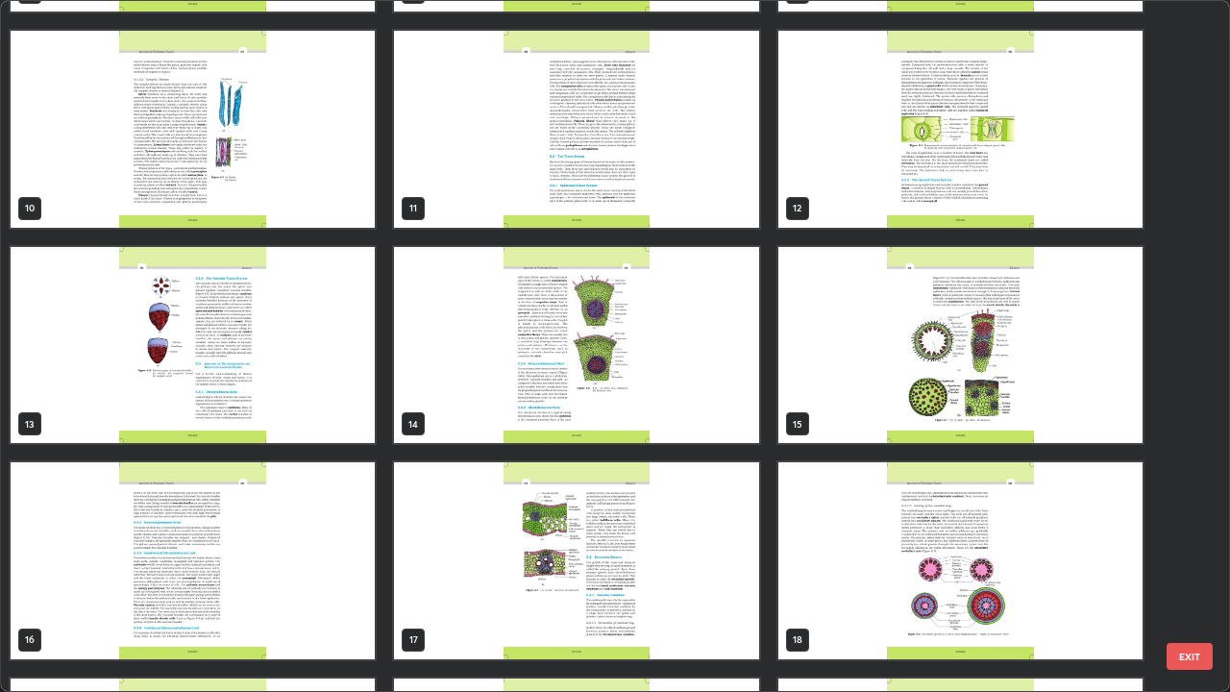
scroll to position [630, 0]
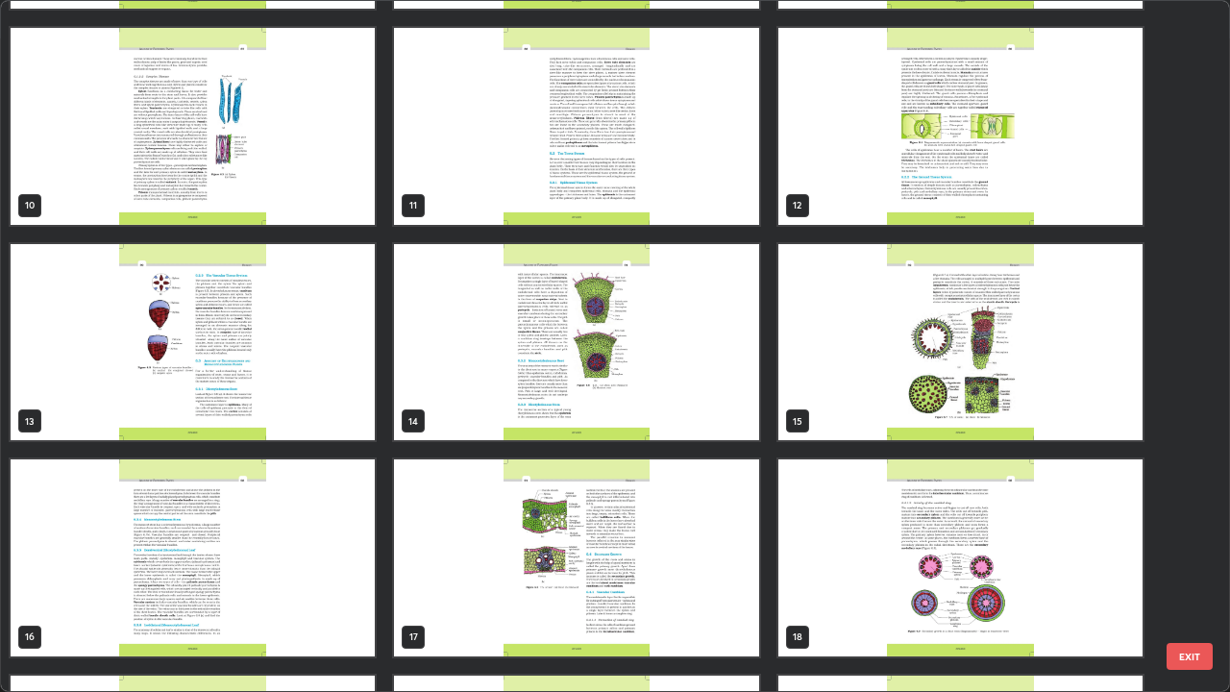
click at [726, 434] on img "grid" at bounding box center [576, 342] width 364 height 197
click at [726, 430] on img "grid" at bounding box center [576, 342] width 364 height 197
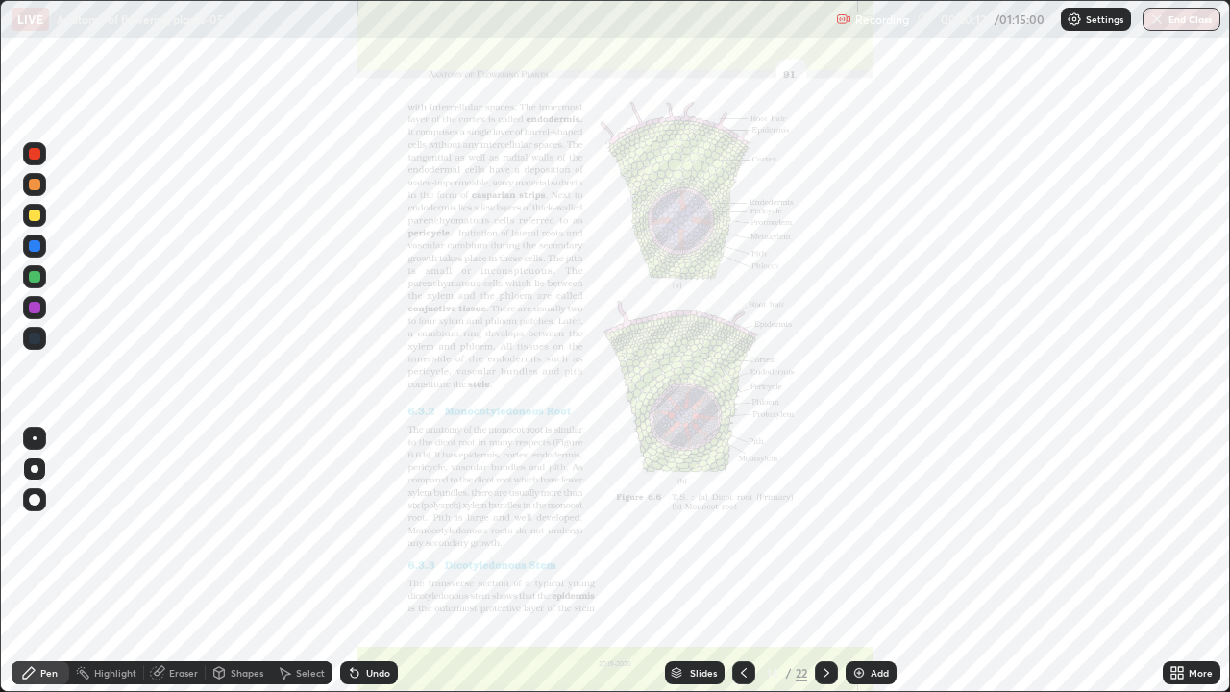
click at [730, 427] on img "grid" at bounding box center [576, 342] width 364 height 197
click at [741, 561] on icon at bounding box center [743, 672] width 15 height 15
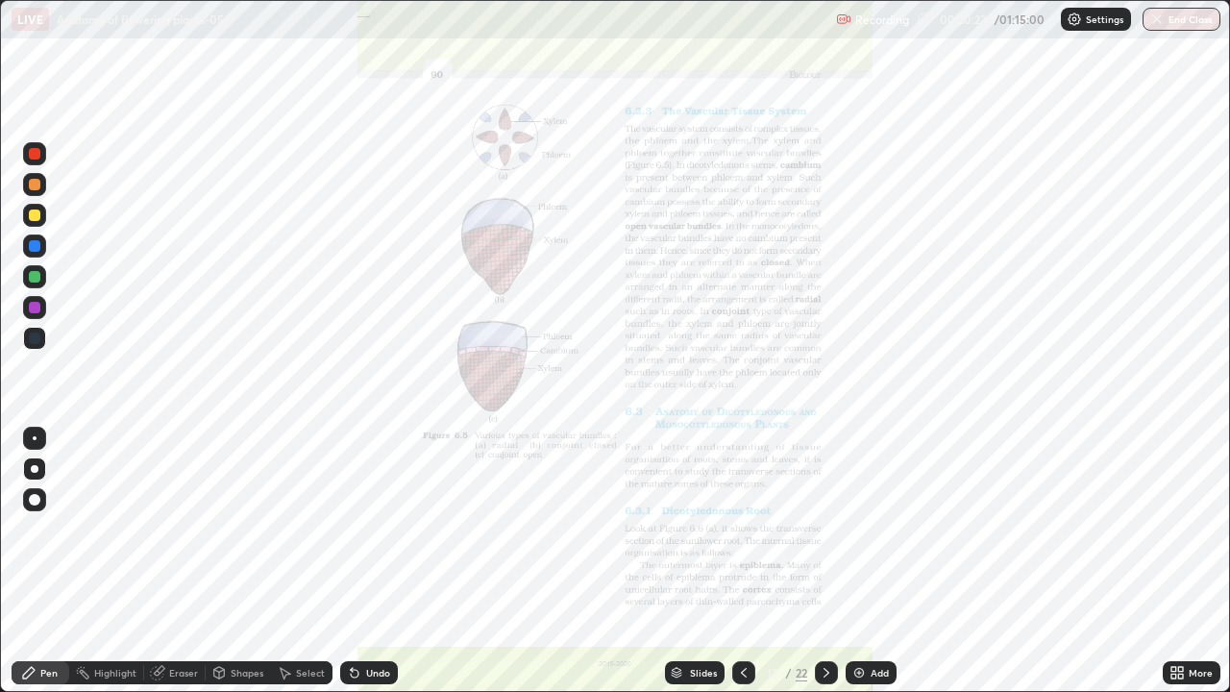
click at [743, 561] on icon at bounding box center [744, 673] width 6 height 10
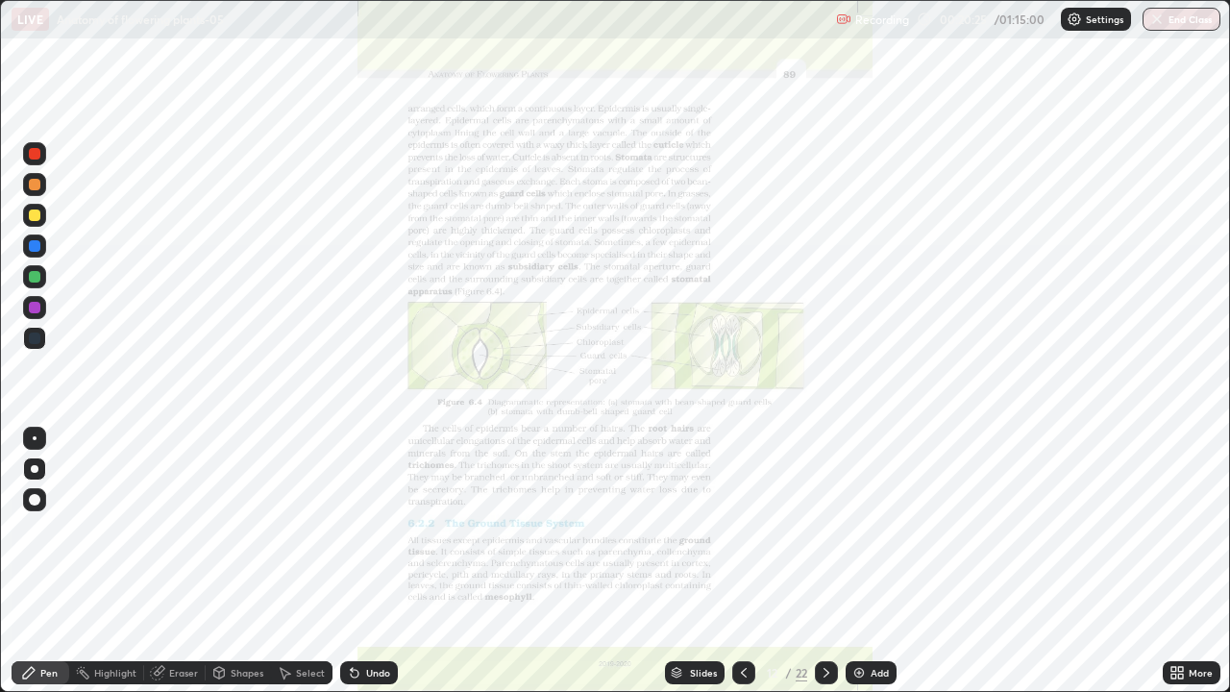
click at [744, 561] on icon at bounding box center [743, 672] width 15 height 15
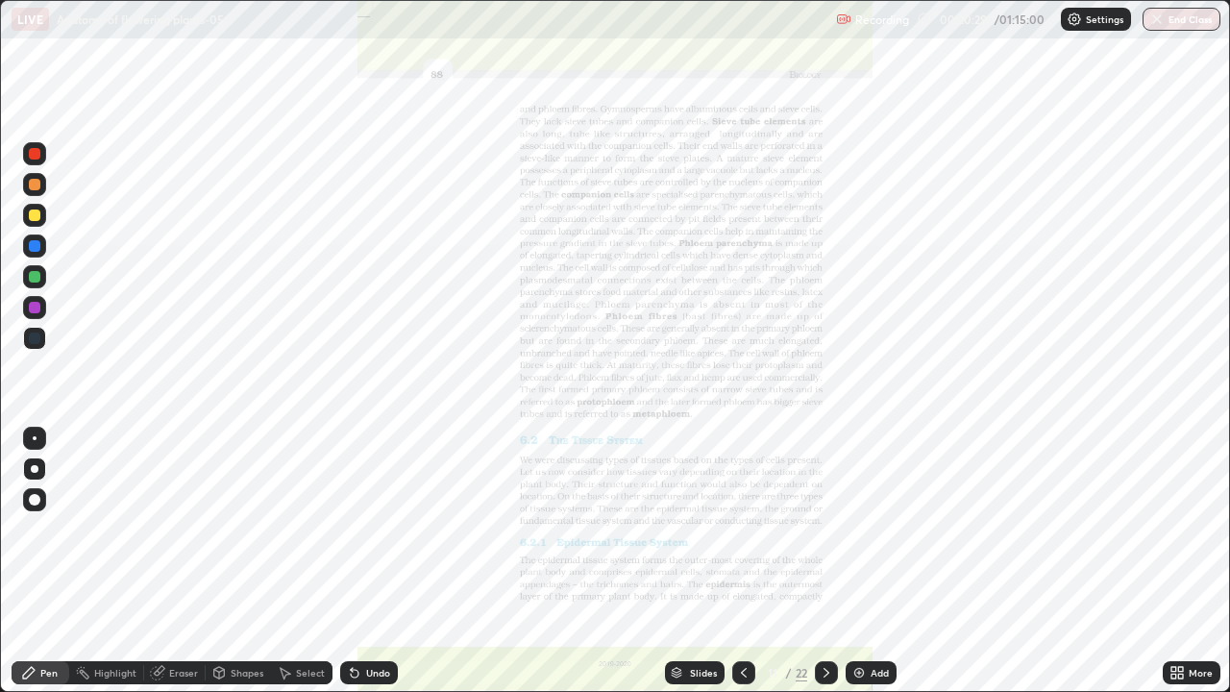
click at [823, 561] on icon at bounding box center [826, 672] width 15 height 15
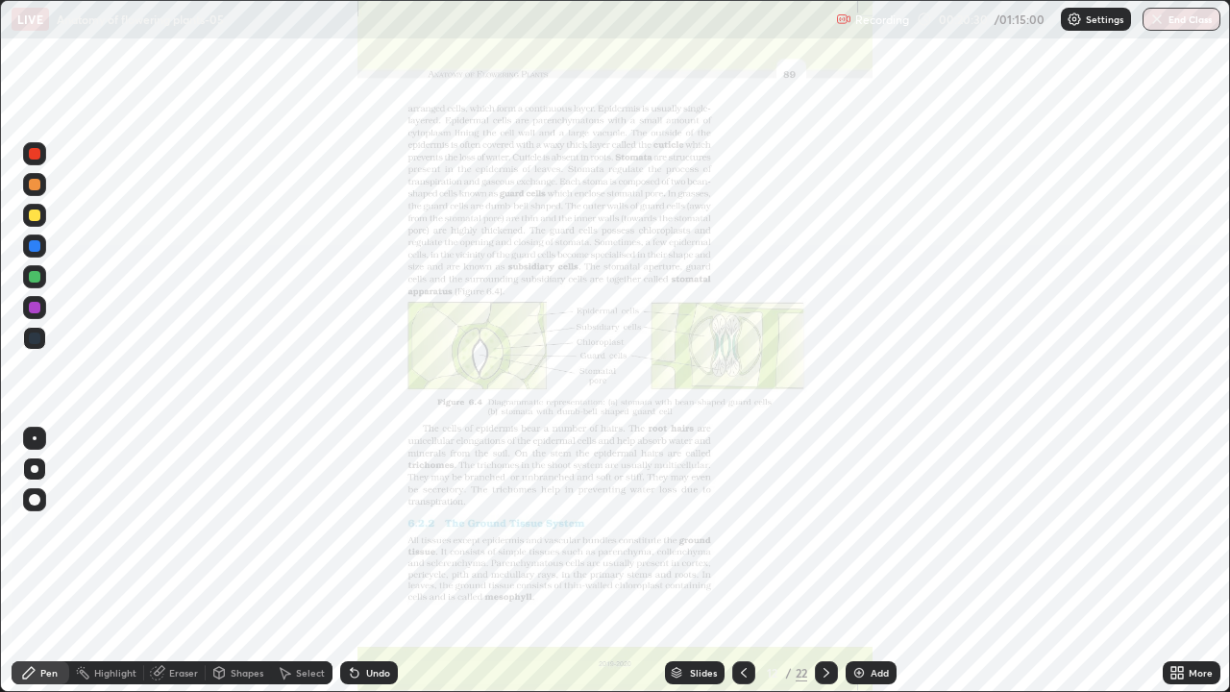
click at [825, 561] on icon at bounding box center [826, 672] width 15 height 15
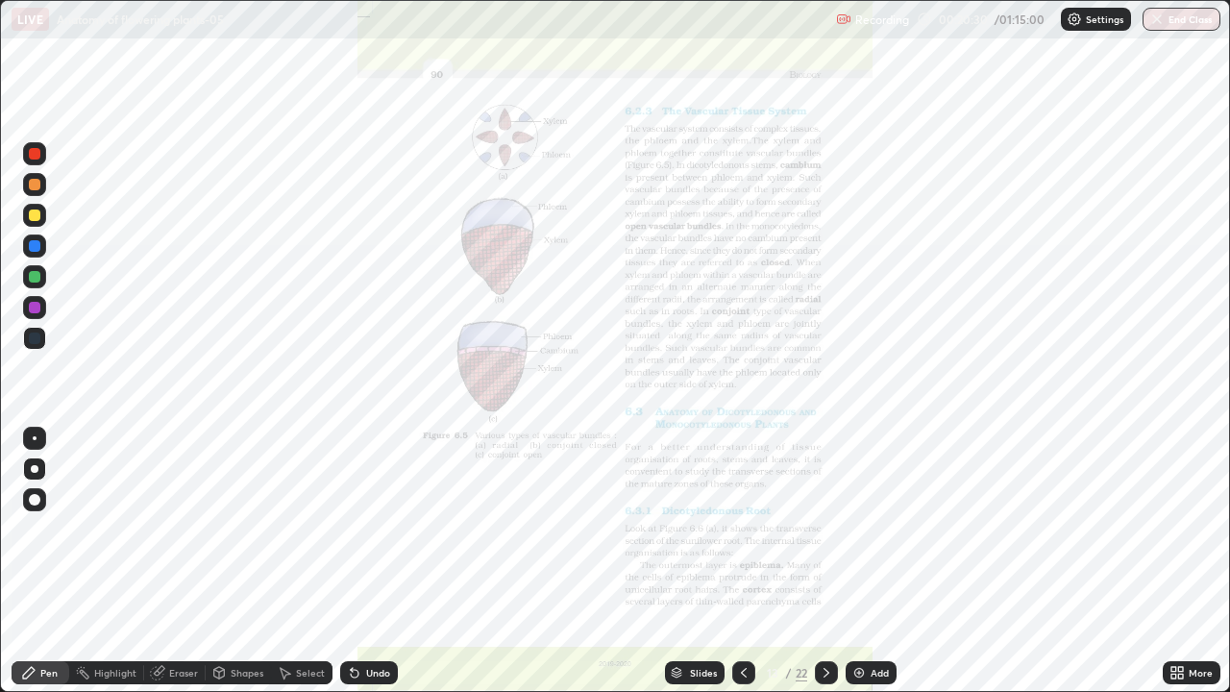
click at [827, 561] on icon at bounding box center [826, 672] width 15 height 15
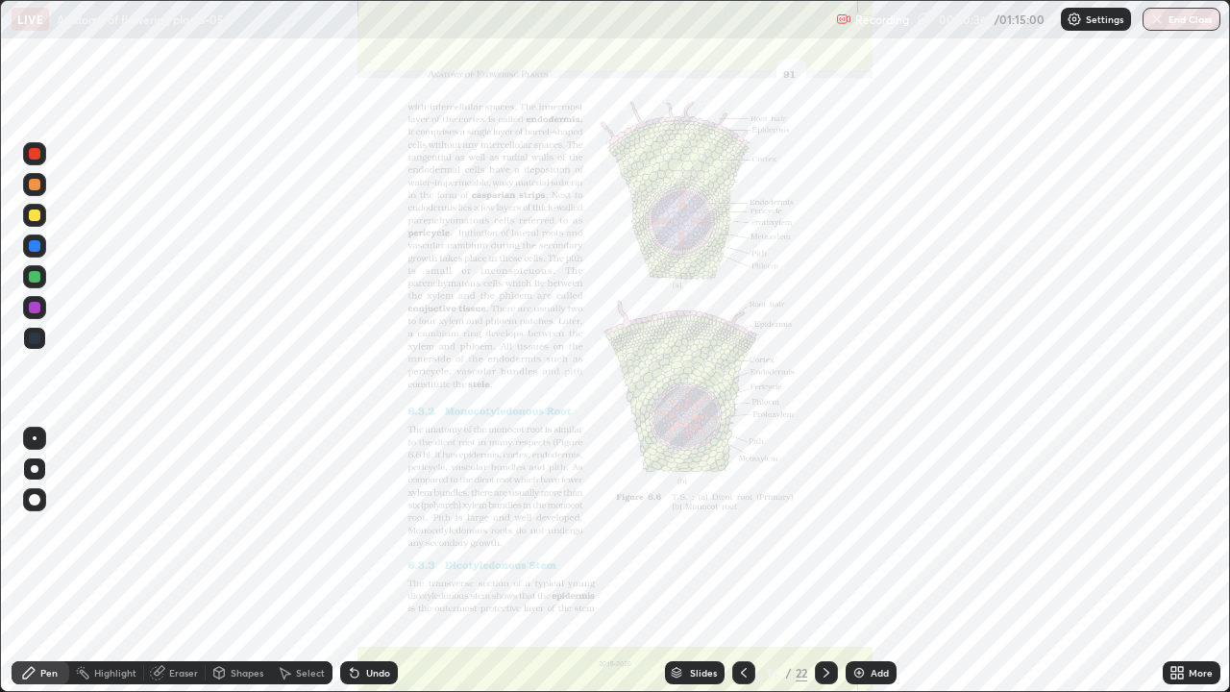
click at [702, 561] on div "Slides" at bounding box center [695, 672] width 60 height 23
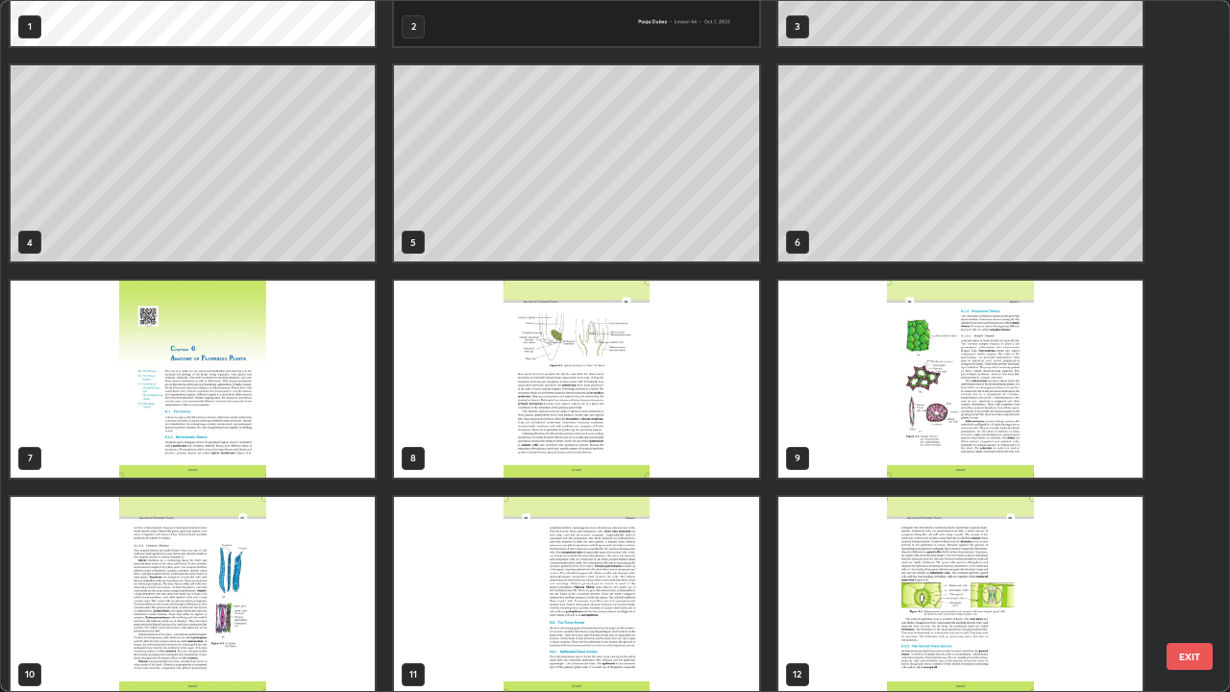
scroll to position [0, 0]
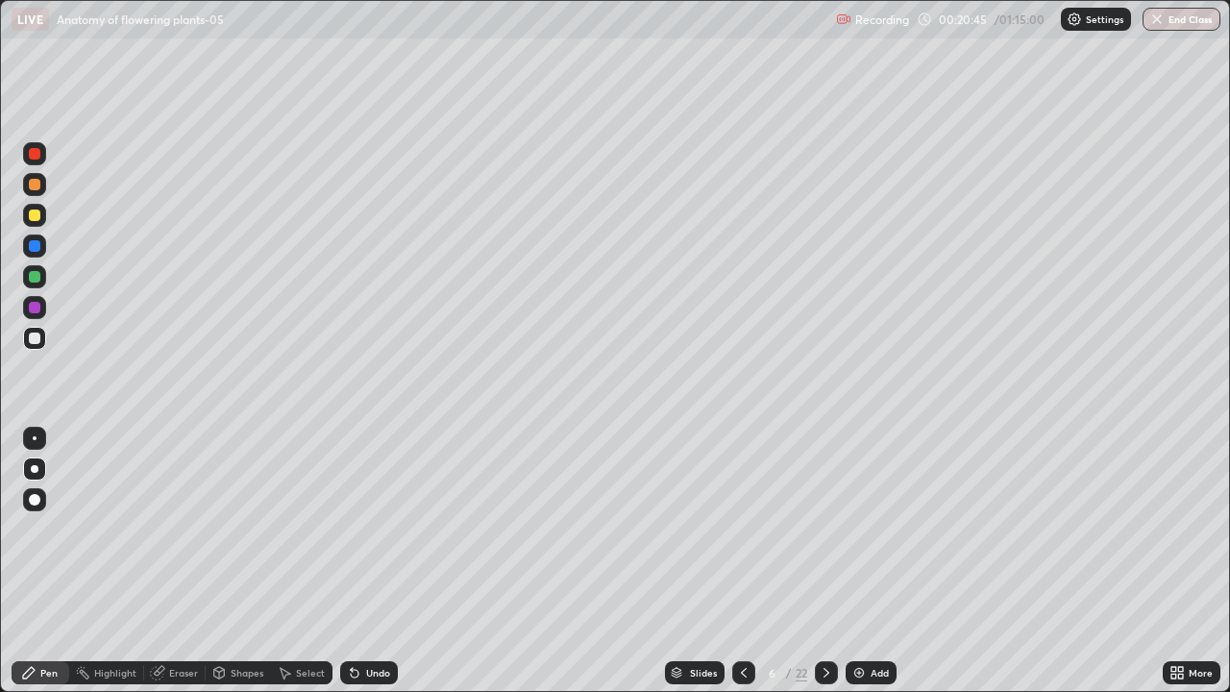
click at [879, 561] on div "Add" at bounding box center [880, 673] width 18 height 10
click at [245, 561] on div "Shapes" at bounding box center [247, 673] width 33 height 10
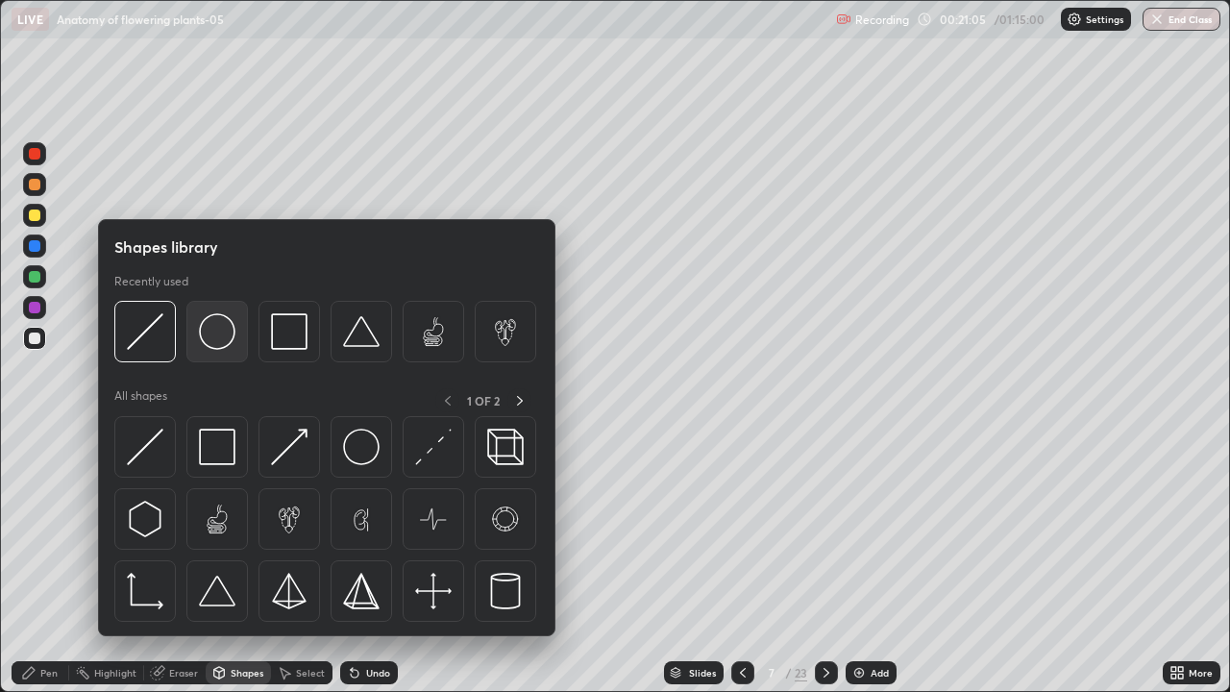
click at [220, 352] on div at bounding box center [217, 332] width 62 height 62
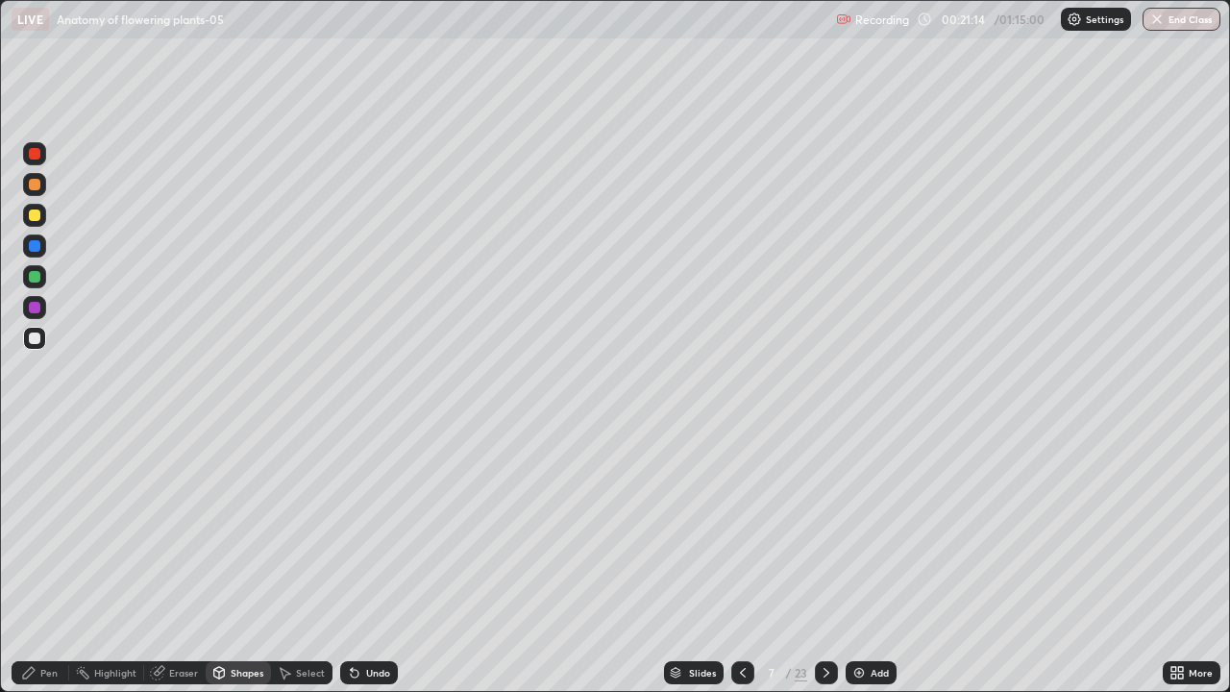
click at [375, 561] on div "Undo" at bounding box center [378, 673] width 24 height 10
click at [370, 561] on div "Undo" at bounding box center [378, 673] width 24 height 10
click at [53, 561] on div "Pen" at bounding box center [48, 673] width 17 height 10
click at [49, 561] on div "Pen" at bounding box center [48, 673] width 17 height 10
click at [887, 561] on div "Add" at bounding box center [871, 672] width 51 height 23
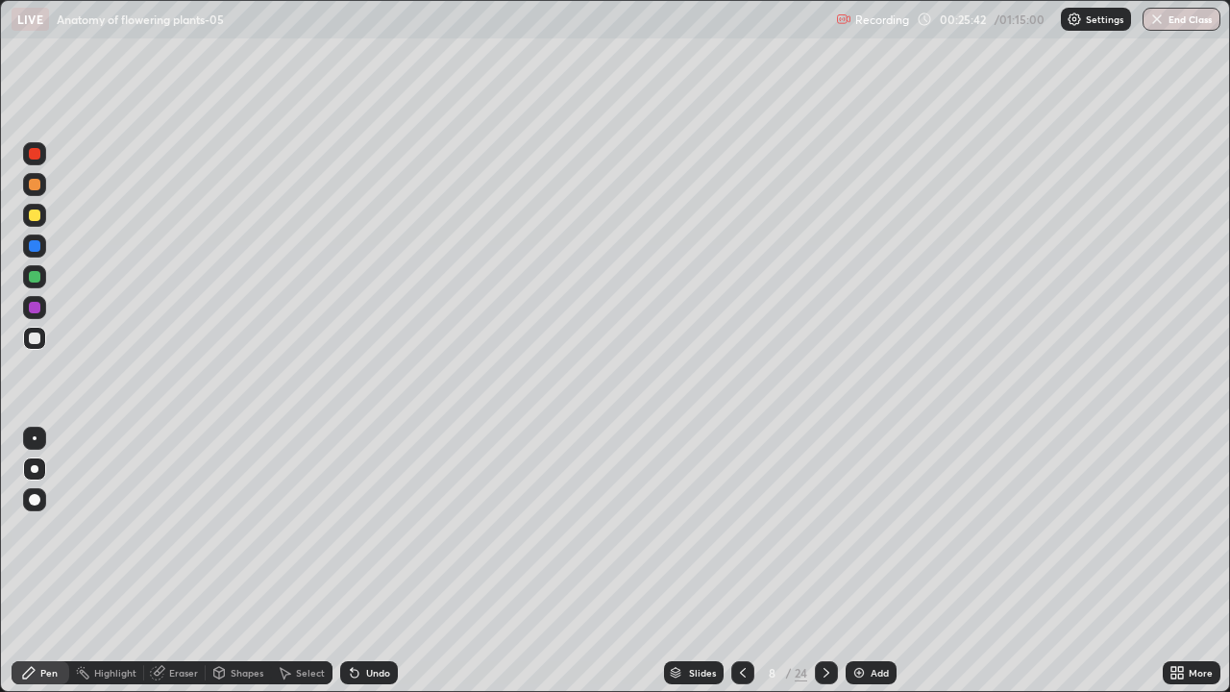
click at [871, 561] on div "Add" at bounding box center [880, 673] width 18 height 10
click at [373, 561] on div "Undo" at bounding box center [378, 673] width 24 height 10
click at [370, 561] on div "Undo" at bounding box center [378, 673] width 24 height 10
click at [876, 561] on div "Add" at bounding box center [880, 673] width 18 height 10
click at [750, 561] on div at bounding box center [742, 672] width 23 height 23
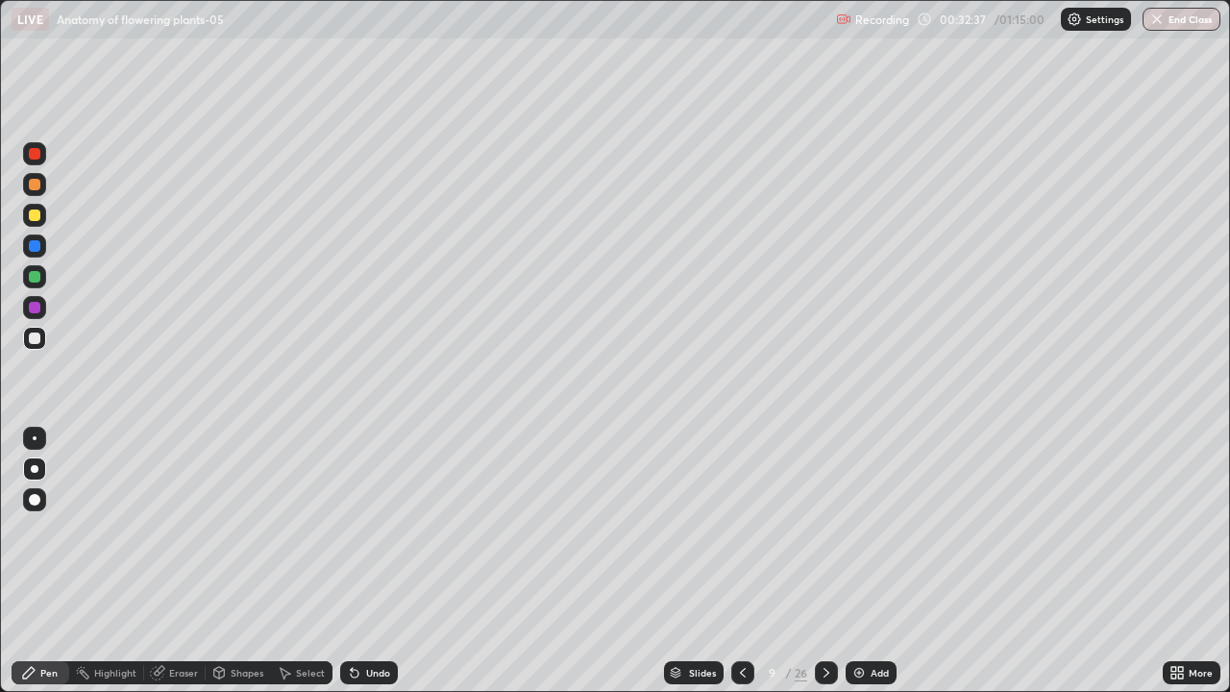
click at [858, 561] on img at bounding box center [859, 672] width 15 height 15
click at [358, 561] on icon at bounding box center [354, 672] width 15 height 15
click at [352, 561] on icon at bounding box center [355, 674] width 8 height 8
click at [360, 561] on div "Undo" at bounding box center [369, 672] width 58 height 23
click at [366, 561] on div "Undo" at bounding box center [369, 672] width 58 height 23
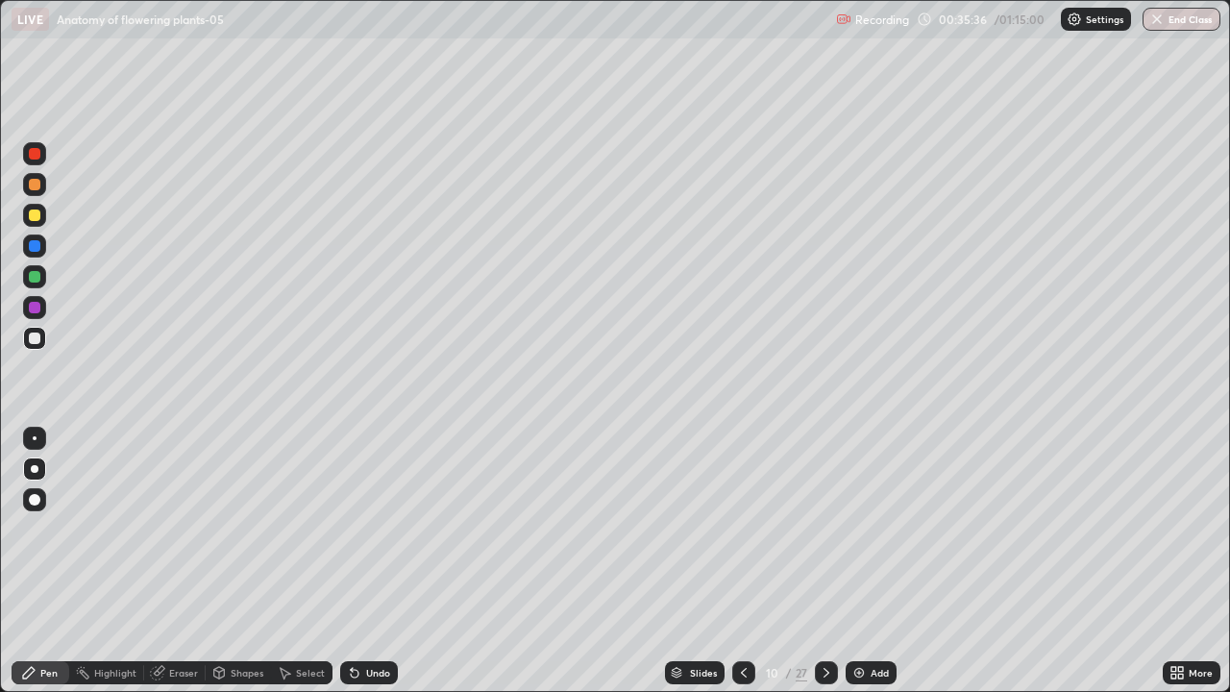
click at [371, 561] on div "Undo" at bounding box center [378, 673] width 24 height 10
click at [372, 561] on div "Undo" at bounding box center [378, 673] width 24 height 10
click at [374, 561] on div "Undo" at bounding box center [378, 673] width 24 height 10
click at [373, 561] on div "Undo" at bounding box center [378, 673] width 24 height 10
click at [372, 561] on div "Undo" at bounding box center [378, 673] width 24 height 10
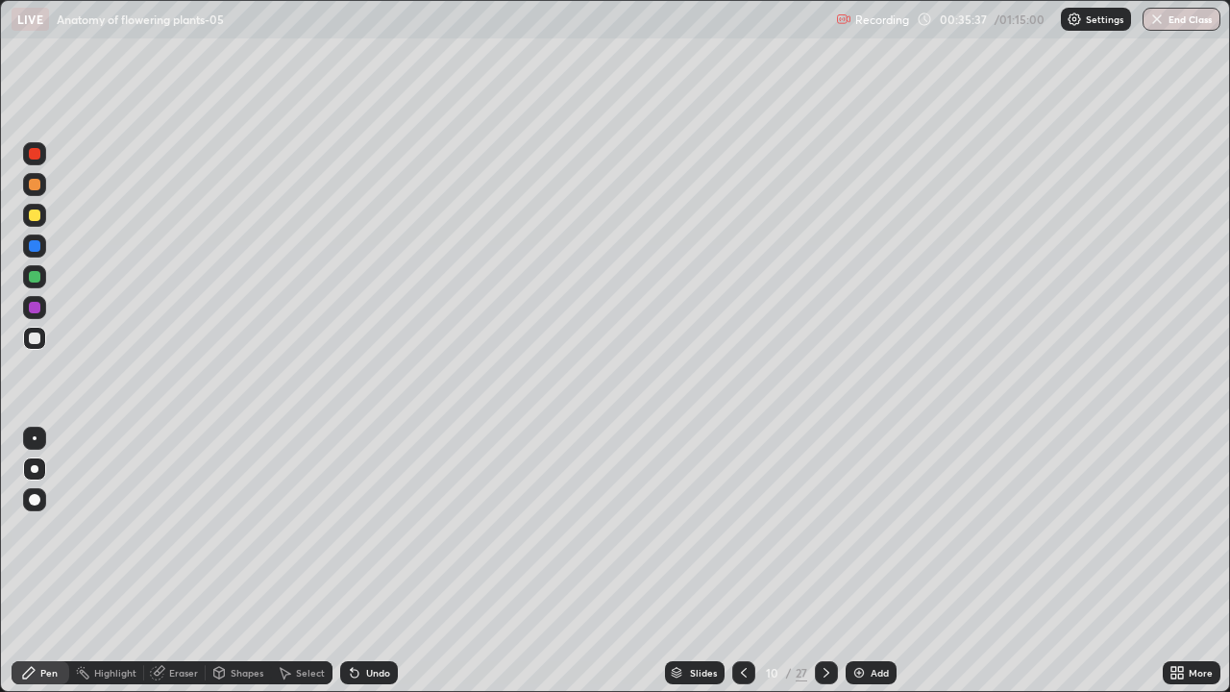
click at [372, 561] on div "Undo" at bounding box center [369, 672] width 58 height 23
click at [373, 561] on div "Undo" at bounding box center [378, 673] width 24 height 10
click at [371, 561] on div "Undo" at bounding box center [378, 673] width 24 height 10
click at [372, 561] on div "Undo" at bounding box center [378, 673] width 24 height 10
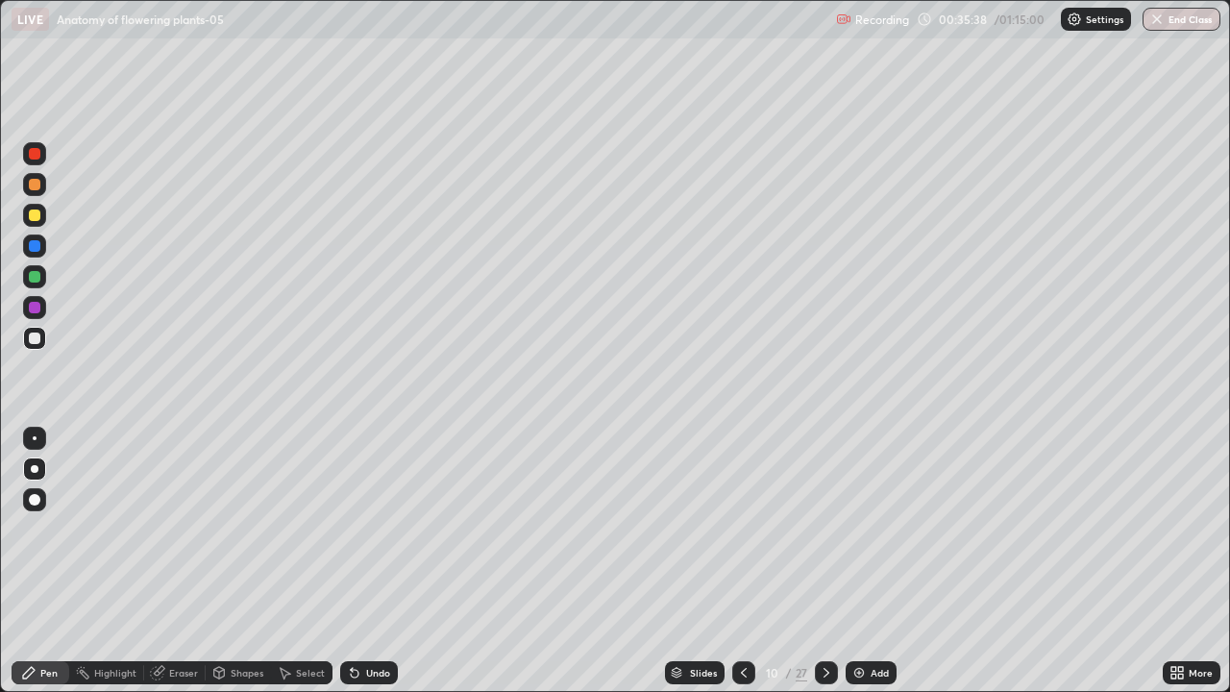
click at [374, 561] on div "Undo" at bounding box center [378, 673] width 24 height 10
click at [377, 561] on div "Undo" at bounding box center [378, 673] width 24 height 10
click at [379, 561] on div "Undo" at bounding box center [369, 672] width 58 height 23
click at [382, 561] on div "Undo" at bounding box center [369, 672] width 58 height 23
click at [383, 561] on div "Undo" at bounding box center [378, 673] width 24 height 10
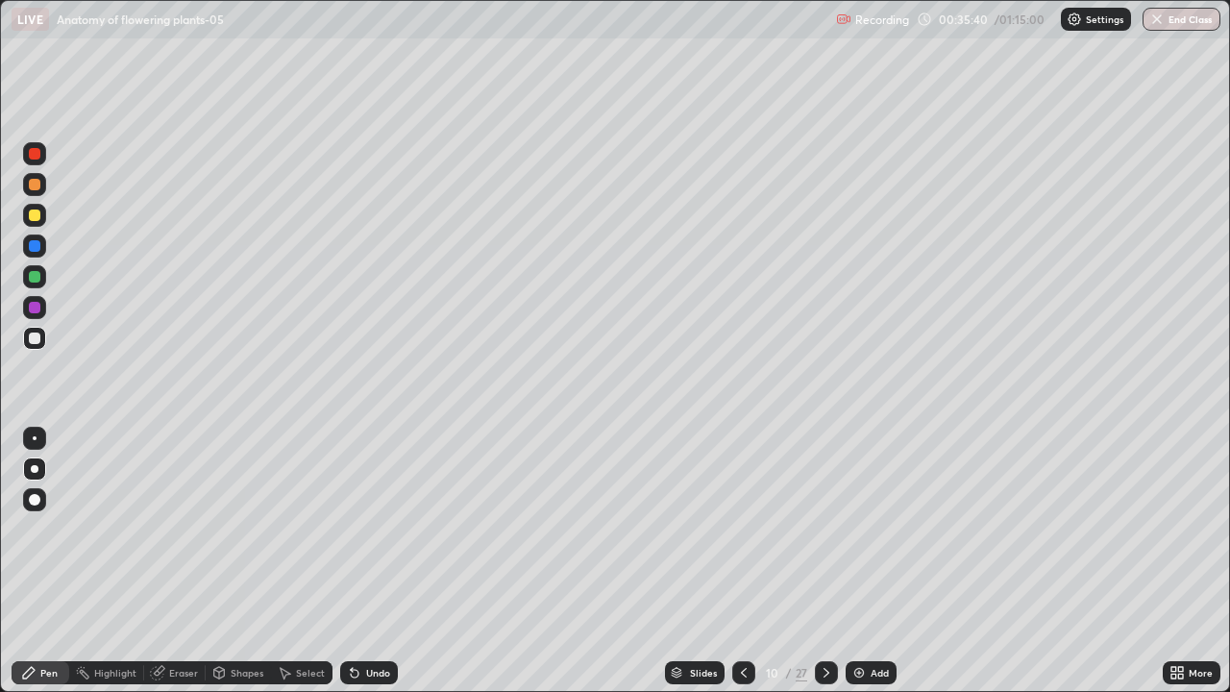
click at [367, 561] on div "Undo" at bounding box center [369, 672] width 58 height 23
click at [708, 561] on div "Slides" at bounding box center [703, 673] width 27 height 10
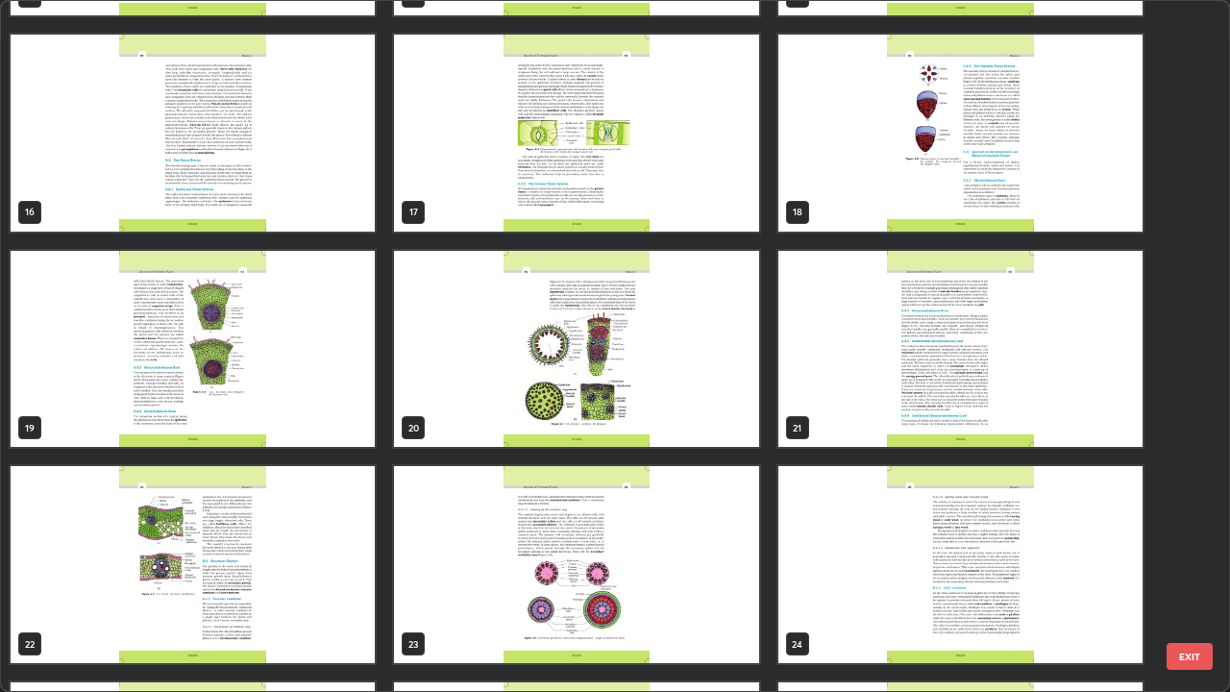
scroll to position [1055, 0]
click at [348, 376] on img "grid" at bounding box center [193, 349] width 364 height 197
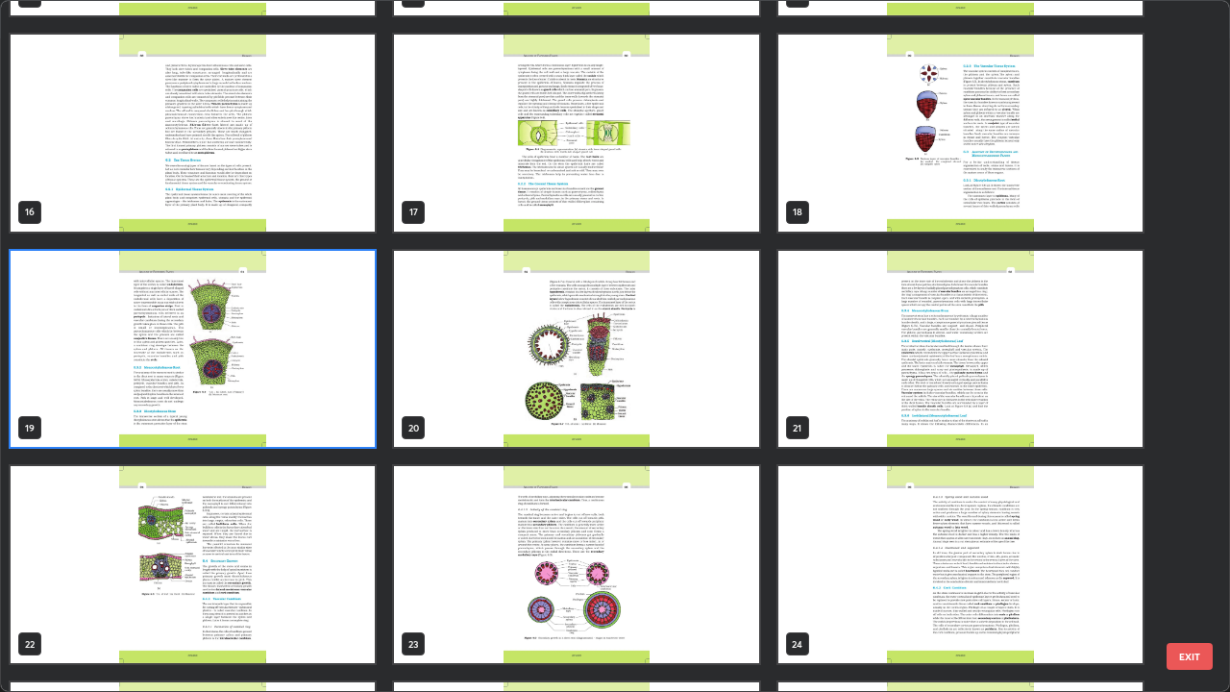
click at [352, 372] on img "grid" at bounding box center [193, 349] width 364 height 197
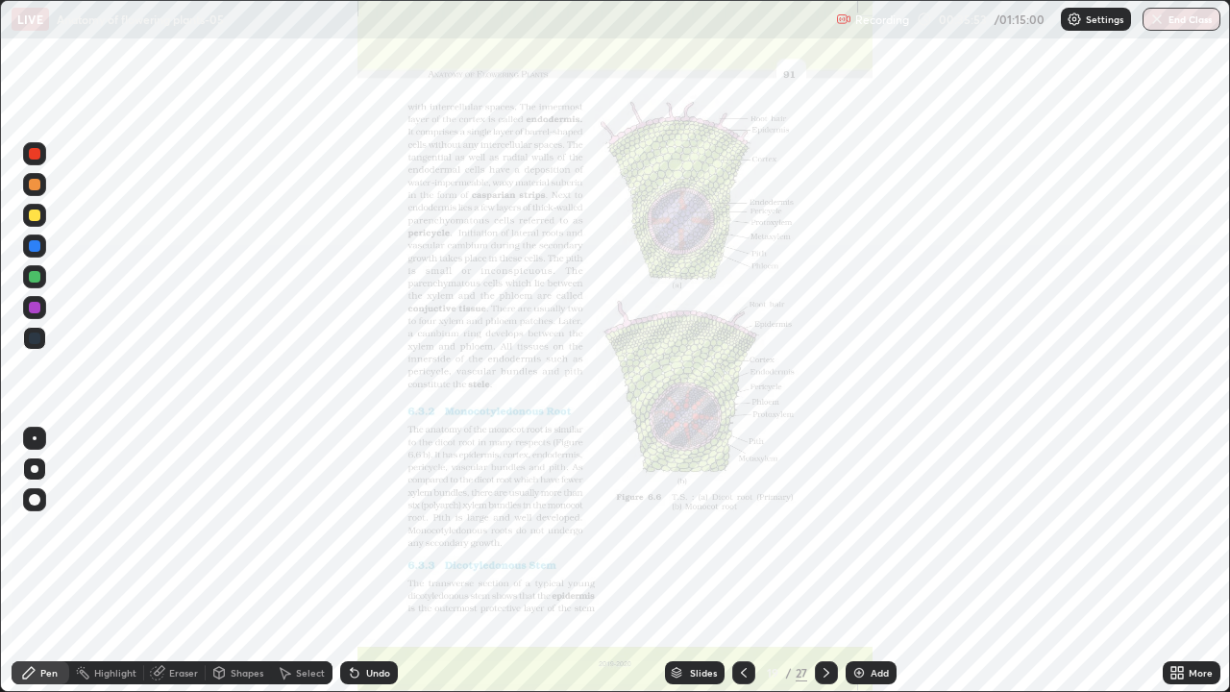
click at [827, 561] on icon at bounding box center [826, 672] width 15 height 15
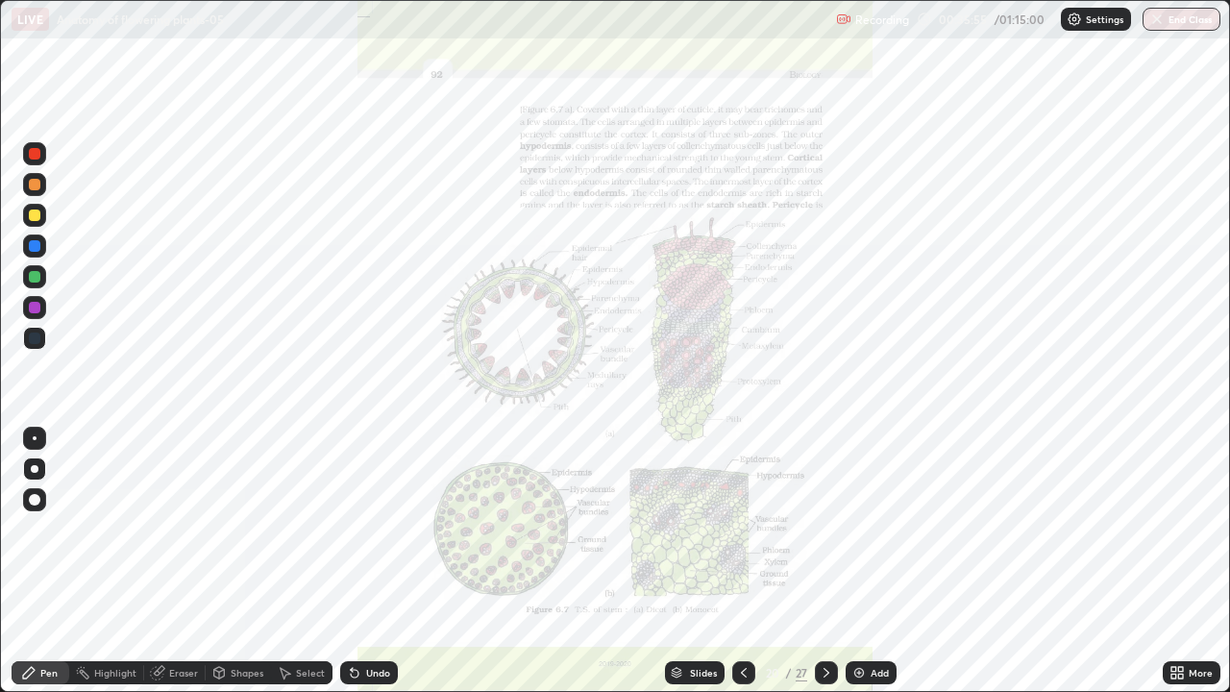
click at [744, 561] on icon at bounding box center [743, 672] width 15 height 15
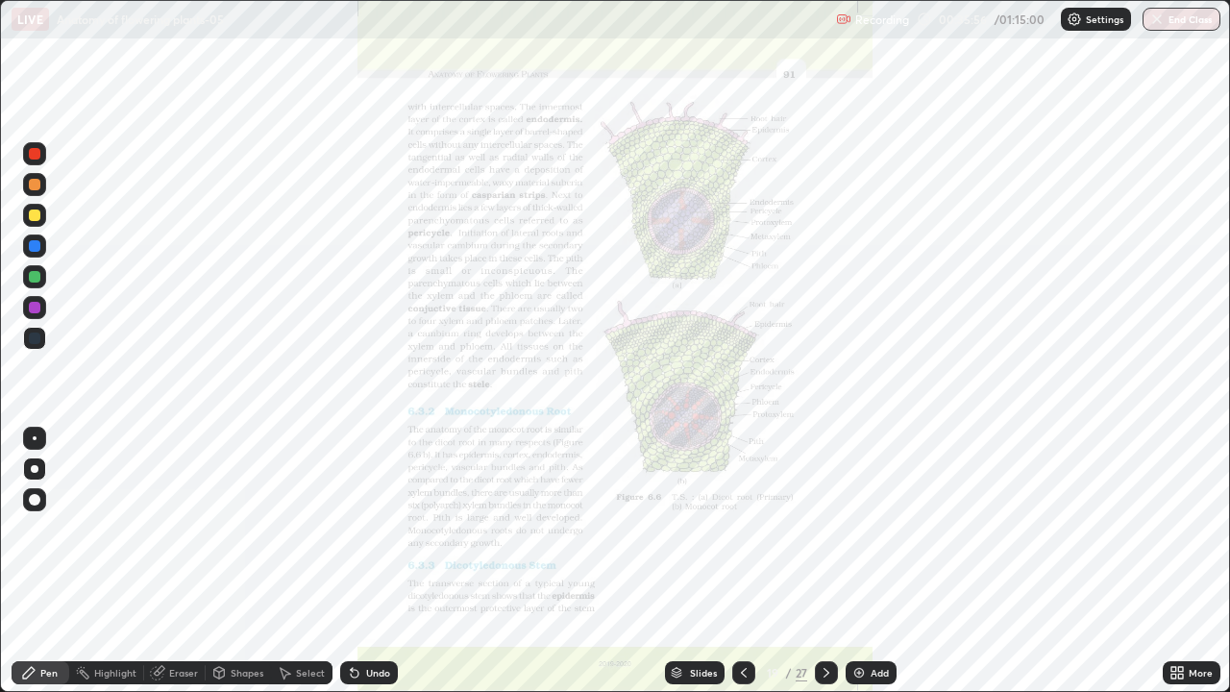
click at [742, 561] on icon at bounding box center [743, 672] width 15 height 15
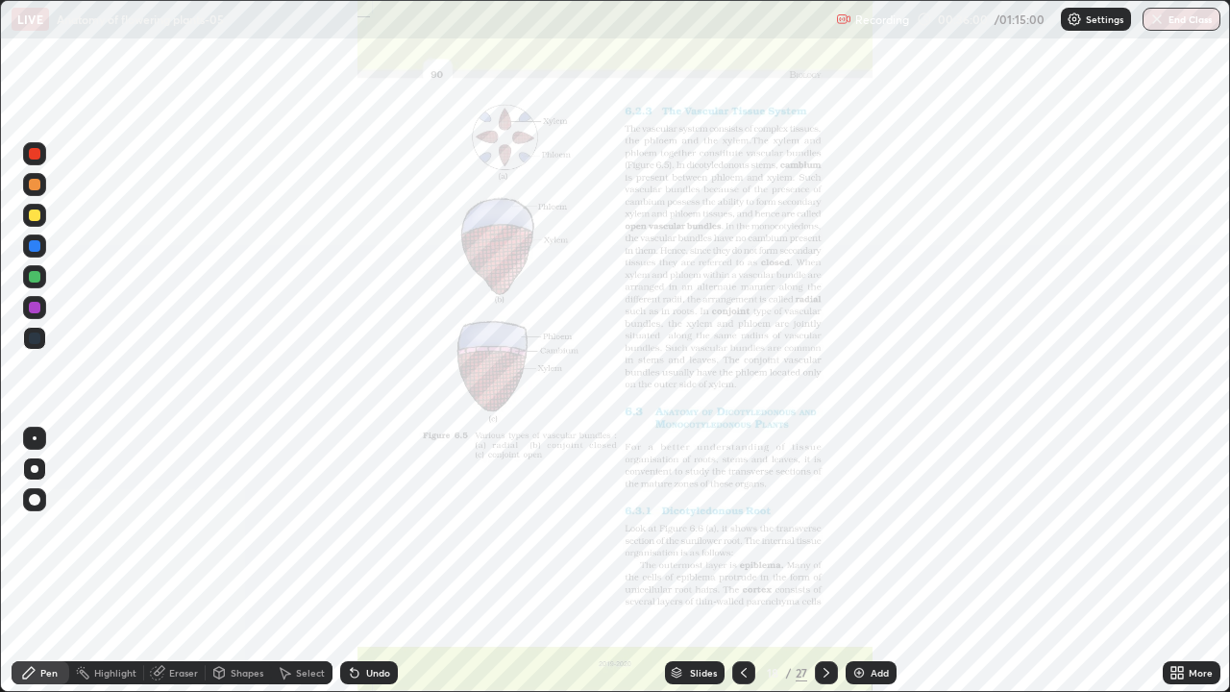
click at [1196, 561] on div "More" at bounding box center [1201, 673] width 24 height 10
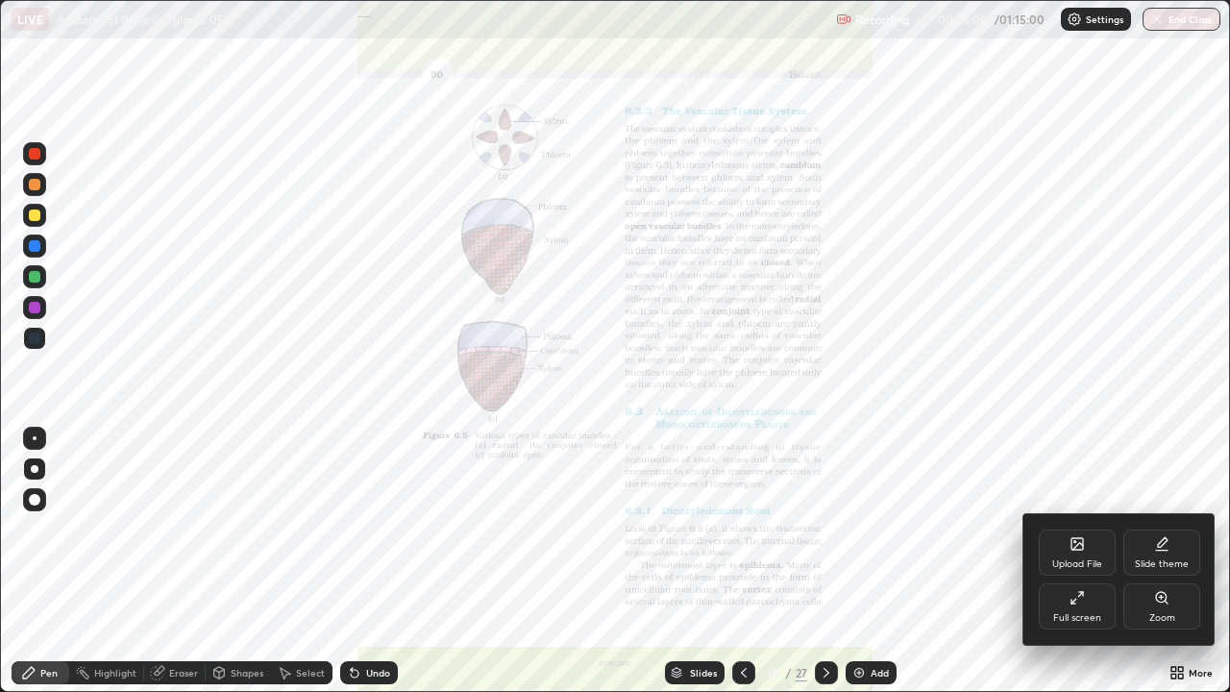
click at [1180, 561] on div "Zoom" at bounding box center [1161, 606] width 77 height 46
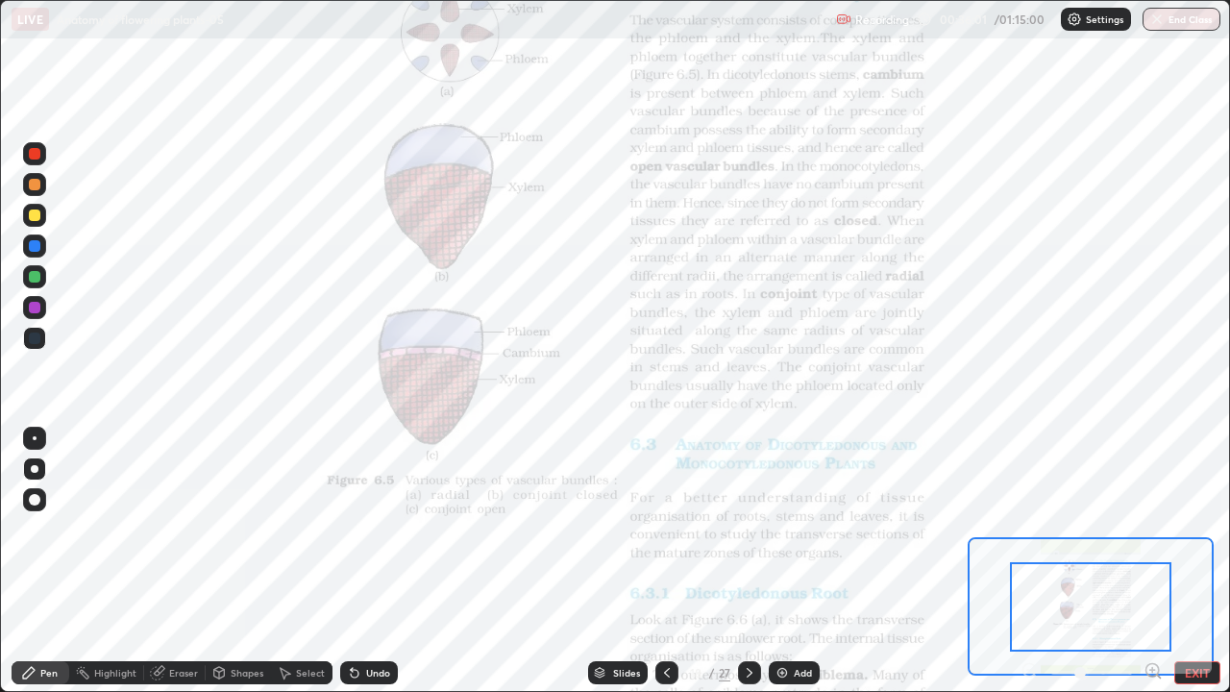
click at [1158, 561] on icon at bounding box center [1159, 677] width 4 height 4
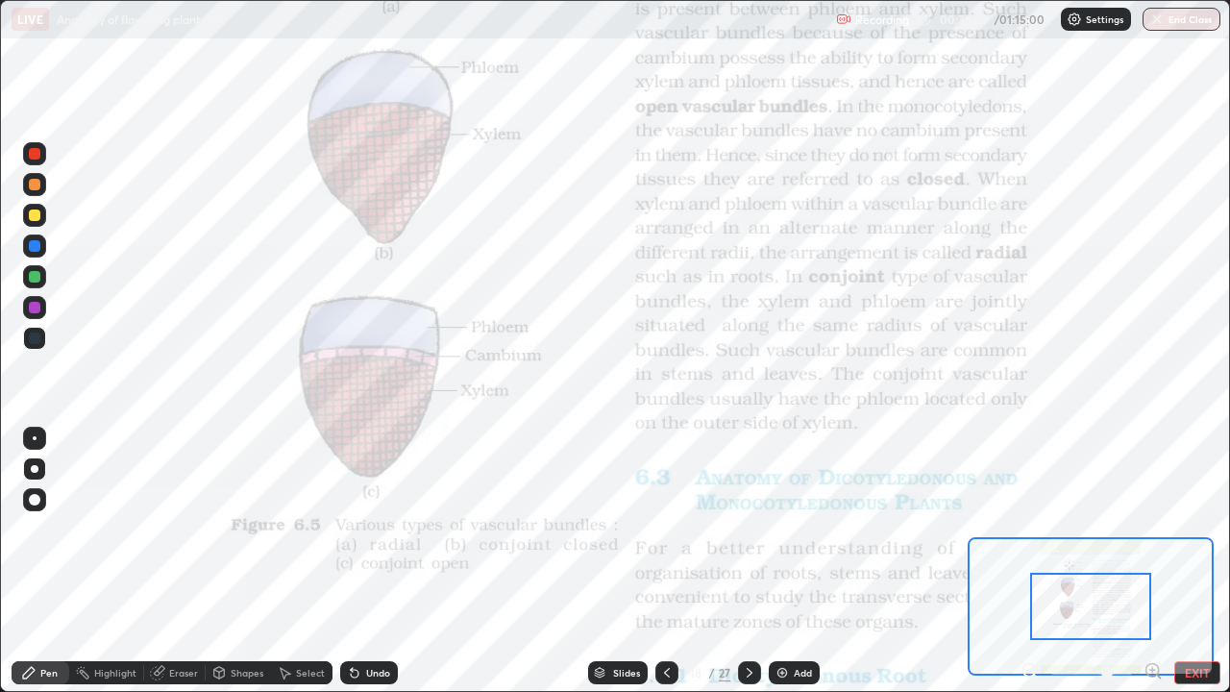
click at [1152, 561] on icon at bounding box center [1152, 670] width 5 height 0
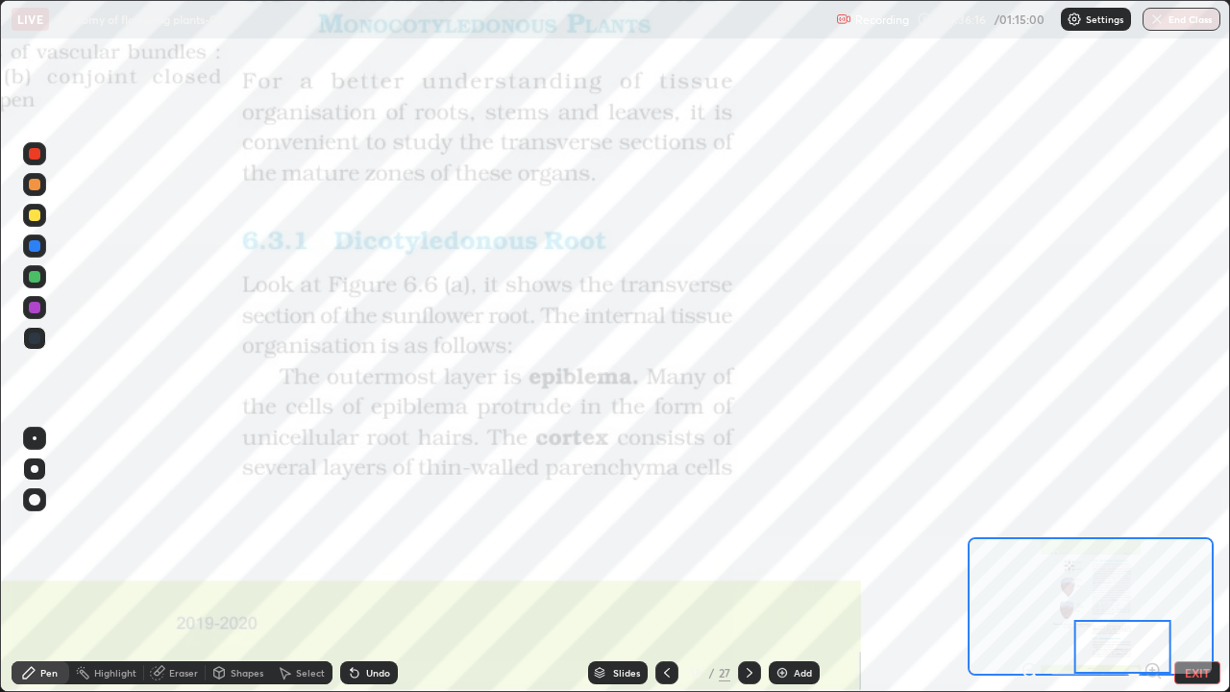
click at [748, 561] on icon at bounding box center [749, 672] width 15 height 15
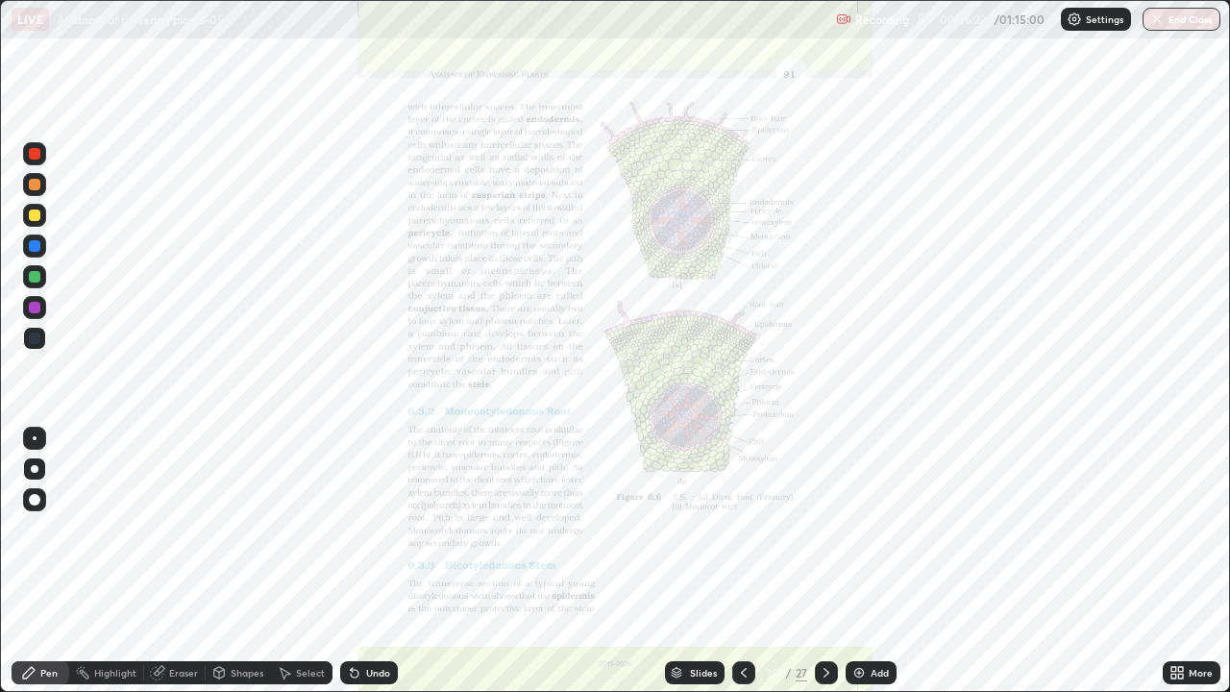
click at [691, 561] on div "Slides" at bounding box center [703, 673] width 27 height 10
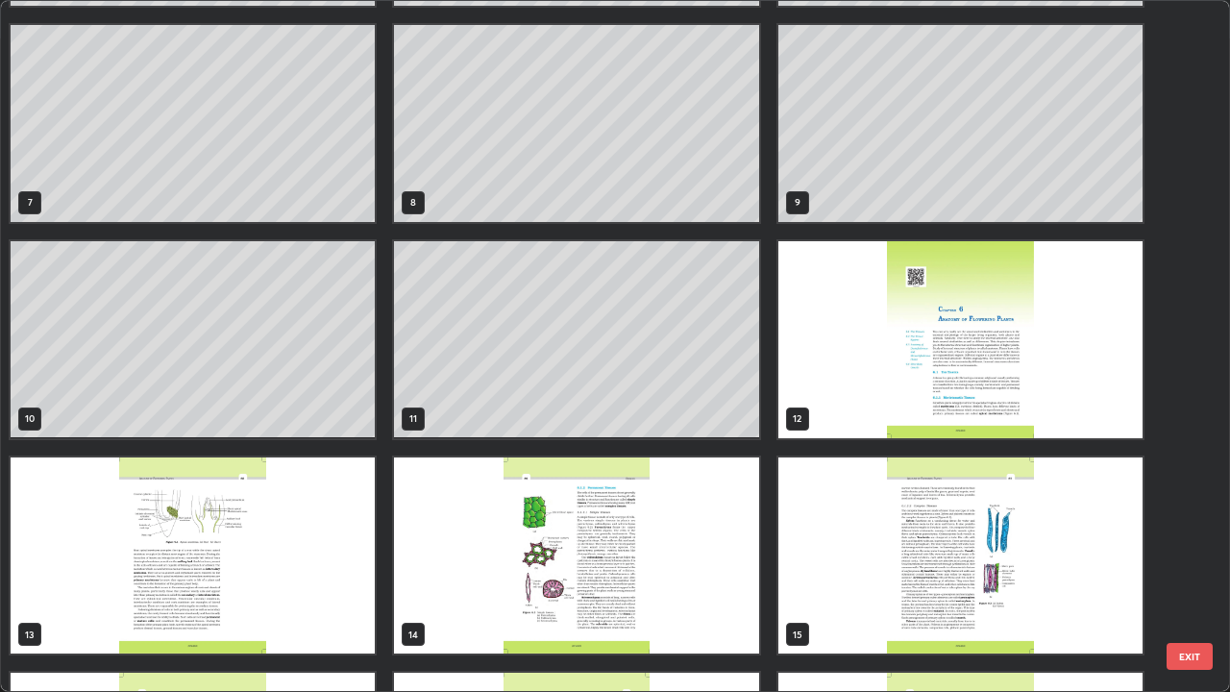
scroll to position [406, 0]
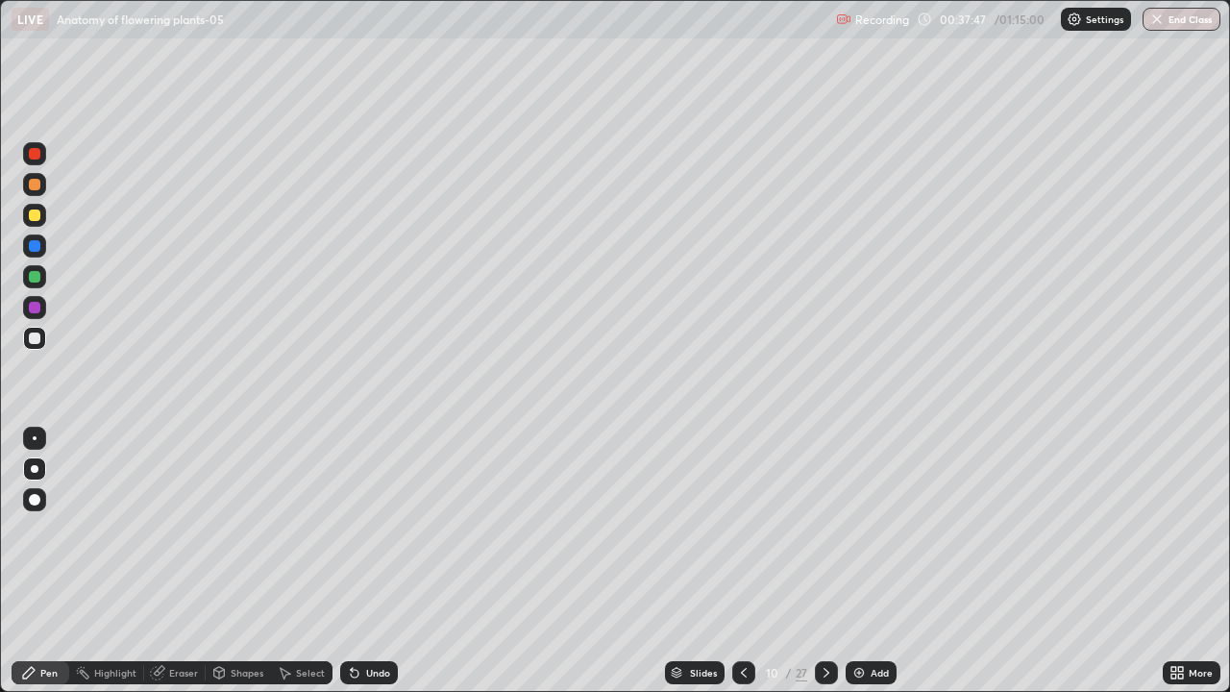
click at [873, 561] on div "Add" at bounding box center [871, 672] width 51 height 23
click at [378, 561] on div "Undo" at bounding box center [378, 673] width 24 height 10
click at [825, 561] on icon at bounding box center [826, 672] width 15 height 15
click at [235, 561] on div "Shapes" at bounding box center [247, 673] width 33 height 10
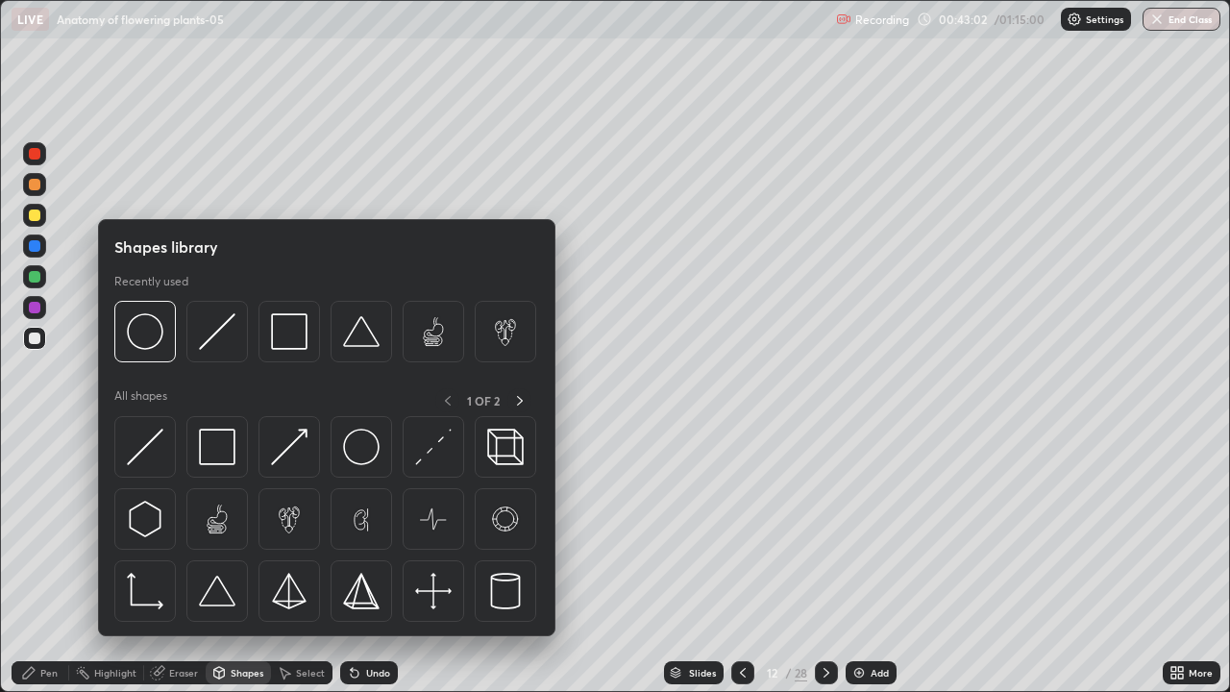
click at [288, 351] on div at bounding box center [290, 332] width 62 height 62
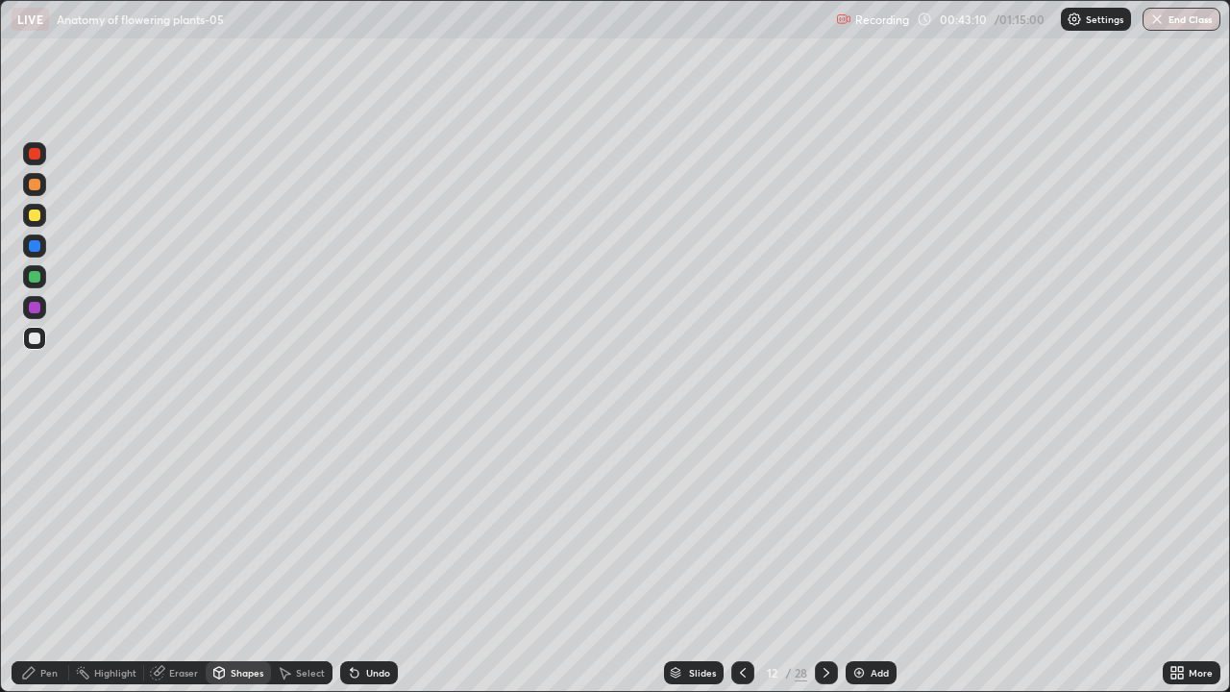
click at [46, 561] on div "Pen" at bounding box center [41, 672] width 58 height 23
click at [354, 561] on icon at bounding box center [355, 674] width 8 height 8
click at [37, 281] on div at bounding box center [35, 277] width 12 height 12
click at [35, 155] on div at bounding box center [35, 154] width 12 height 12
click at [37, 219] on div at bounding box center [35, 216] width 12 height 12
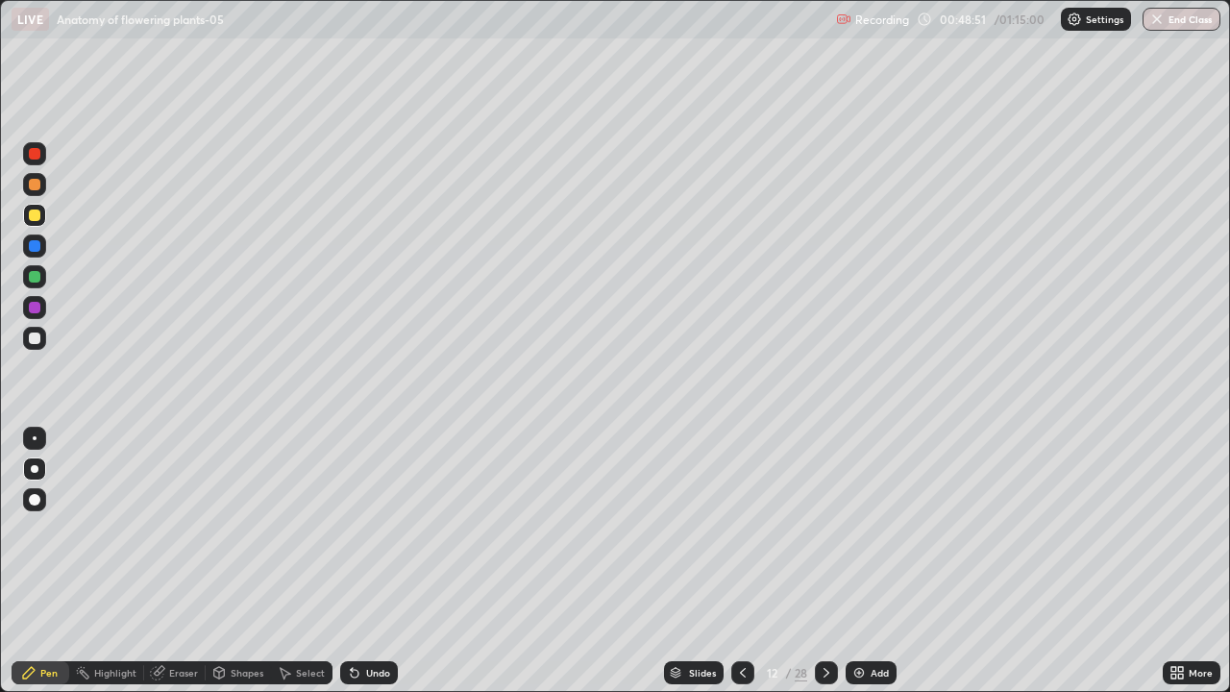
click at [36, 497] on div at bounding box center [35, 500] width 12 height 12
click at [35, 437] on div at bounding box center [35, 438] width 4 height 4
click at [39, 499] on div at bounding box center [35, 500] width 12 height 12
click at [35, 438] on div at bounding box center [35, 438] width 4 height 4
click at [37, 274] on div at bounding box center [35, 277] width 12 height 12
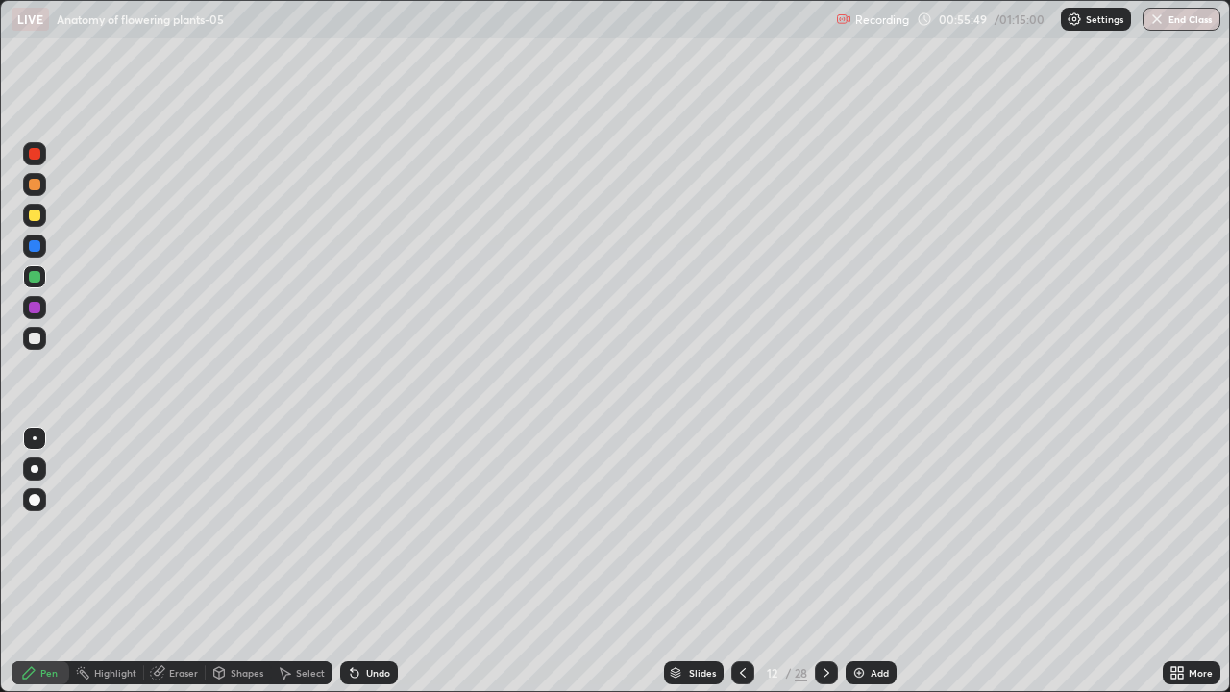
click at [832, 561] on div at bounding box center [826, 672] width 23 height 23
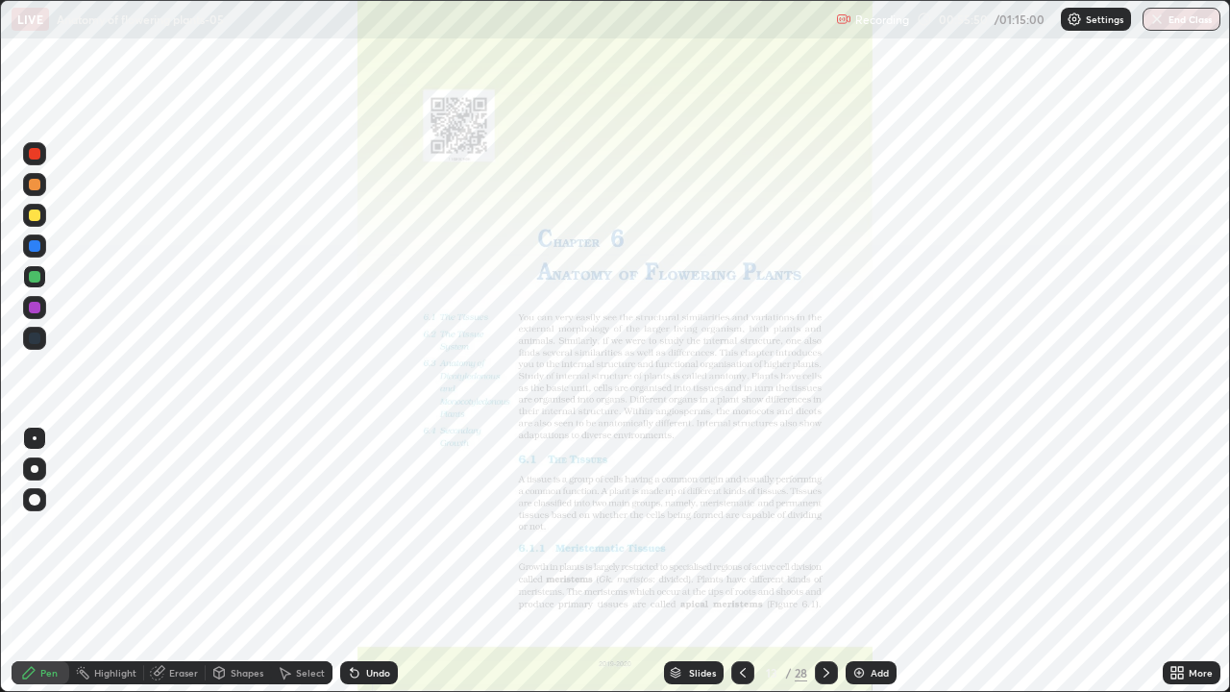
click at [742, 561] on icon at bounding box center [742, 672] width 15 height 15
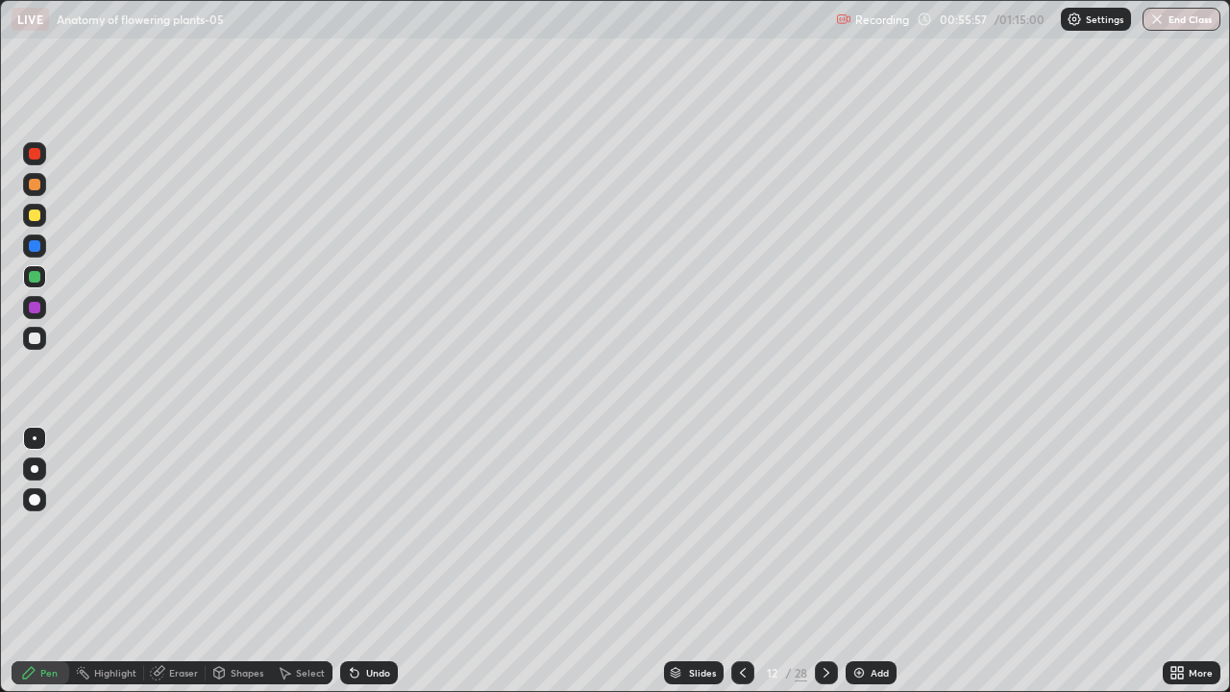
click at [823, 561] on icon at bounding box center [826, 672] width 15 height 15
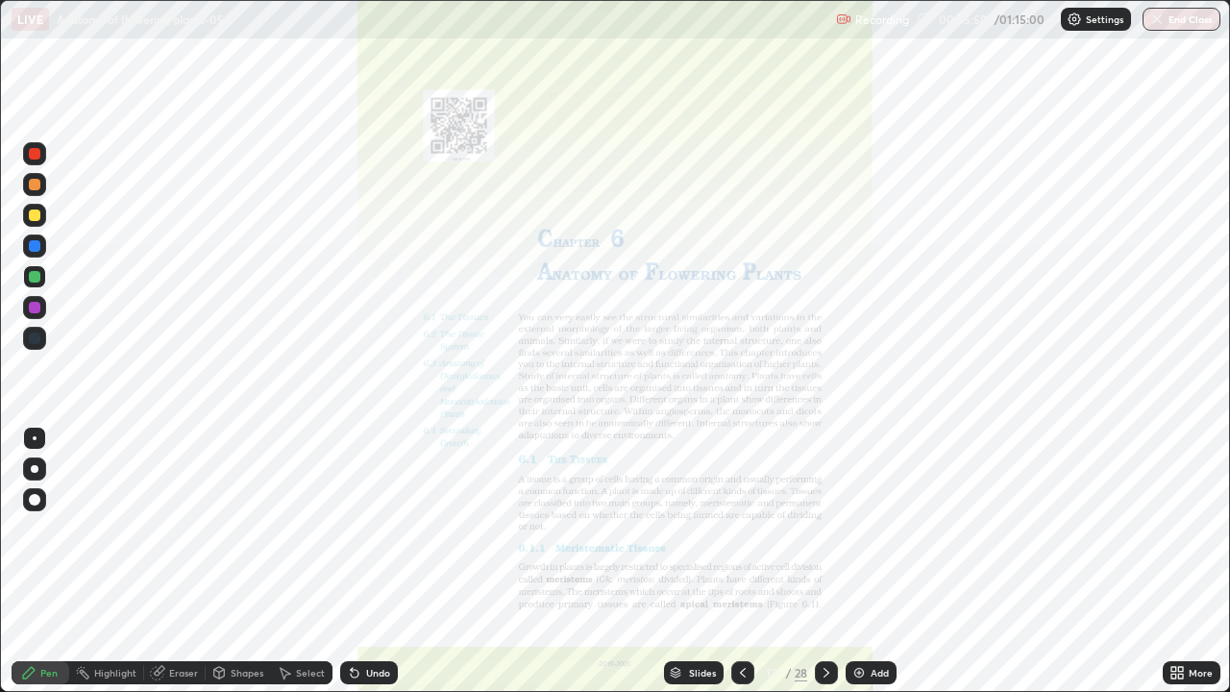
click at [741, 561] on icon at bounding box center [742, 672] width 15 height 15
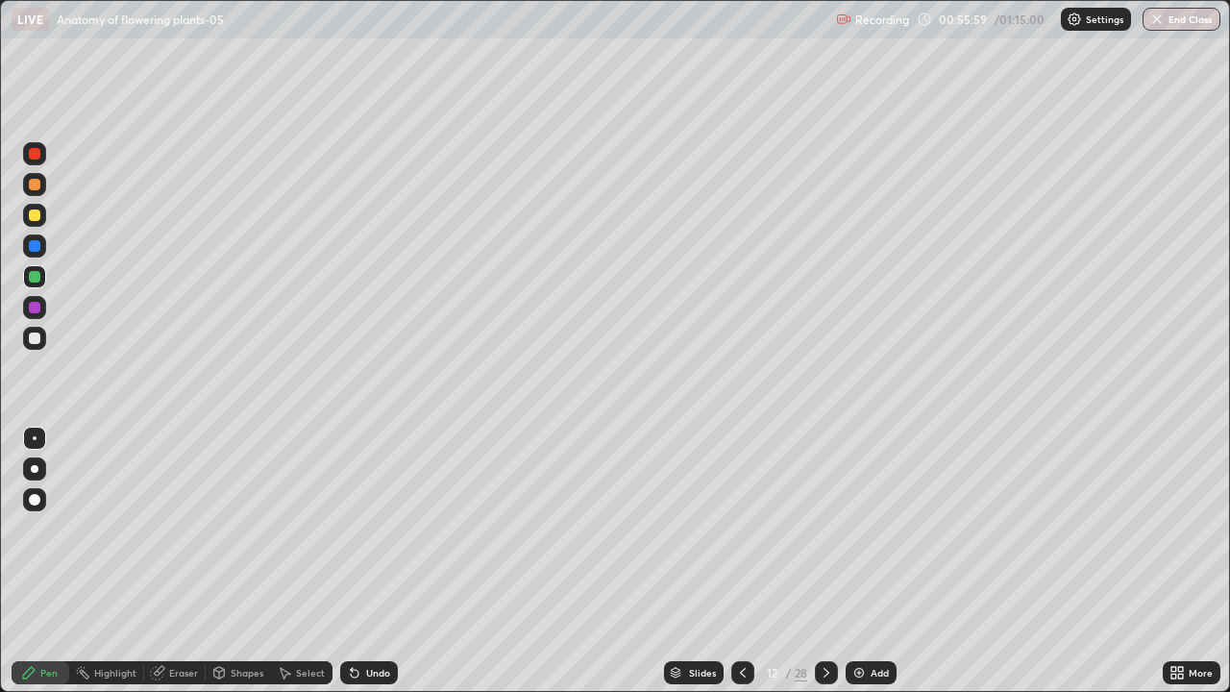
click at [863, 561] on div "Add" at bounding box center [871, 672] width 51 height 23
click at [42, 341] on div at bounding box center [34, 338] width 23 height 23
click at [35, 469] on div at bounding box center [35, 469] width 8 height 8
click at [1198, 561] on div "More" at bounding box center [1201, 673] width 24 height 10
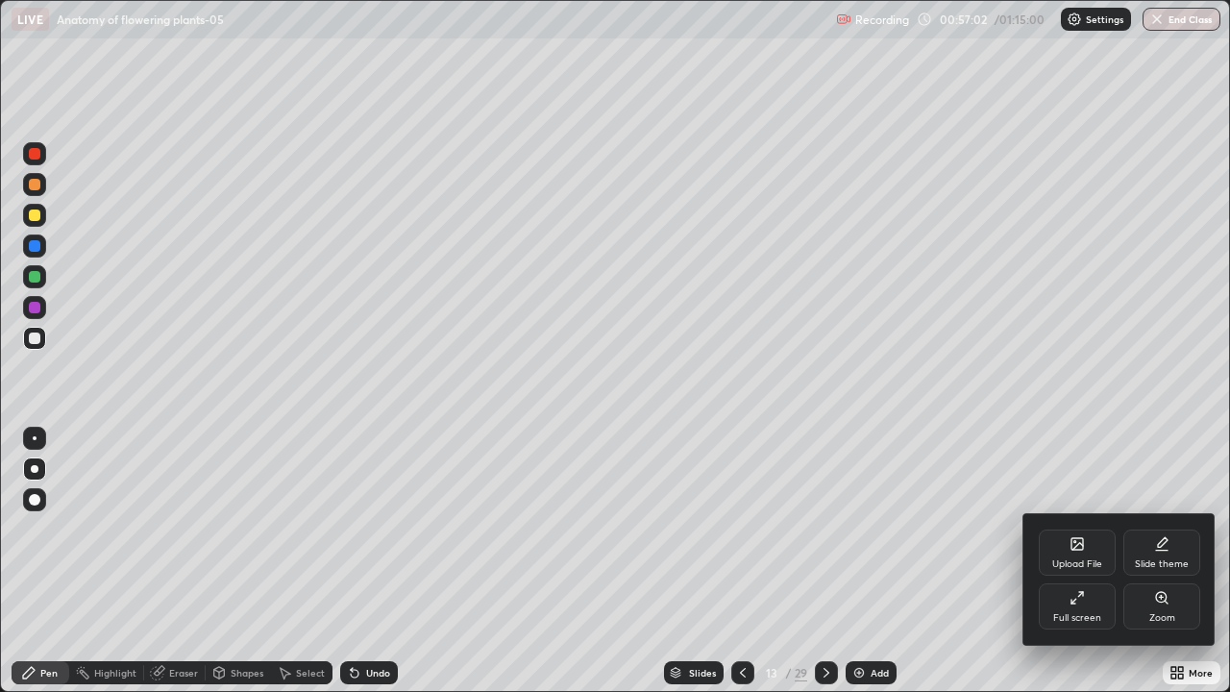
click at [1081, 556] on div "Upload File" at bounding box center [1077, 553] width 77 height 46
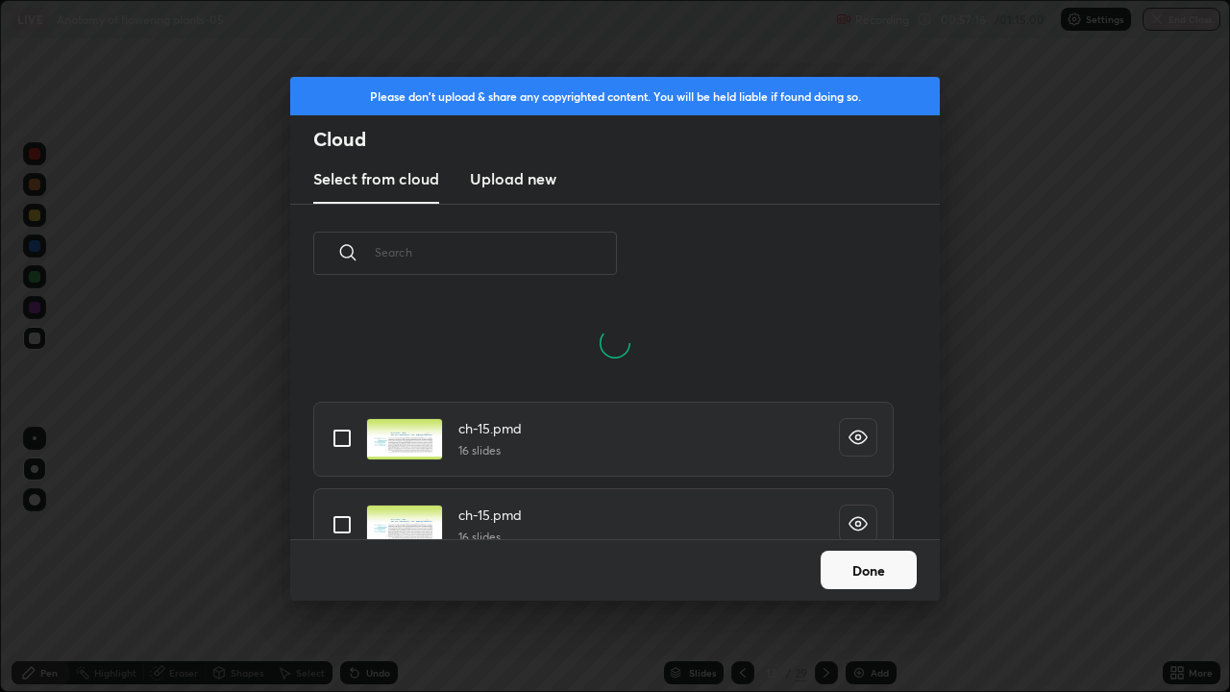
scroll to position [236, 617]
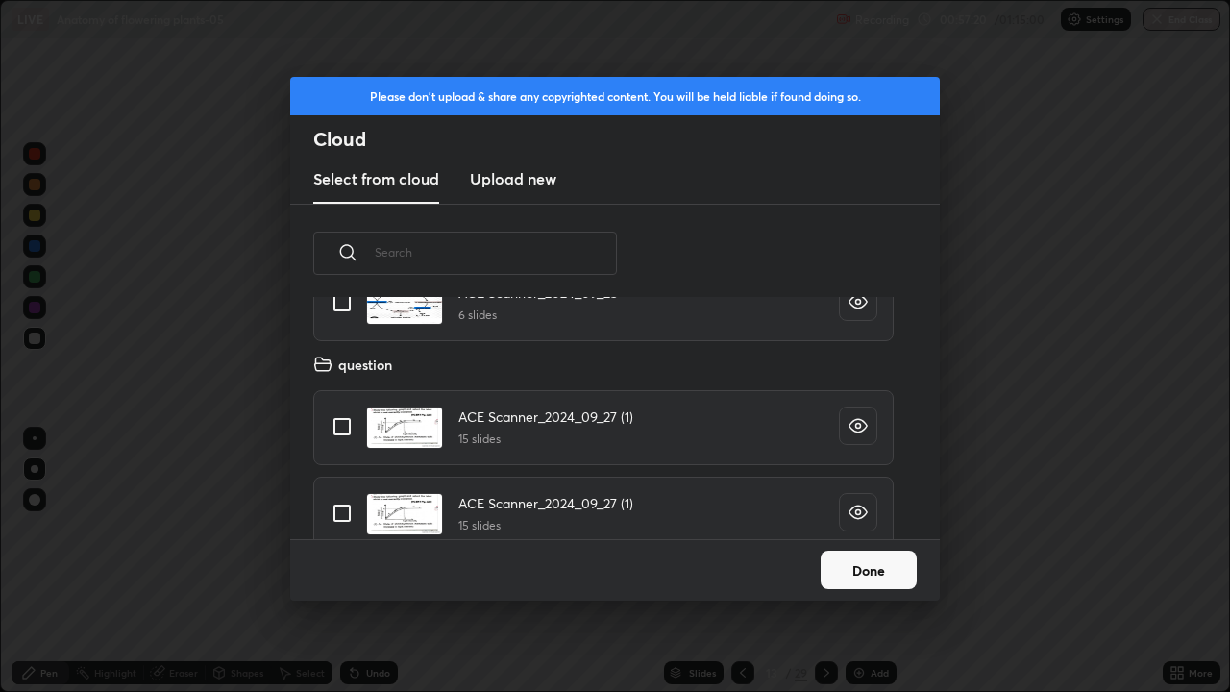
click at [349, 432] on input "grid" at bounding box center [342, 427] width 40 height 40
checkbox input "true"
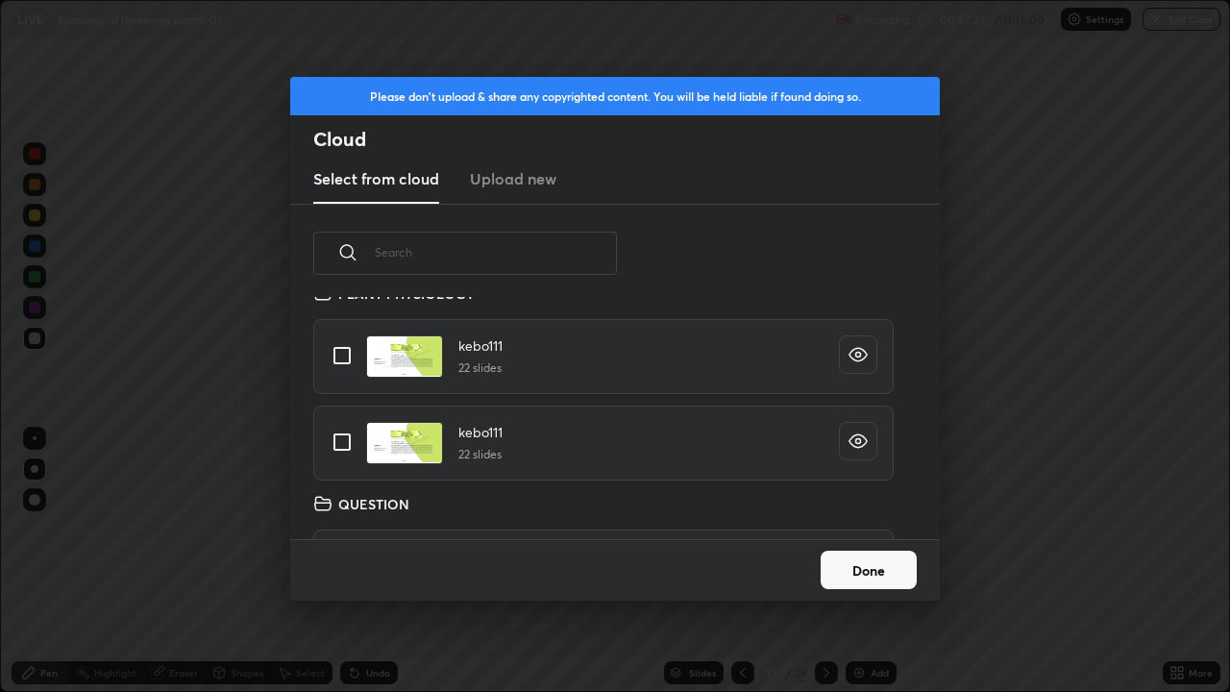
scroll to position [11312, 0]
click at [352, 443] on input "grid" at bounding box center [342, 445] width 40 height 40
checkbox input "true"
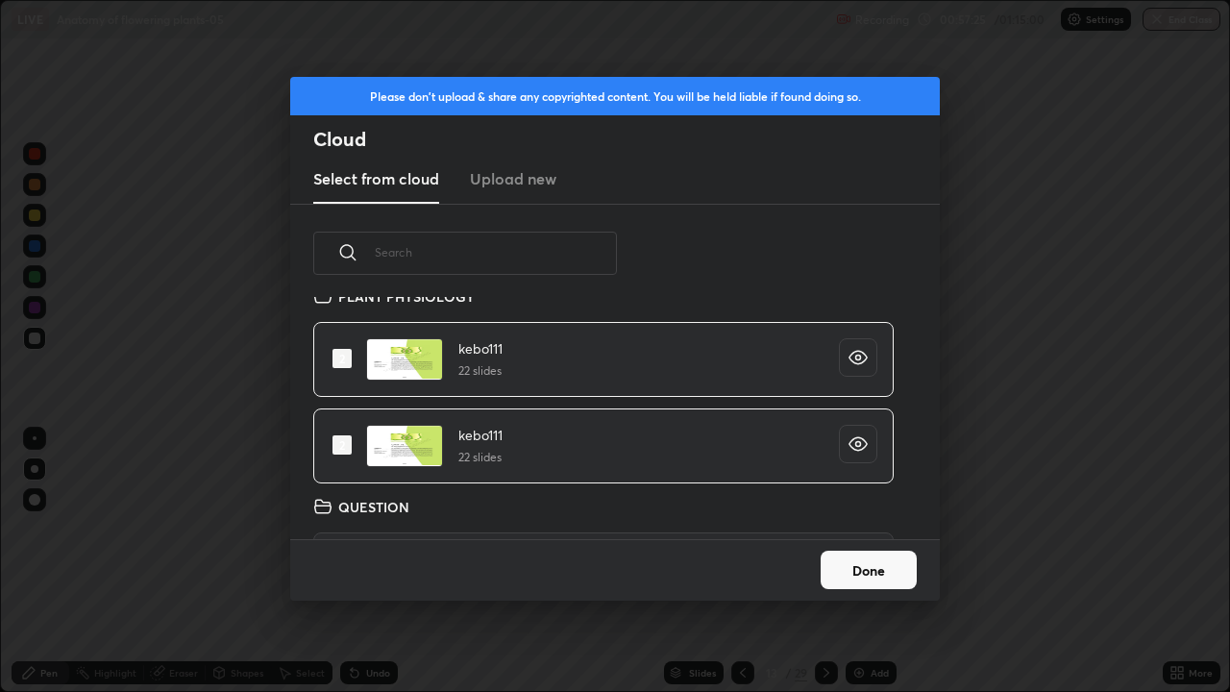
click at [848, 561] on button "Done" at bounding box center [869, 570] width 96 height 38
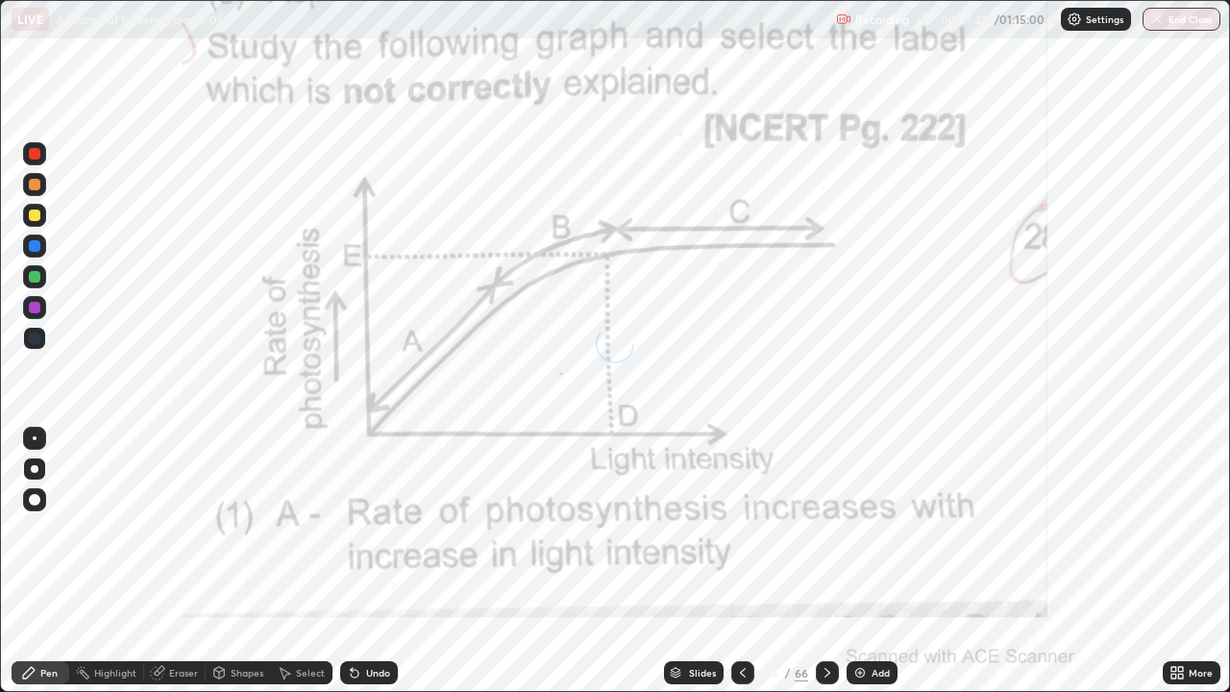
click at [709, 561] on div "Slides" at bounding box center [702, 673] width 27 height 10
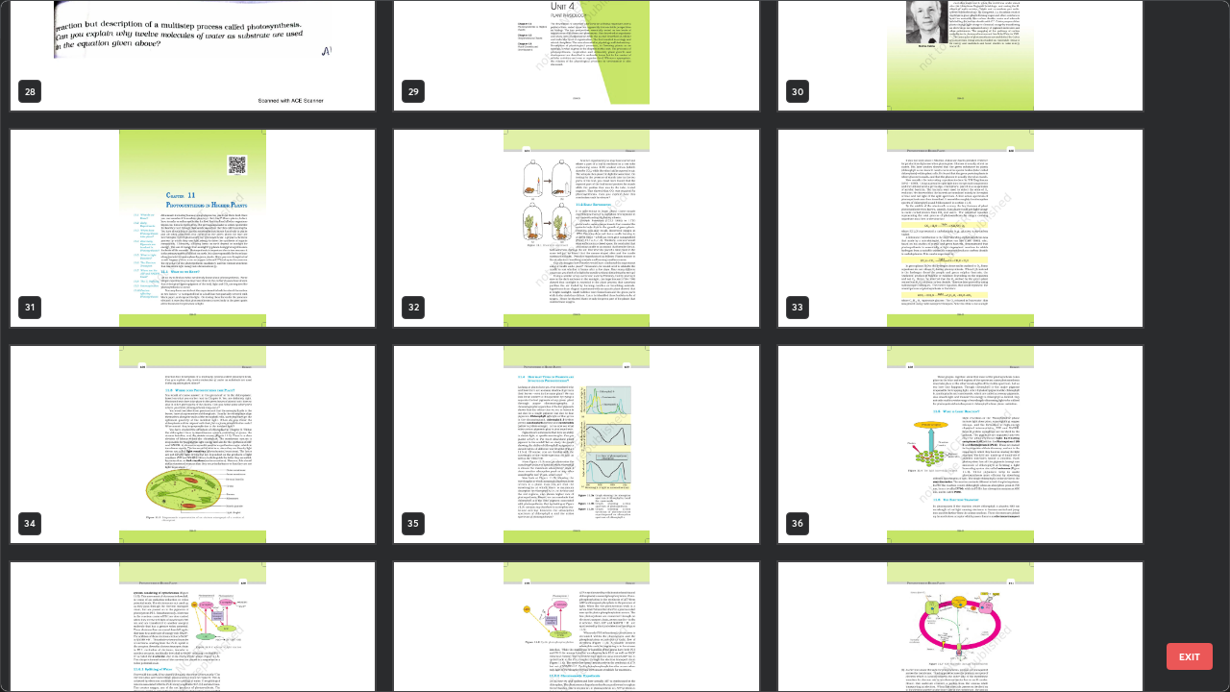
scroll to position [2063, 0]
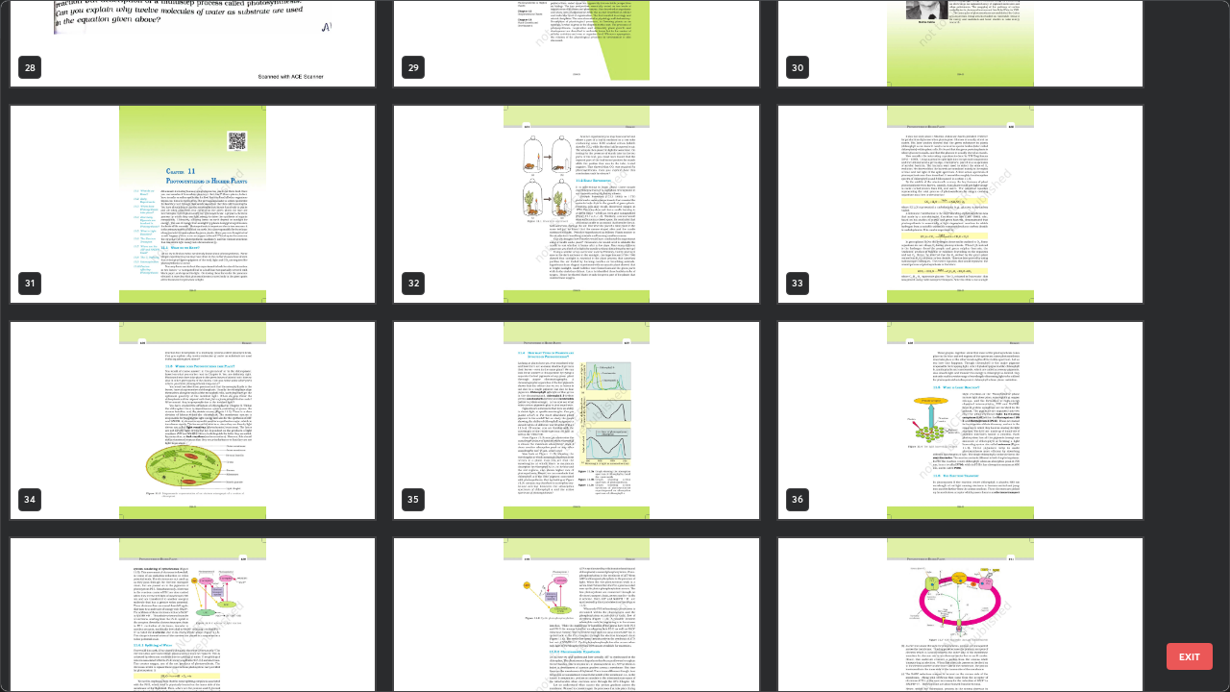
click at [353, 470] on img "grid" at bounding box center [193, 420] width 364 height 197
click at [351, 462] on img "grid" at bounding box center [193, 420] width 364 height 197
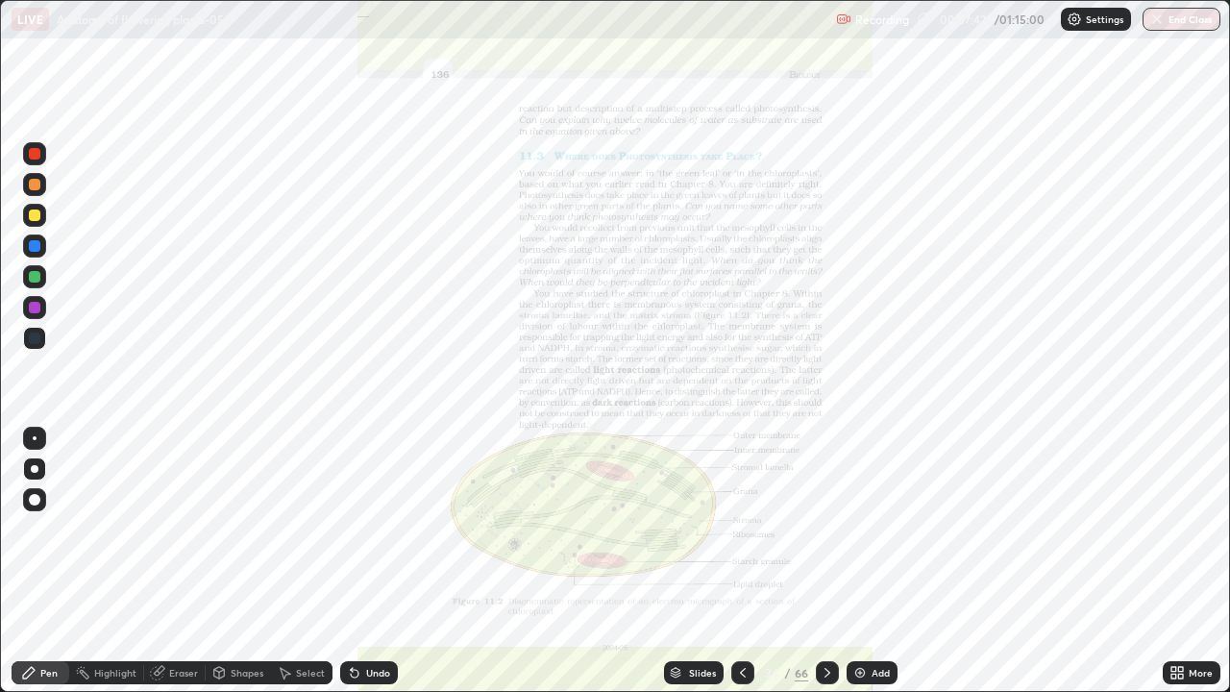
click at [358, 449] on img "grid" at bounding box center [193, 420] width 364 height 197
click at [1211, 561] on div "More" at bounding box center [1192, 672] width 58 height 23
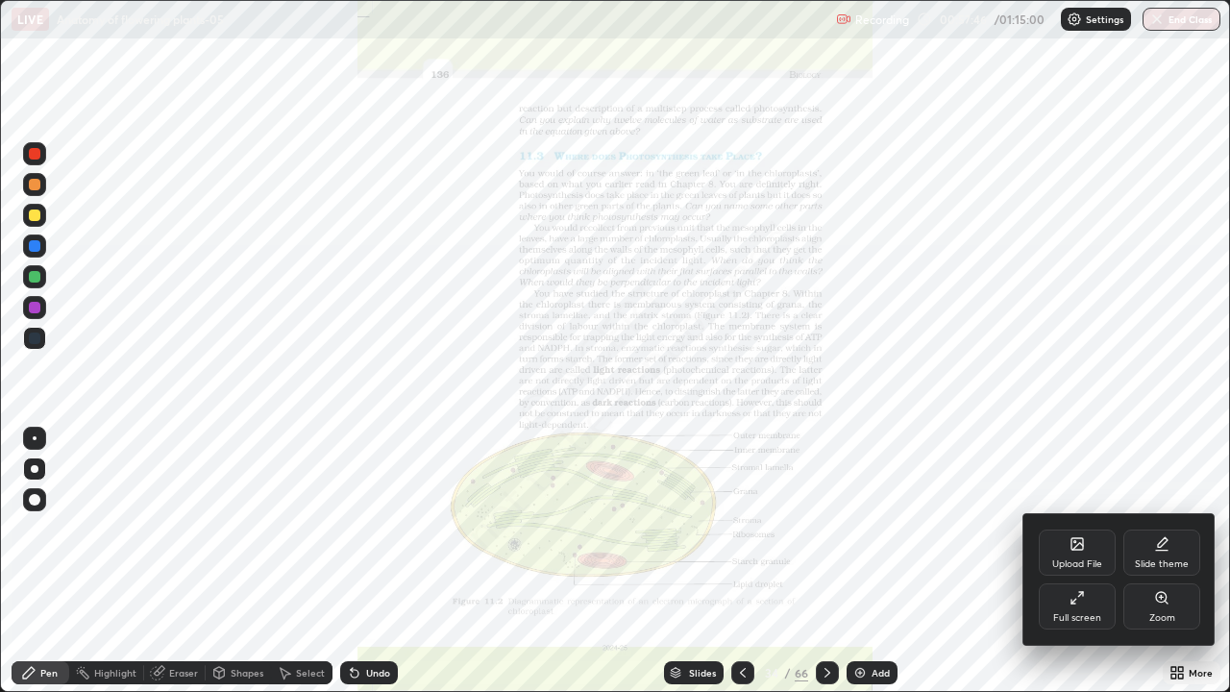
click at [1160, 561] on div "Zoom" at bounding box center [1161, 606] width 77 height 46
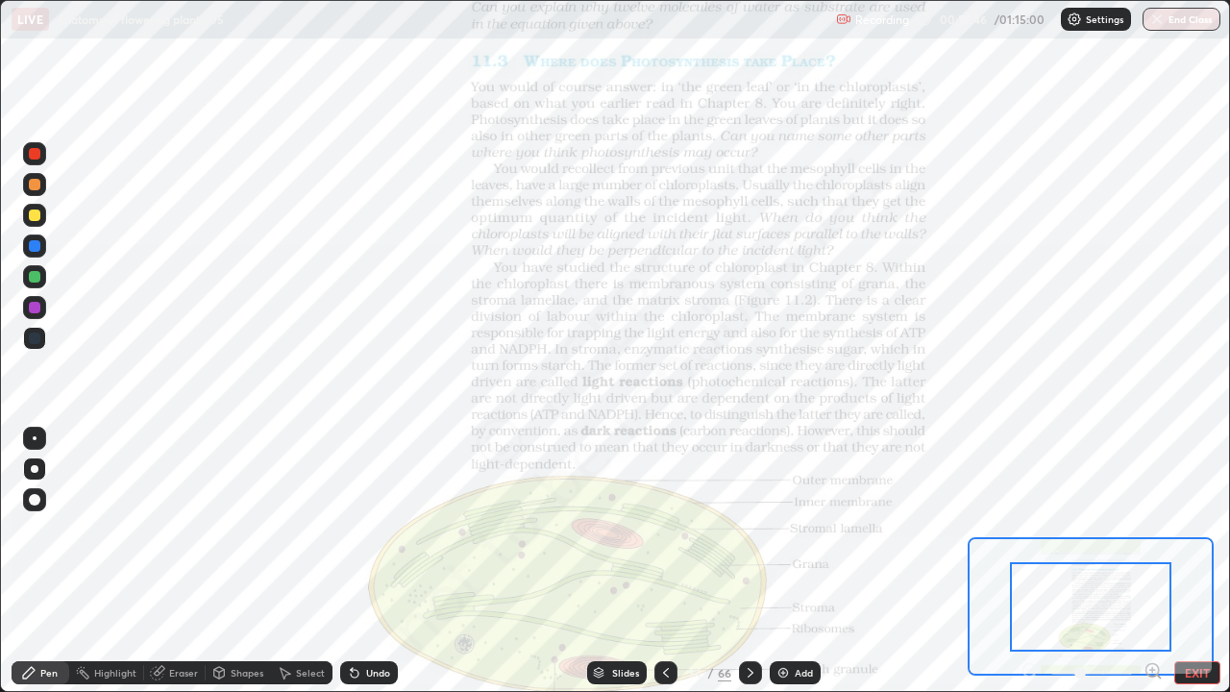
click at [1158, 561] on icon at bounding box center [1159, 677] width 4 height 4
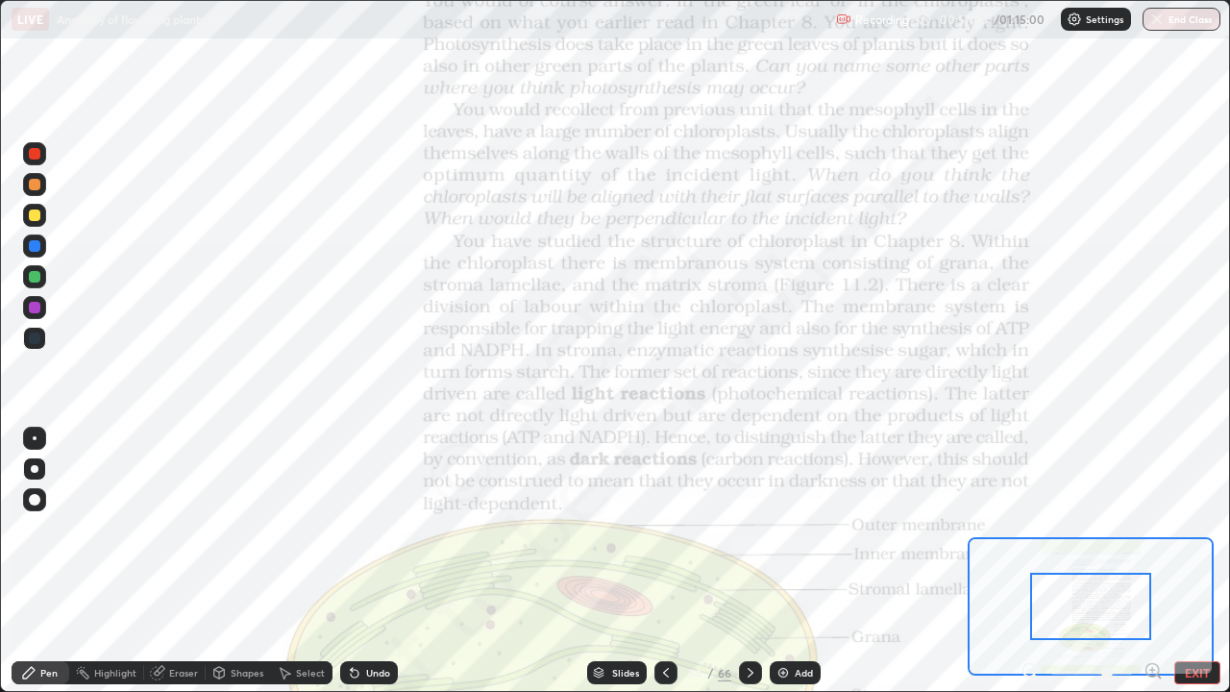
click at [1158, 561] on icon at bounding box center [1159, 677] width 4 height 4
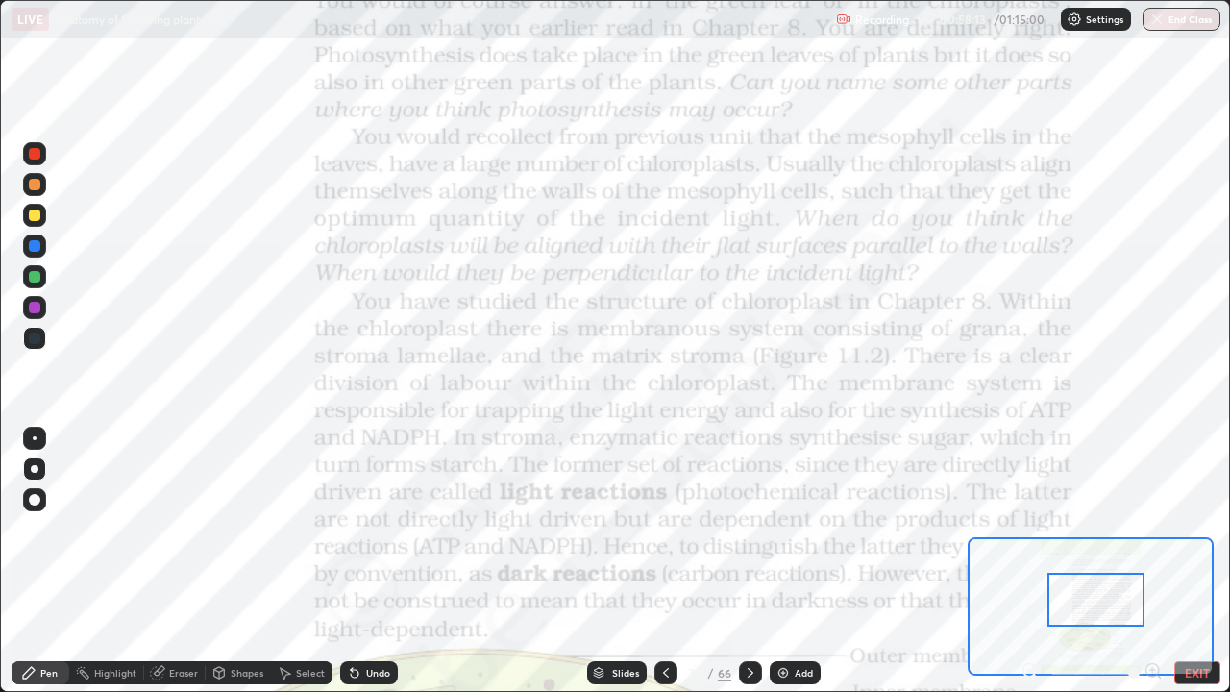
click at [750, 561] on icon at bounding box center [750, 672] width 15 height 15
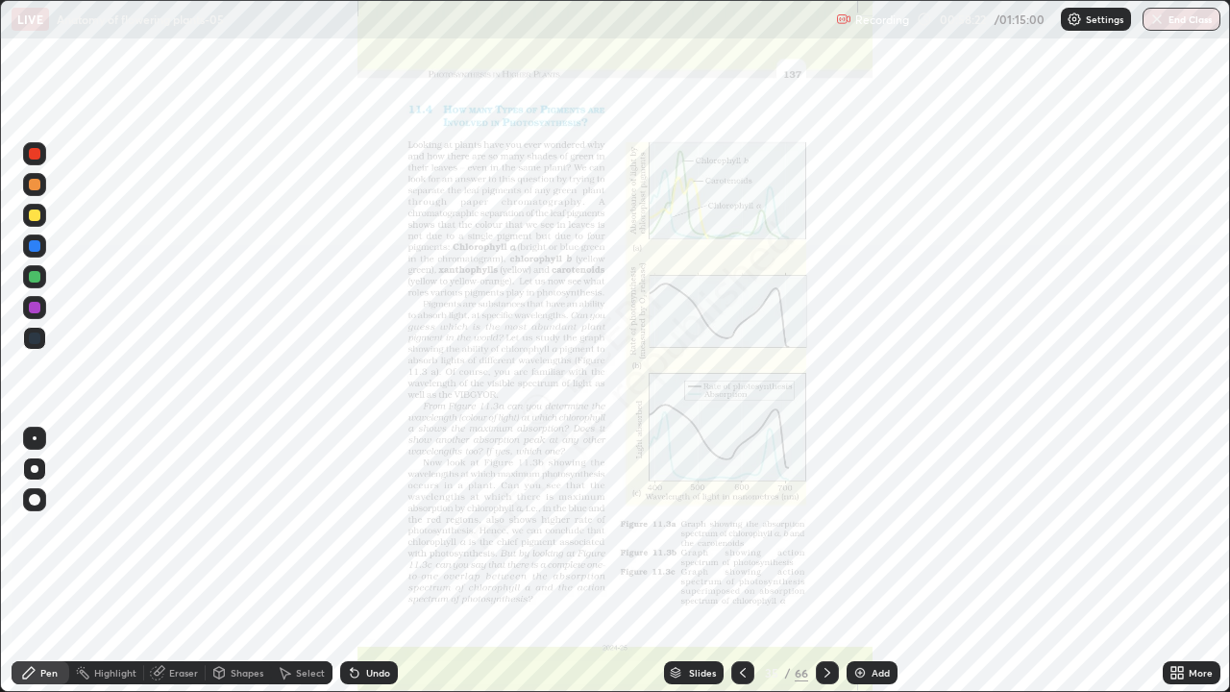
click at [831, 561] on div at bounding box center [827, 672] width 23 height 23
click at [826, 561] on icon at bounding box center [827, 672] width 15 height 15
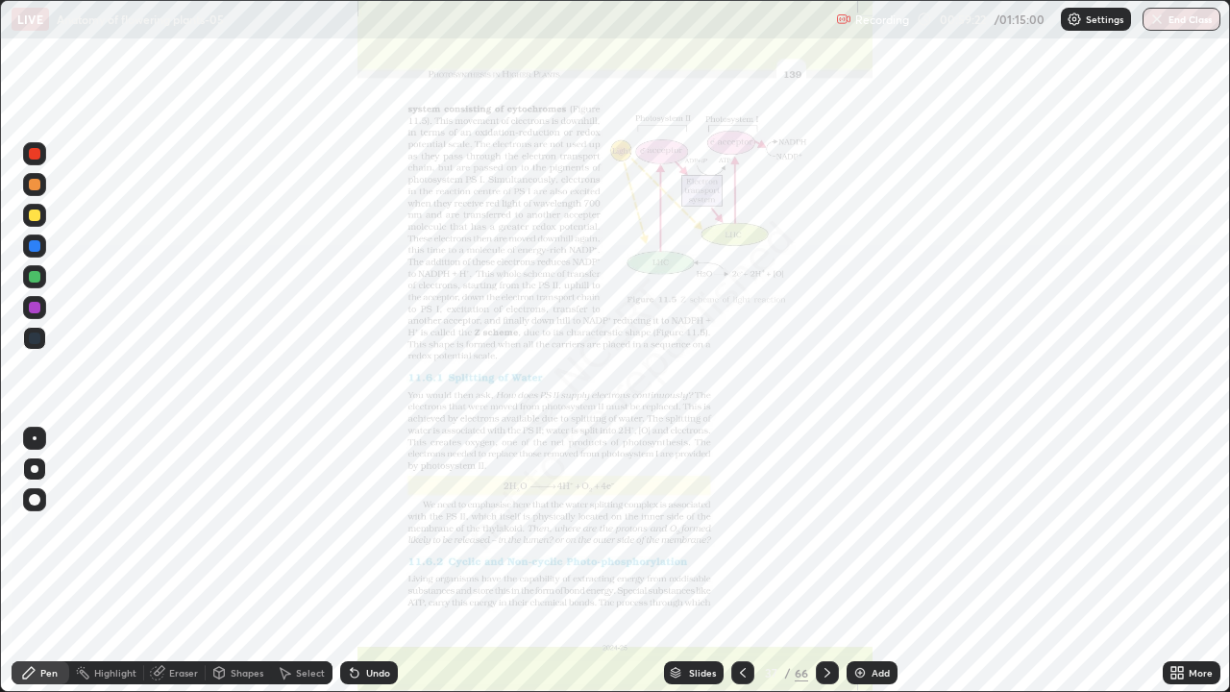
click at [705, 561] on div "Slides" at bounding box center [702, 673] width 27 height 10
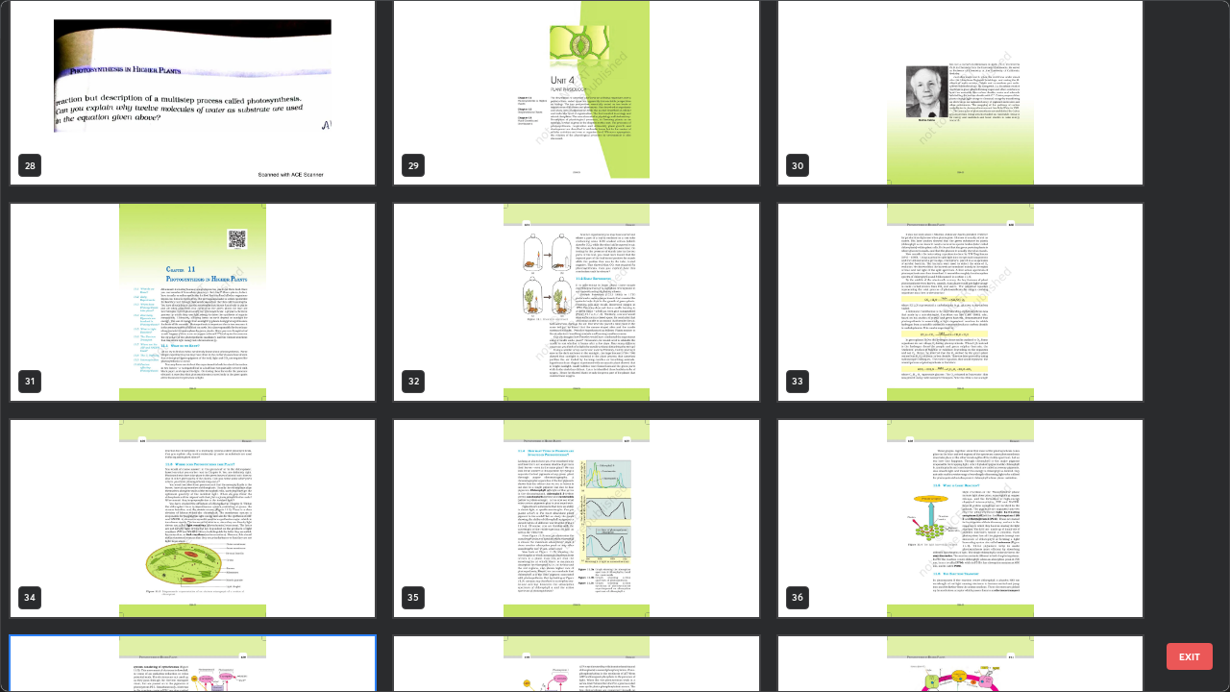
scroll to position [1965, 0]
click at [368, 528] on img "grid" at bounding box center [193, 518] width 364 height 197
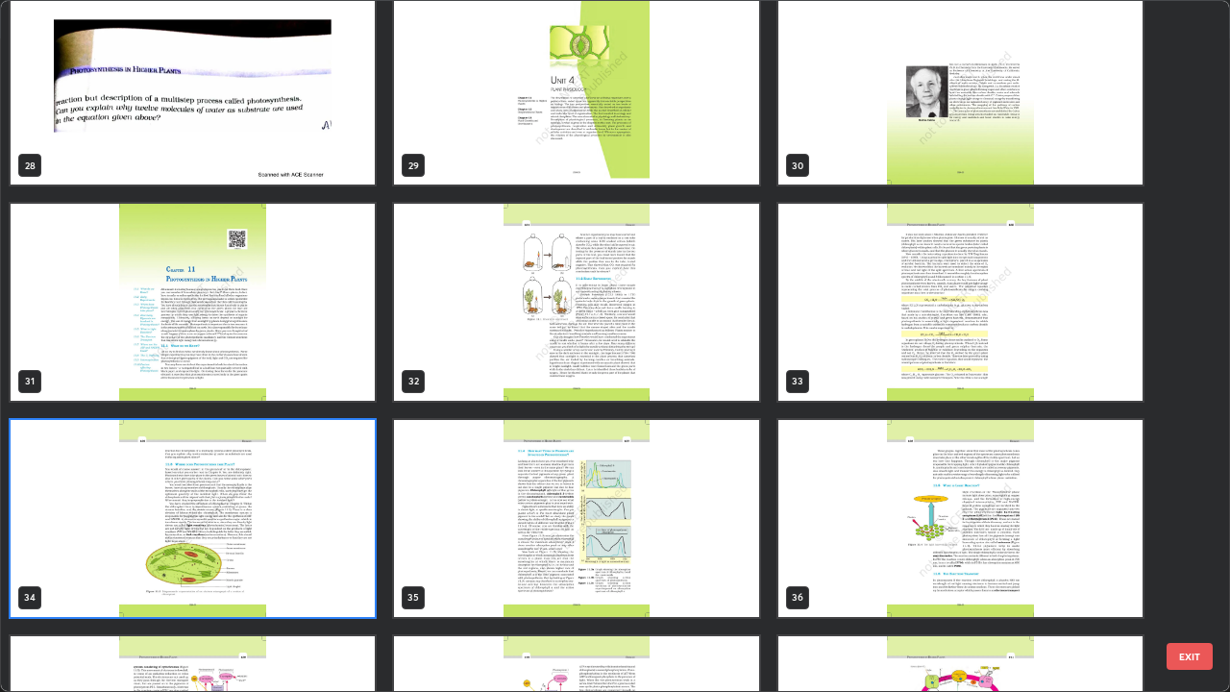
click at [368, 528] on img "grid" at bounding box center [193, 518] width 364 height 197
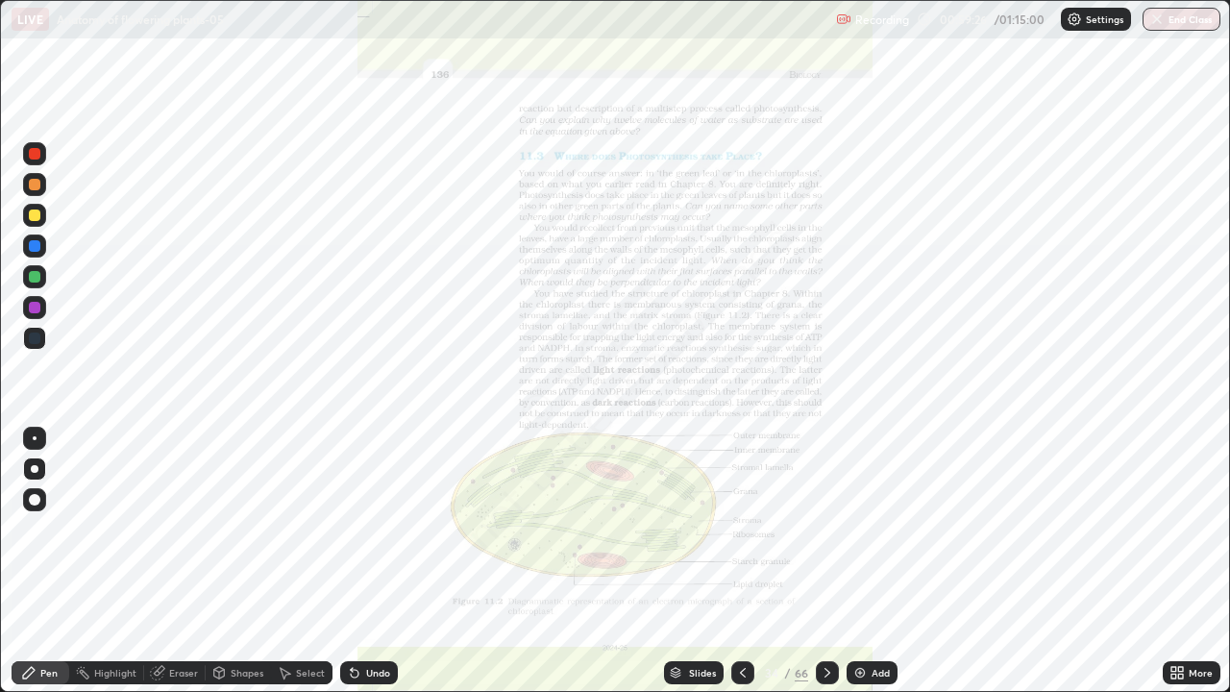
click at [372, 525] on img "grid" at bounding box center [193, 518] width 364 height 197
click at [1188, 561] on div "More" at bounding box center [1192, 672] width 58 height 23
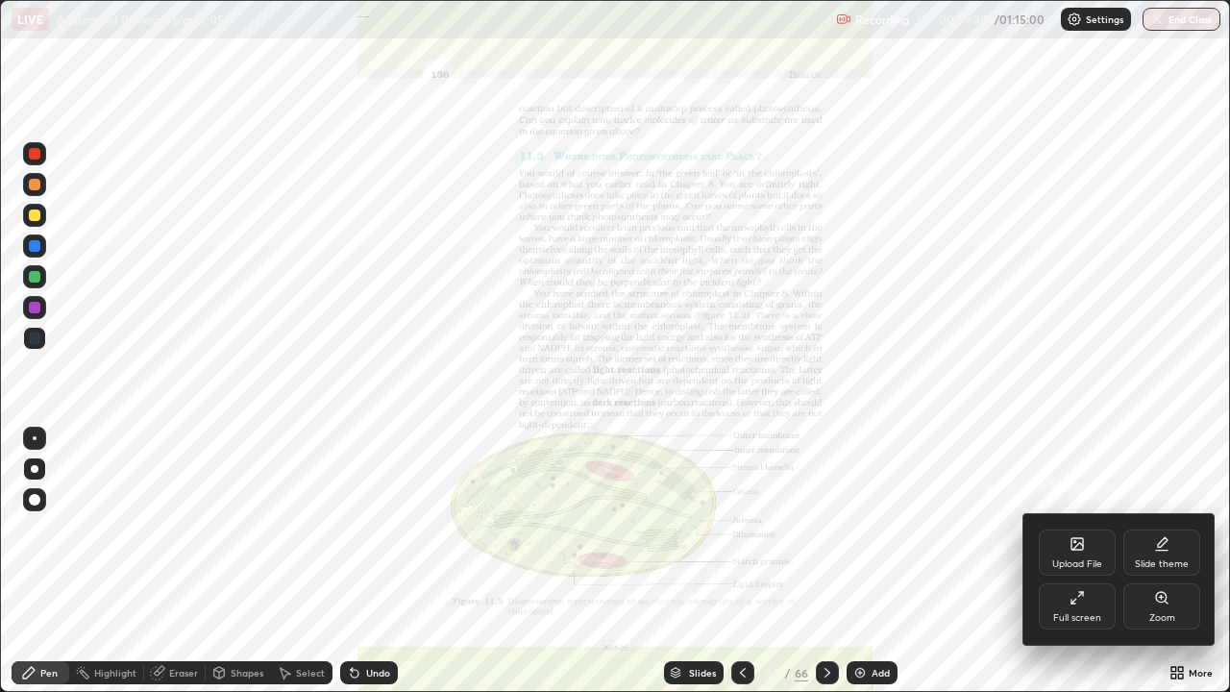
click at [1182, 561] on div "Zoom" at bounding box center [1161, 606] width 77 height 46
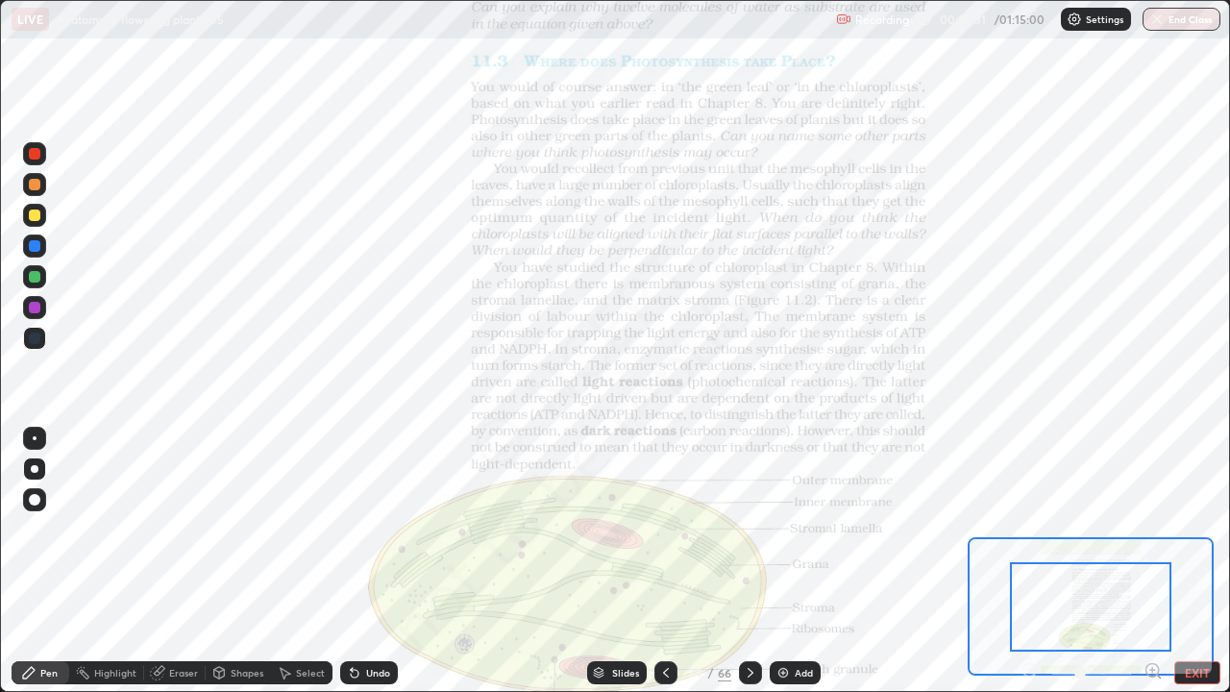
click at [1158, 561] on icon at bounding box center [1159, 677] width 4 height 4
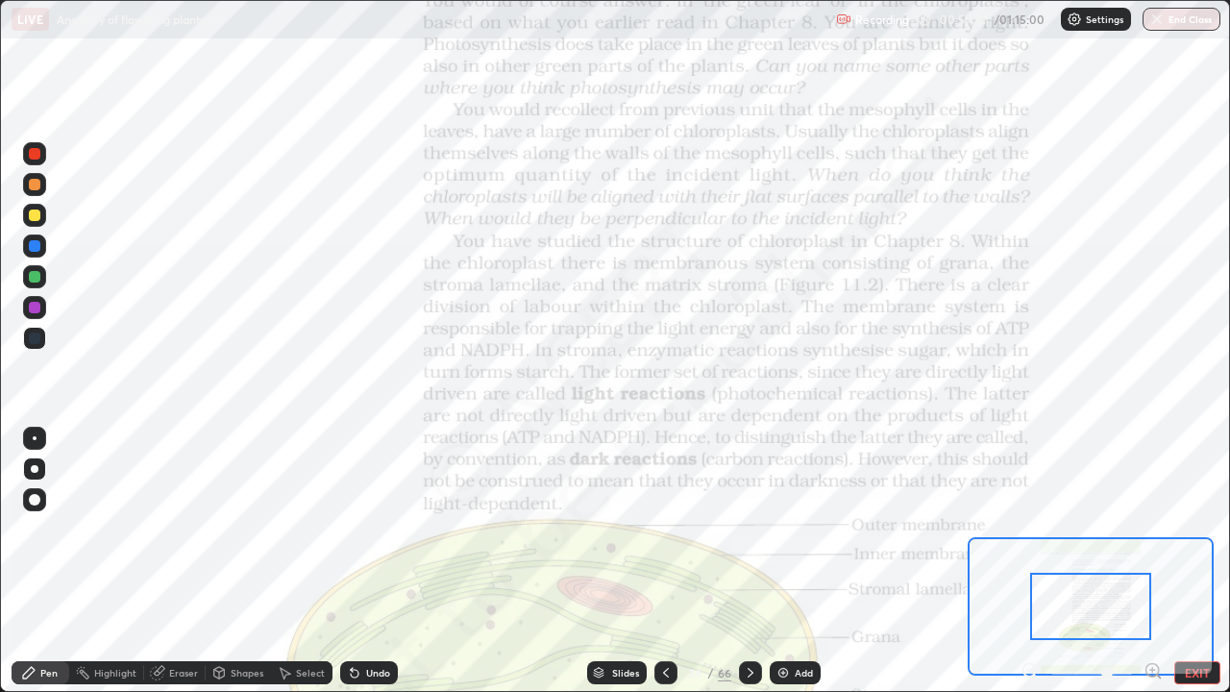
click at [1158, 561] on icon at bounding box center [1159, 677] width 4 height 4
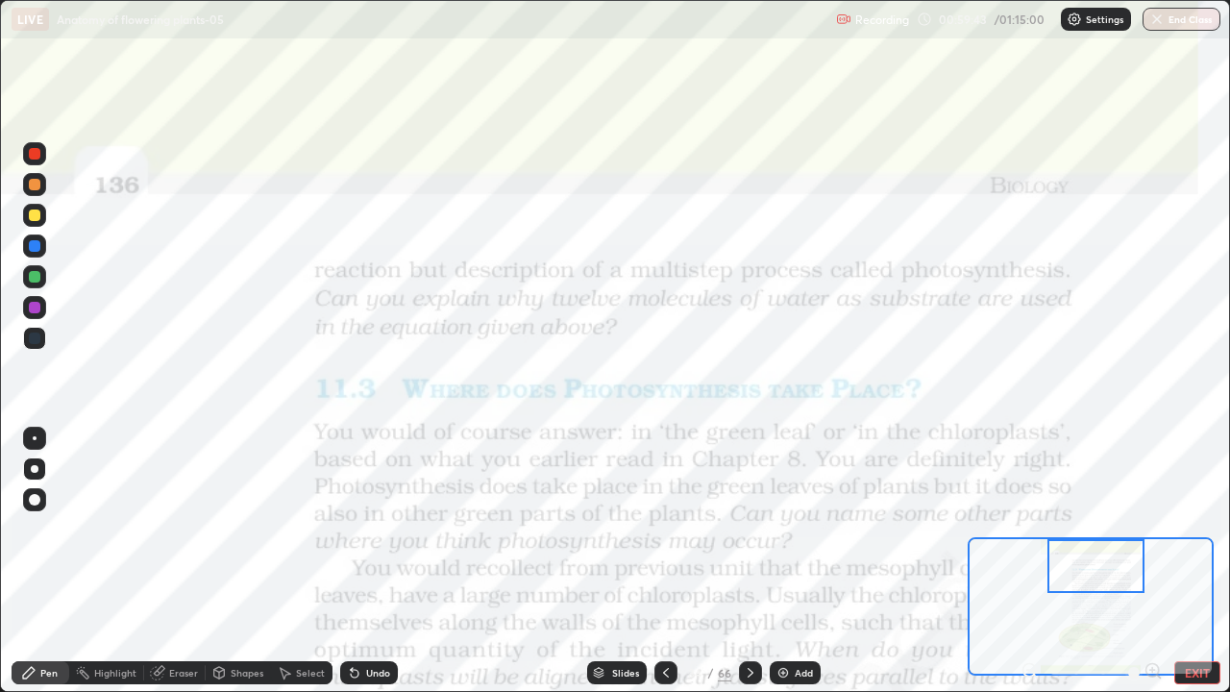
click at [635, 561] on div "Slides" at bounding box center [617, 672] width 60 height 23
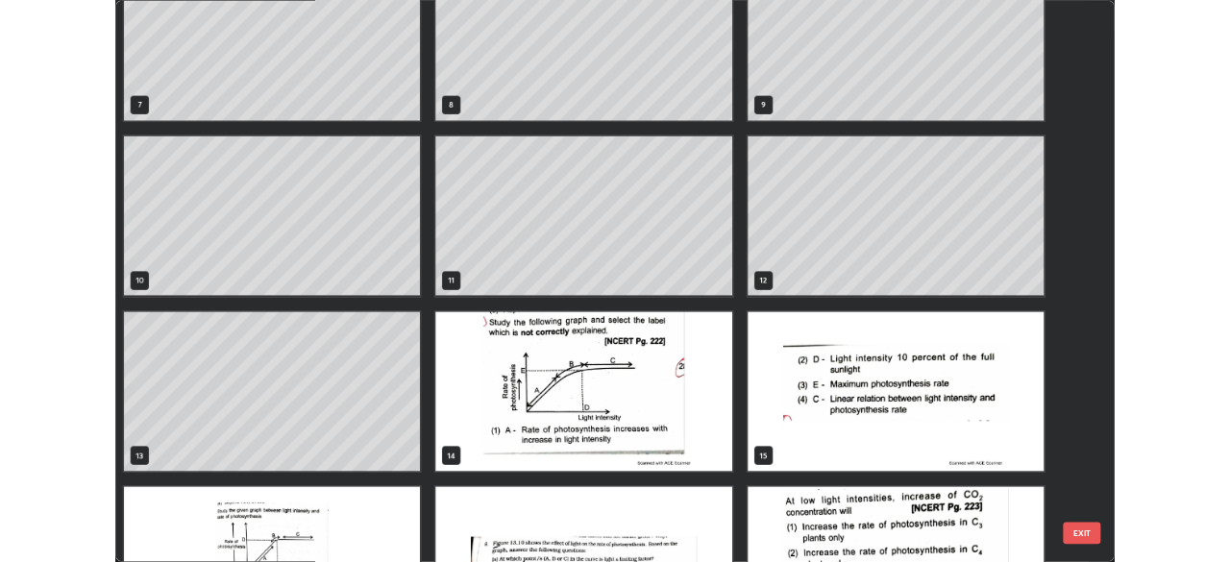
scroll to position [481, 0]
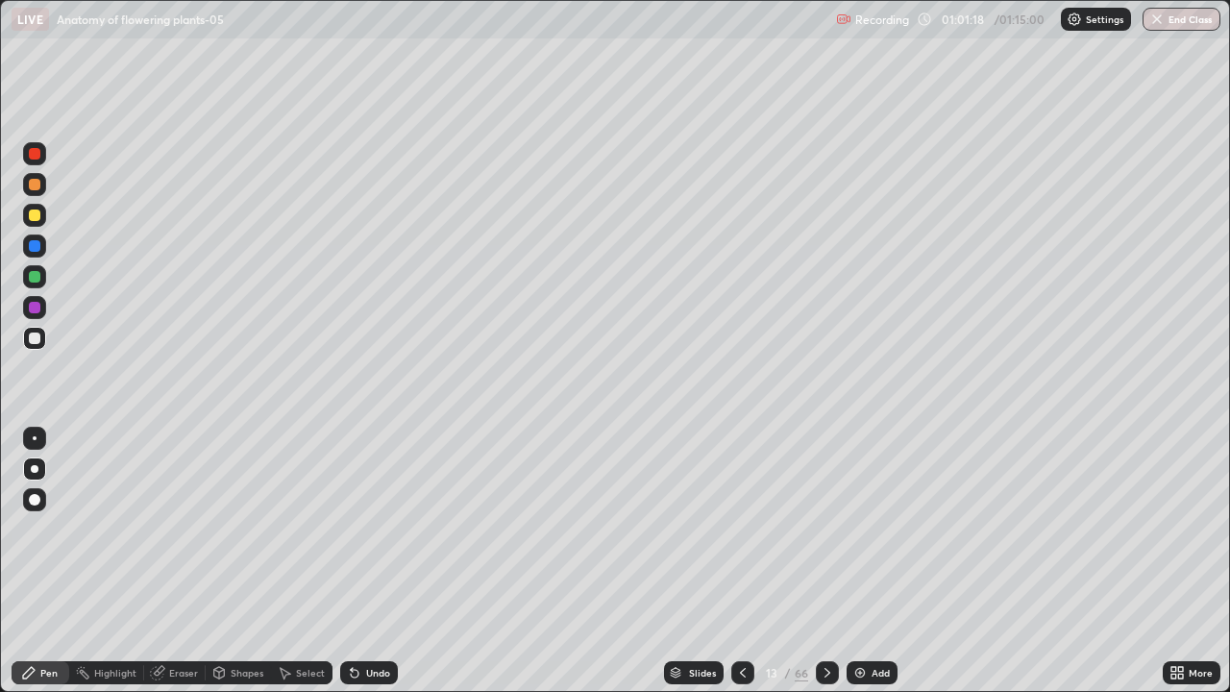
click at [37, 277] on div at bounding box center [35, 277] width 12 height 12
click at [1194, 561] on div "More" at bounding box center [1201, 673] width 24 height 10
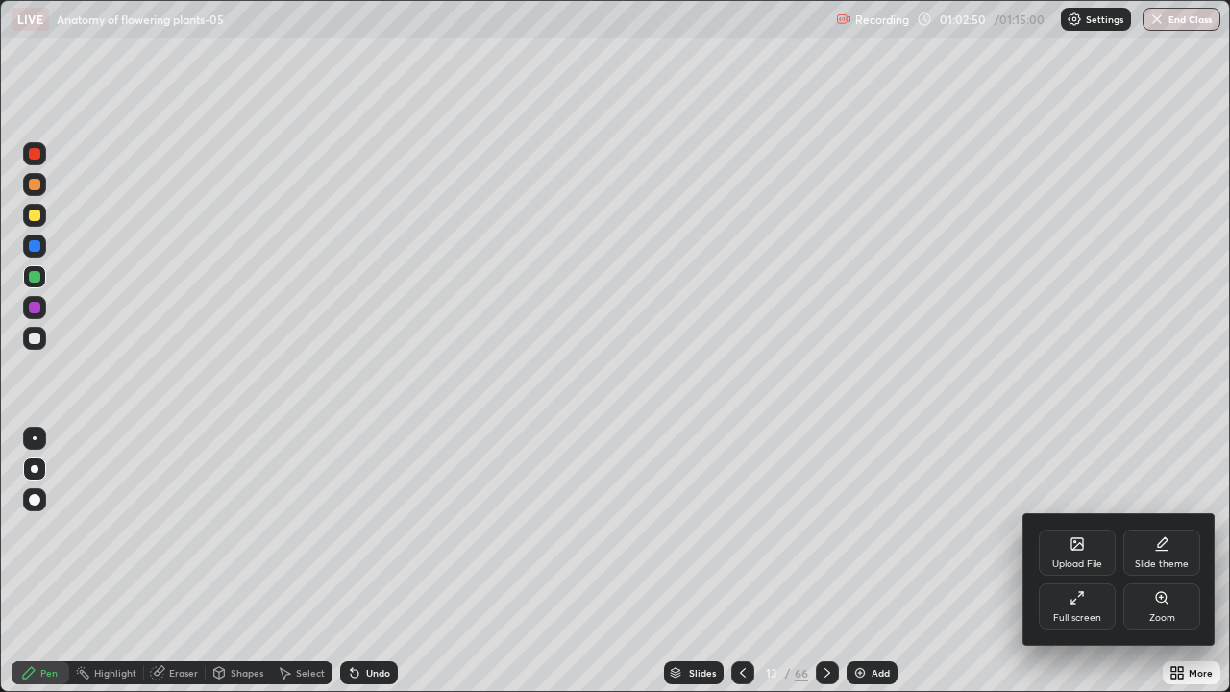
click at [1094, 561] on div "Full screen" at bounding box center [1077, 606] width 77 height 46
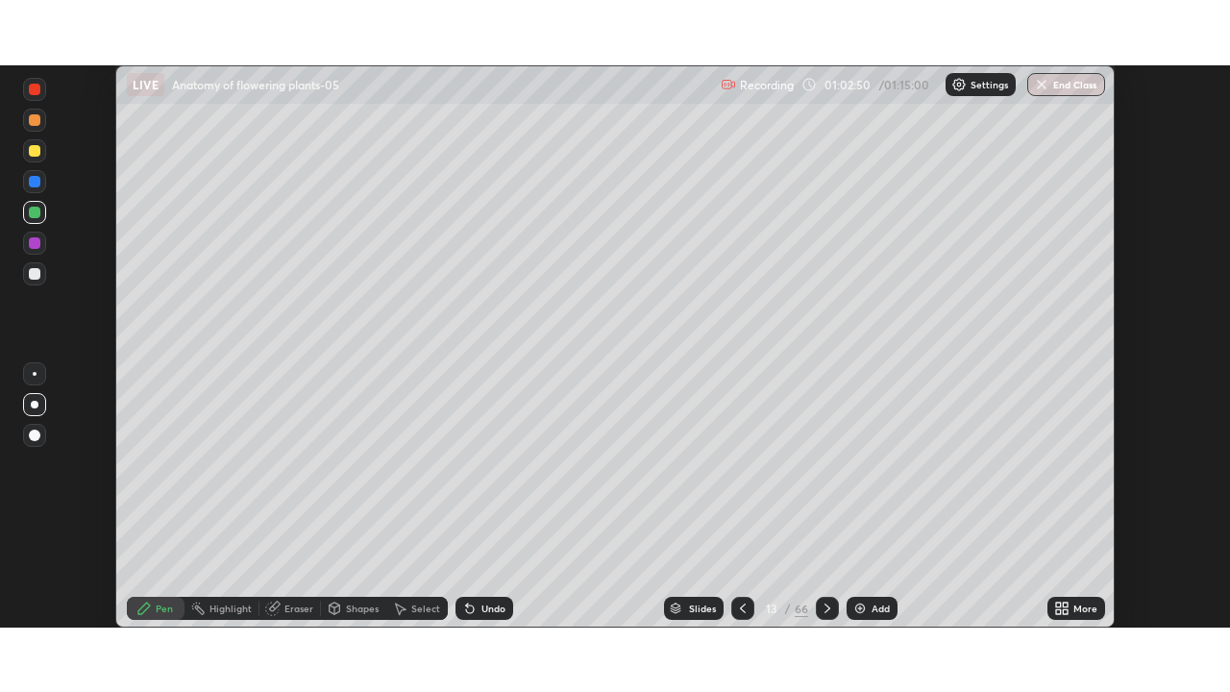
scroll to position [95545, 94877]
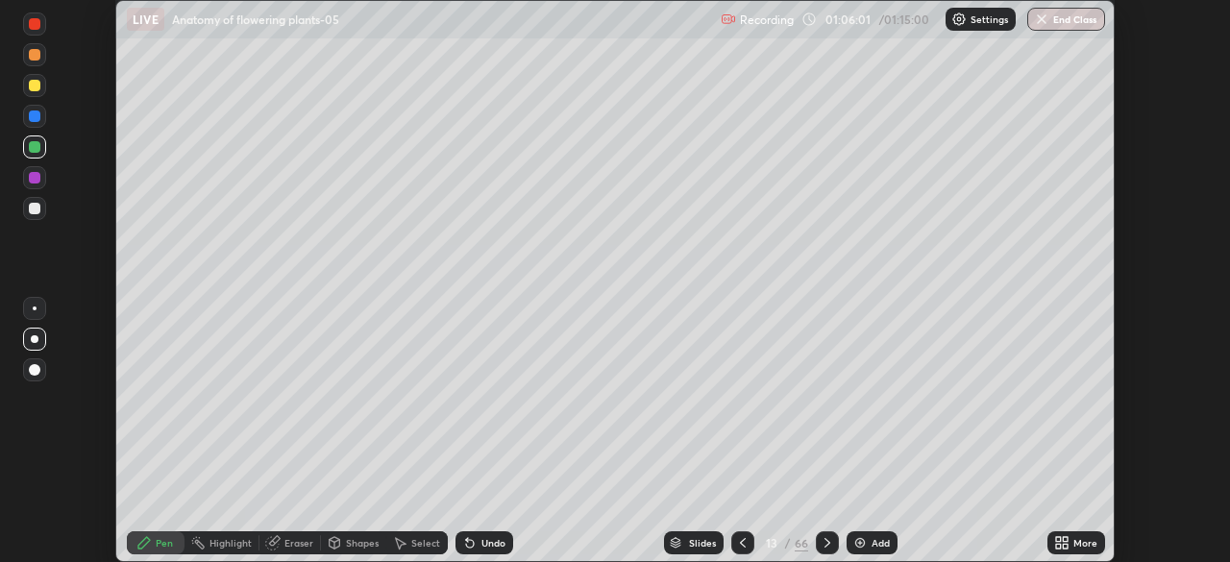
click at [1090, 541] on div "More" at bounding box center [1086, 543] width 24 height 10
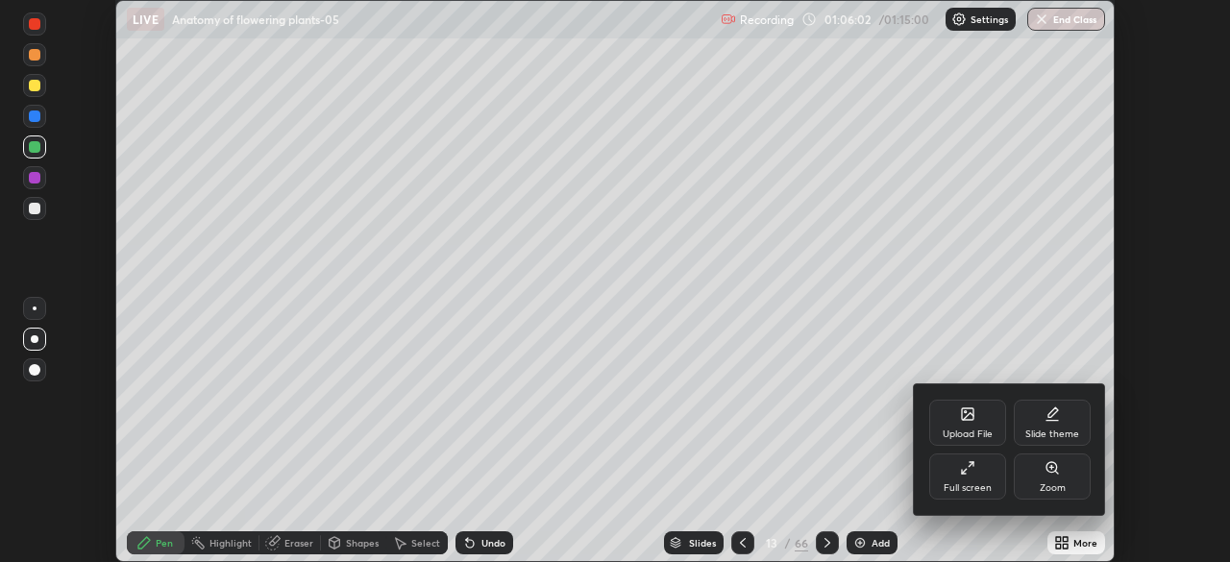
click at [982, 475] on div "Full screen" at bounding box center [967, 477] width 77 height 46
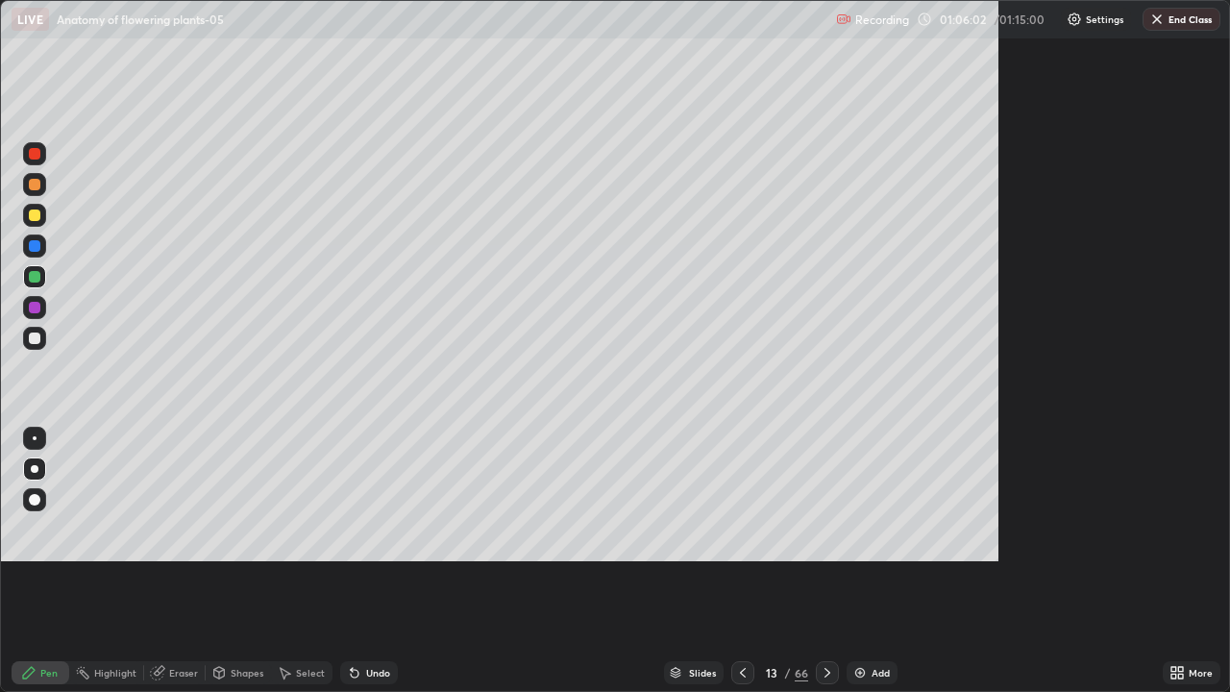
scroll to position [692, 1230]
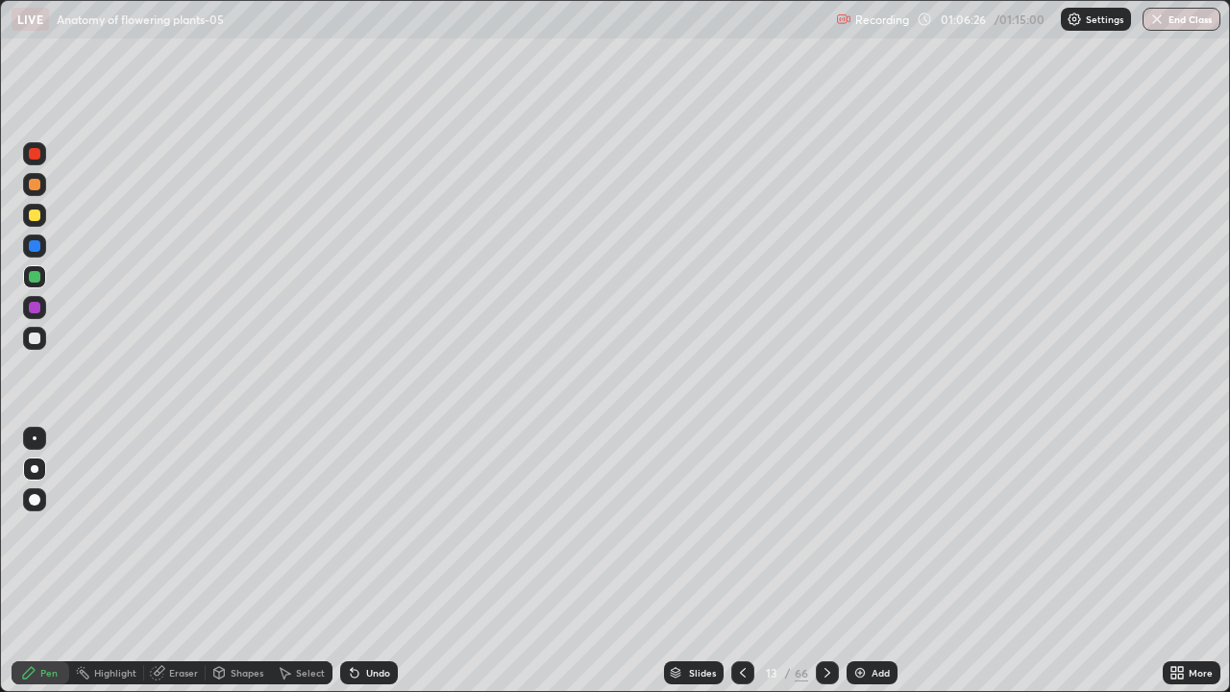
click at [1179, 27] on button "End Class" at bounding box center [1182, 19] width 78 height 23
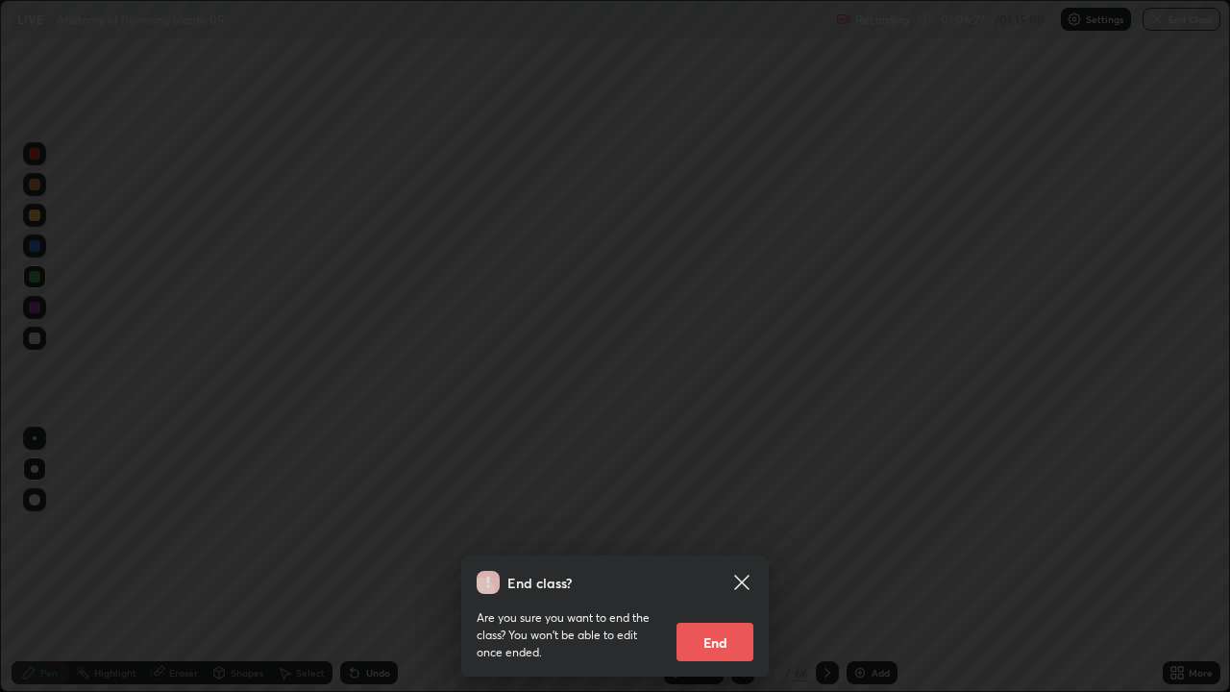
click at [733, 561] on button "End" at bounding box center [715, 642] width 77 height 38
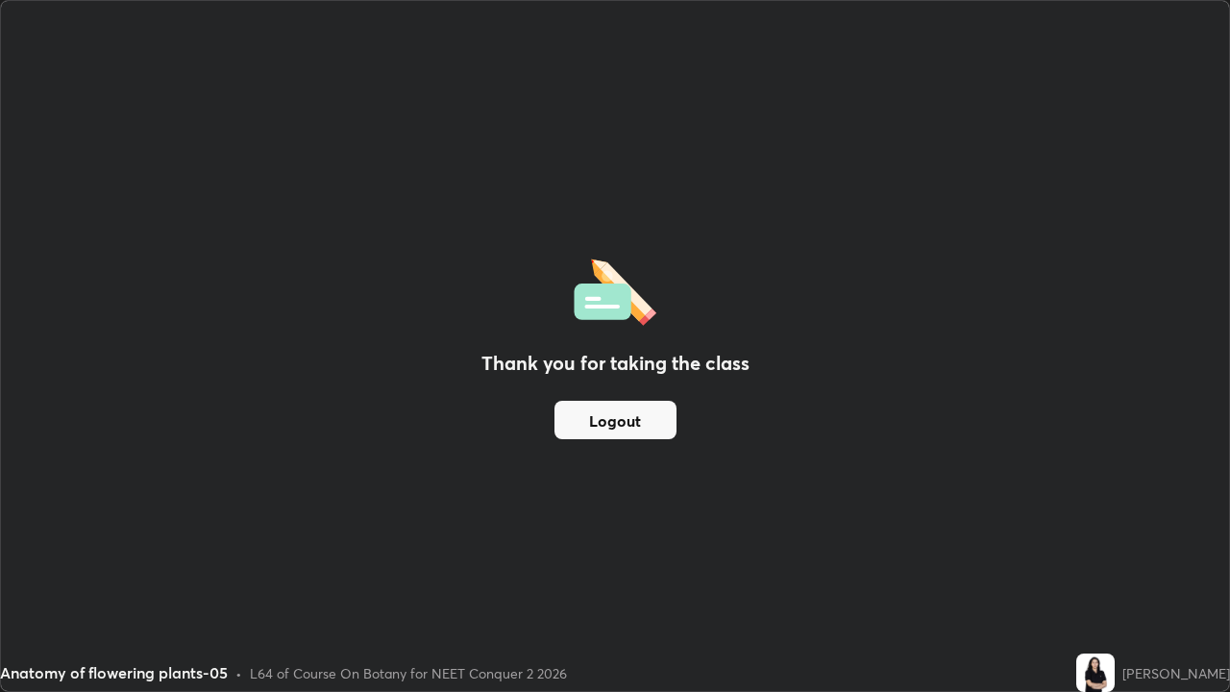
click at [646, 416] on button "Logout" at bounding box center [616, 420] width 122 height 38
